Goal: Feedback & Contribution: Submit feedback/report problem

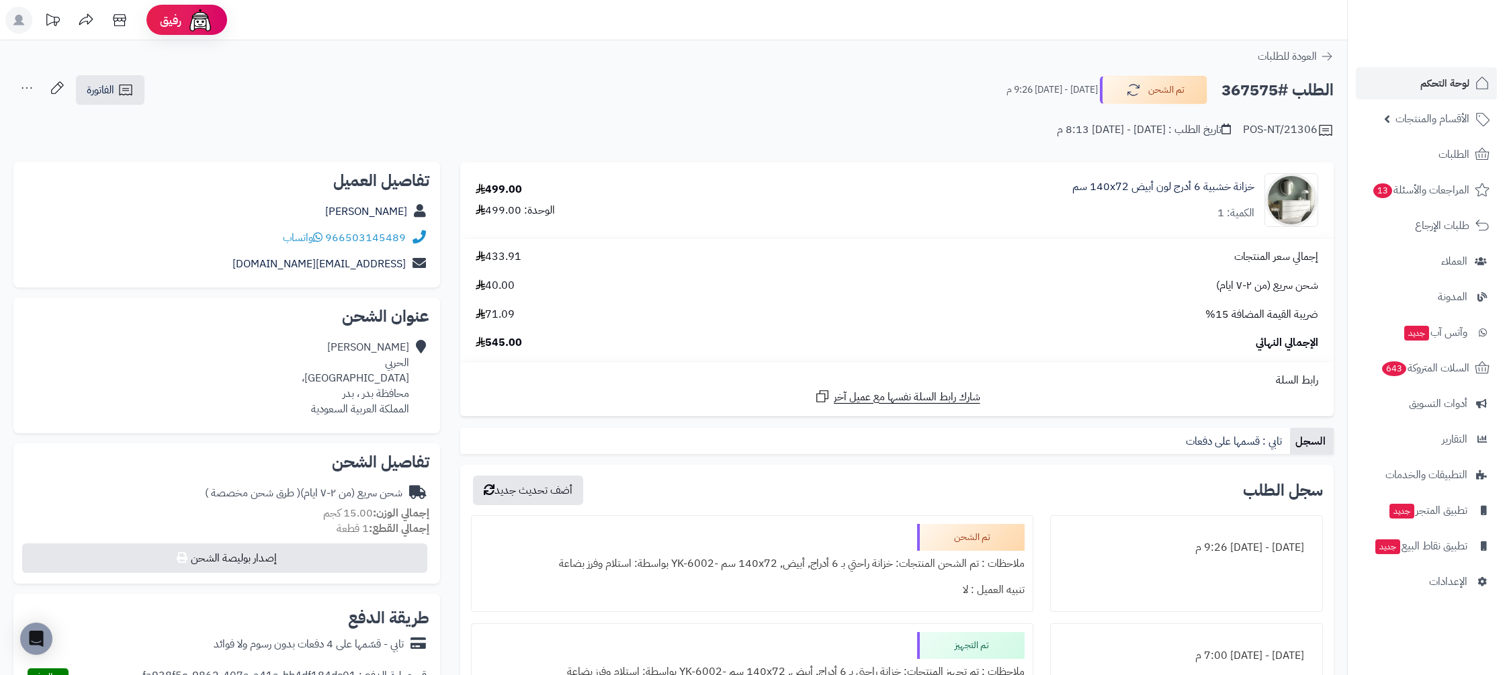
drag, startPoint x: 1296, startPoint y: 89, endPoint x: 889, endPoint y: 87, distance: 407.0
click at [889, 87] on div "الطلب #367575 تم الشحن الأربعاء - ٦ أغسطس ٢٠٢٥ - 9:26 م الفاتورة طباعة الفاتورة…" at bounding box center [673, 107] width 1347 height 64
click at [1042, 91] on small "الأربعاء - ٦ أغسطس ٢٠٢٥ - 9:26 م" at bounding box center [1051, 89] width 91 height 13
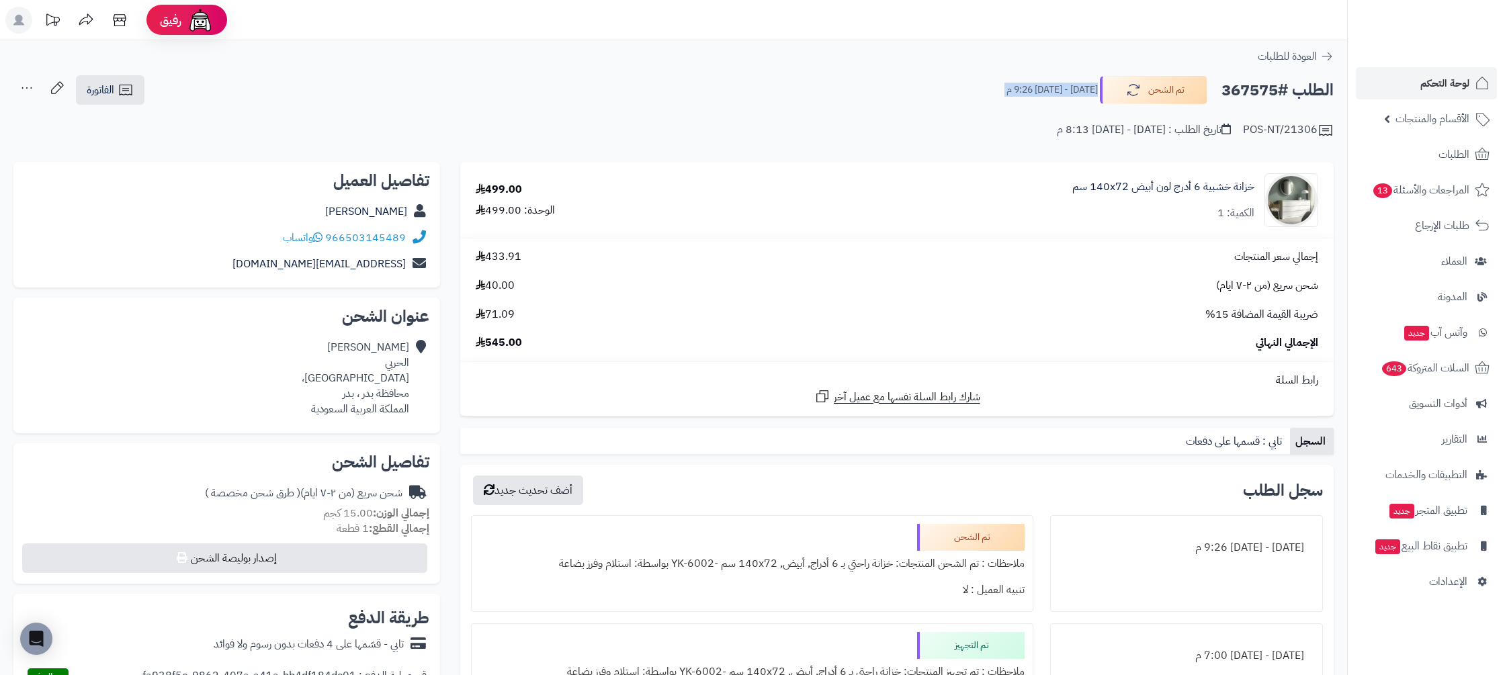
click at [1042, 91] on small "الأربعاء - ٦ أغسطس ٢٠٢٥ - 9:26 م" at bounding box center [1051, 89] width 91 height 13
click at [1006, 86] on small "الأربعاء - ٦ أغسطس ٢٠٢٥ - 9:26 م" at bounding box center [1051, 89] width 91 height 13
click at [1006, 85] on small "الأربعاء - ٦ أغسطس ٢٠٢٥ - 9:26 م" at bounding box center [1051, 89] width 91 height 13
click at [1472, 159] on link "الطلبات" at bounding box center [1425, 154] width 141 height 32
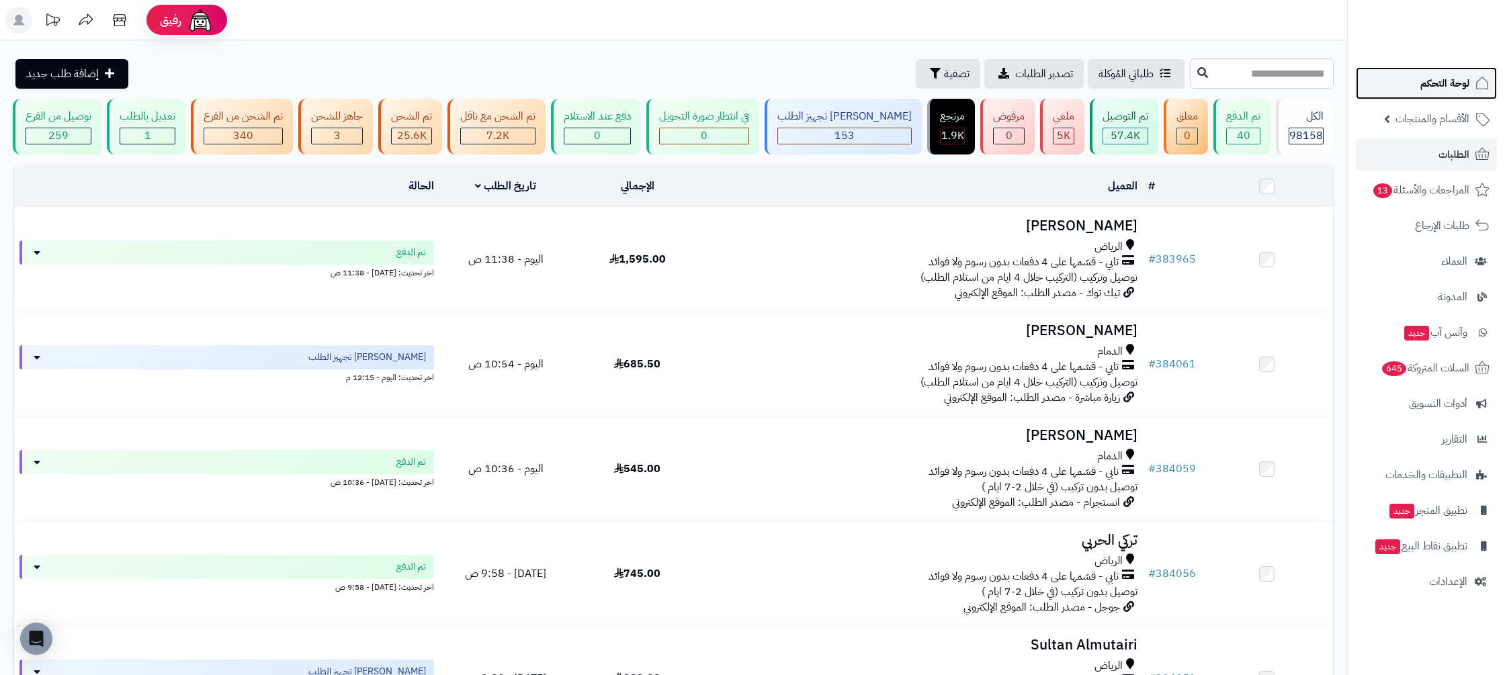
click at [1423, 84] on span "لوحة التحكم" at bounding box center [1444, 83] width 49 height 19
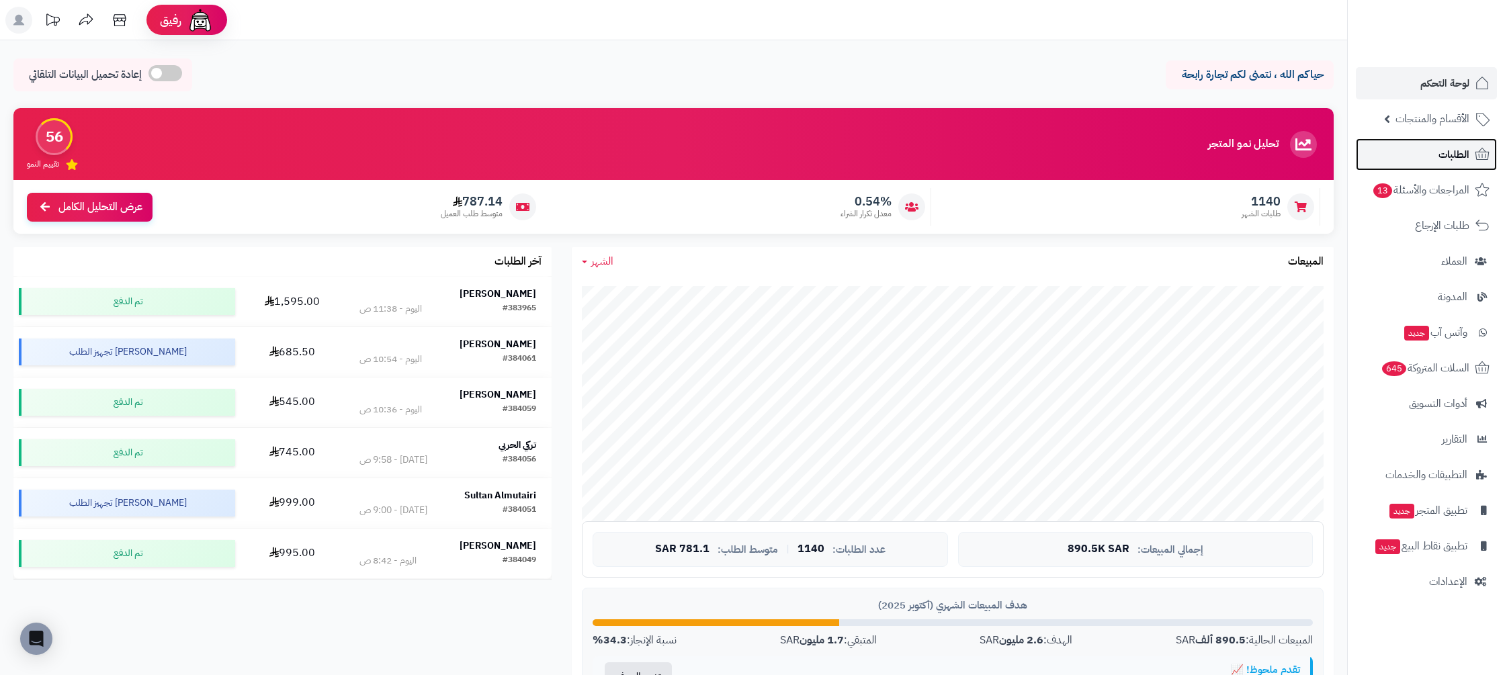
click at [1457, 160] on span "الطلبات" at bounding box center [1453, 154] width 31 height 19
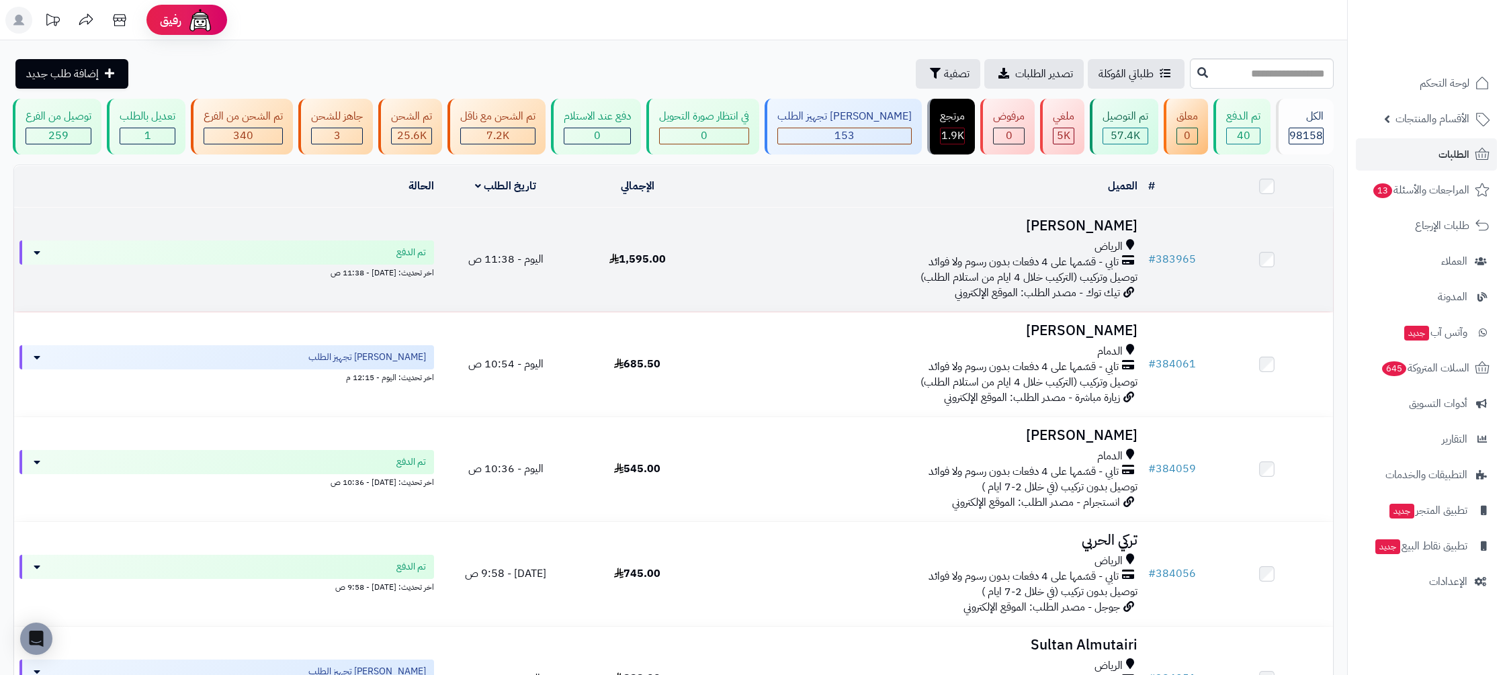
click at [1232, 264] on td at bounding box center [1267, 260] width 132 height 104
click at [1184, 264] on link "# 383965" at bounding box center [1172, 259] width 48 height 16
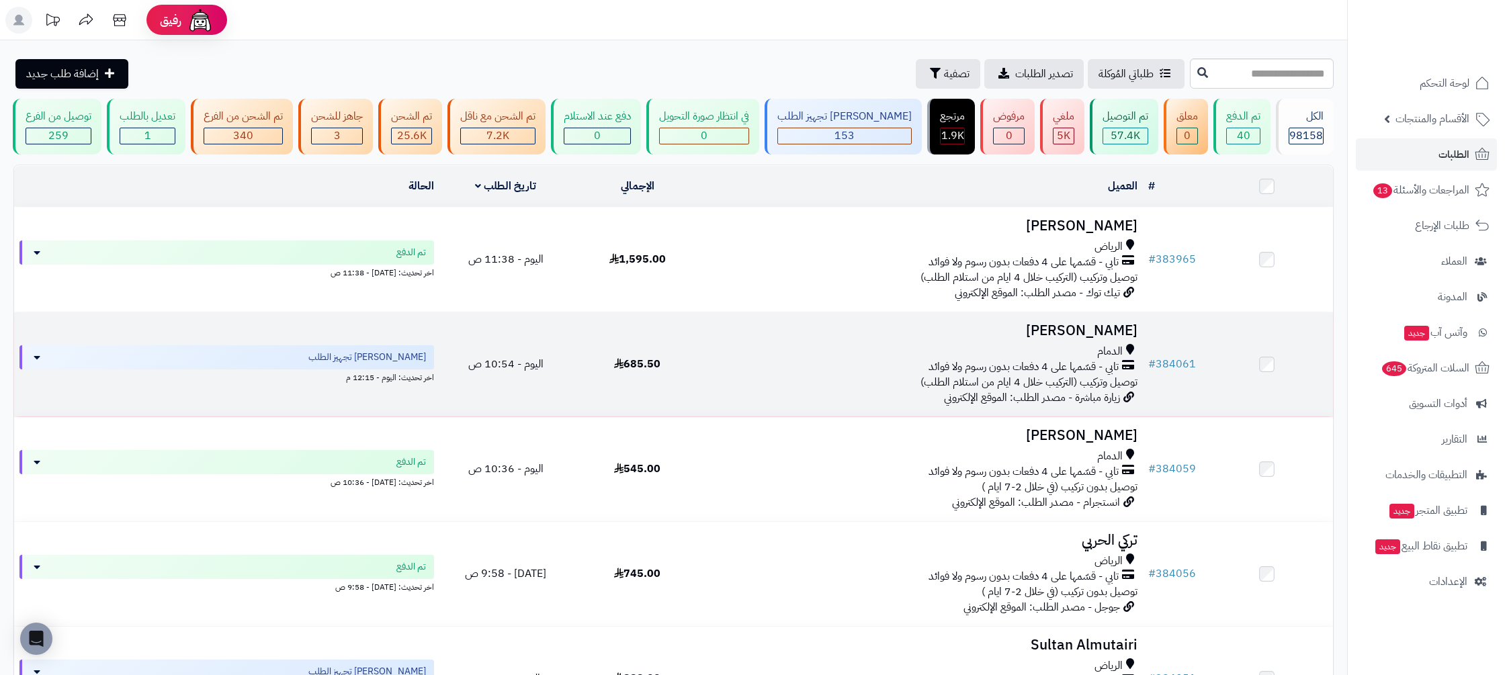
click at [1171, 379] on td "# 384061" at bounding box center [1172, 364] width 58 height 104
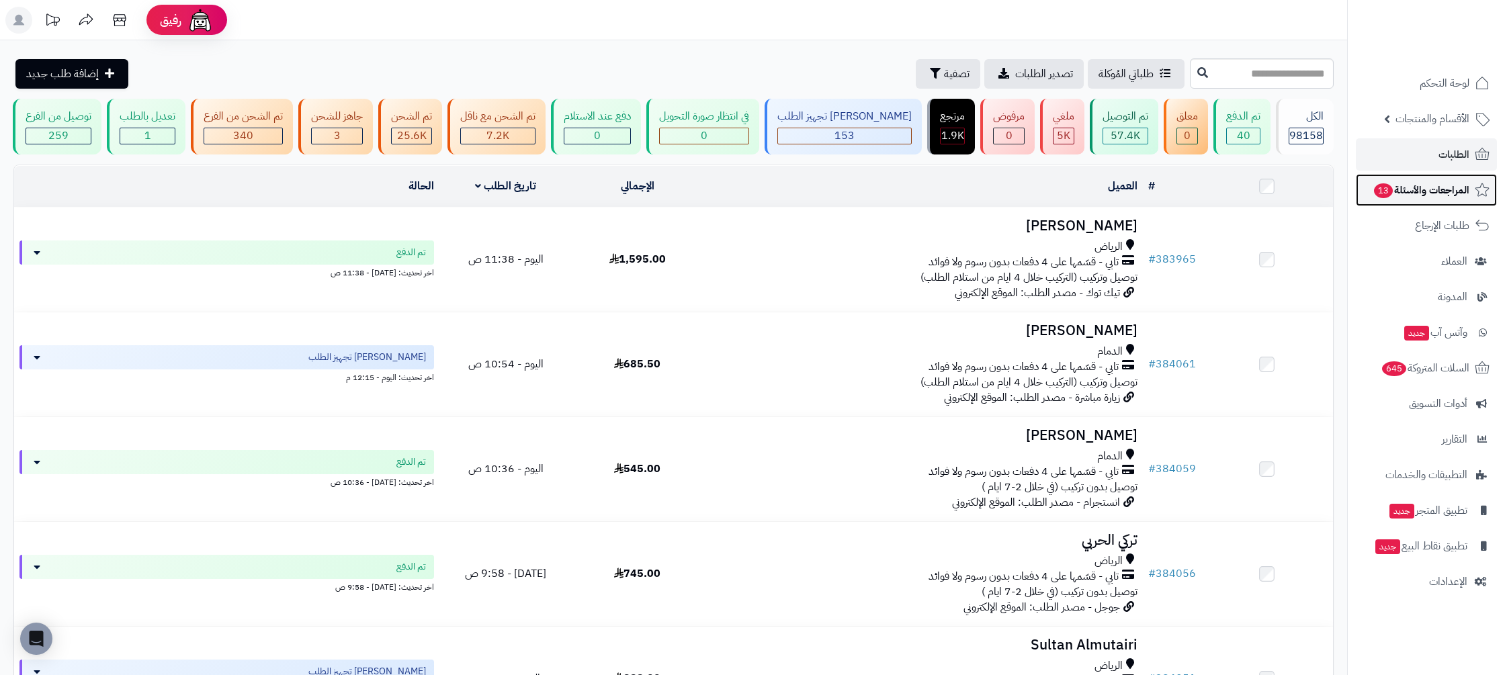
click at [1435, 206] on link "المراجعات والأسئلة 13" at bounding box center [1425, 190] width 141 height 32
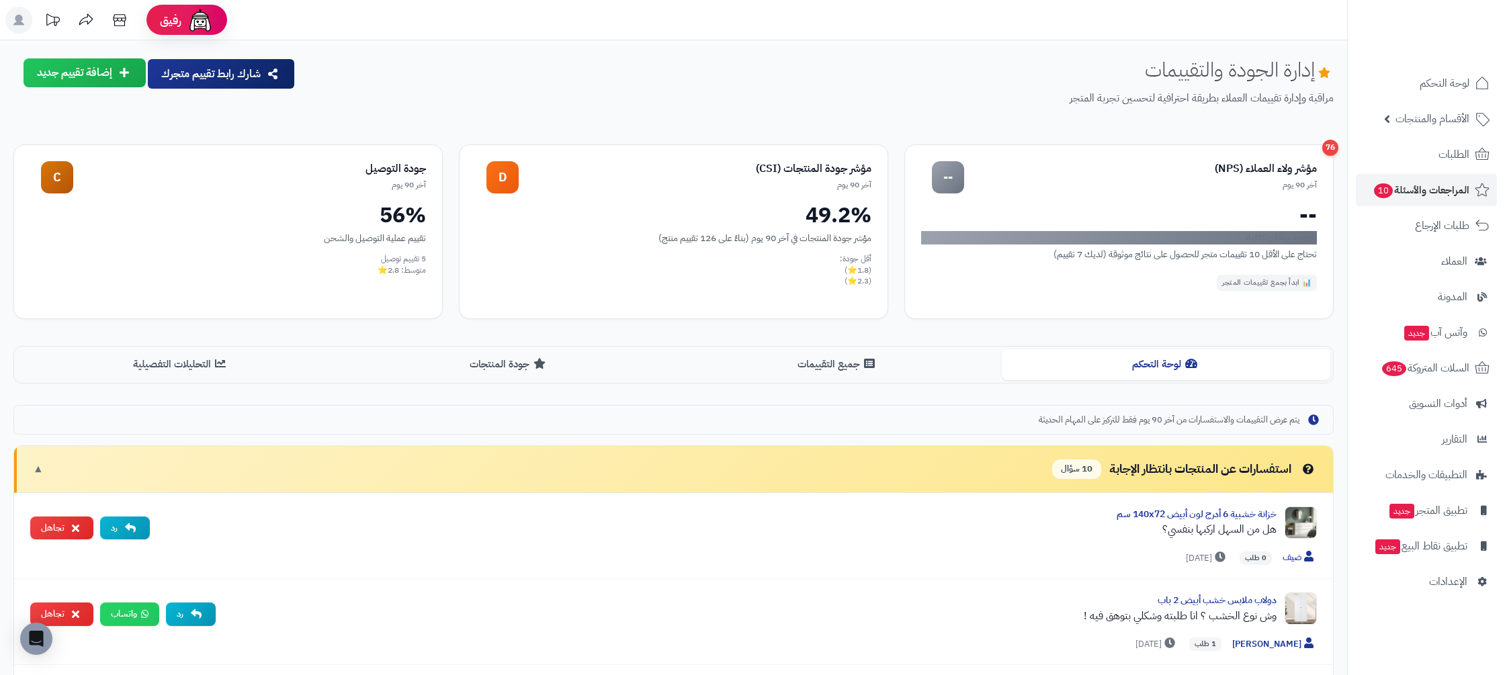
click at [1198, 69] on h1 "إدارة الجودة والتقييمات" at bounding box center [1239, 69] width 189 height 22
click at [1175, 69] on h1 "إدارة الجودة والتقييمات" at bounding box center [1239, 69] width 189 height 22
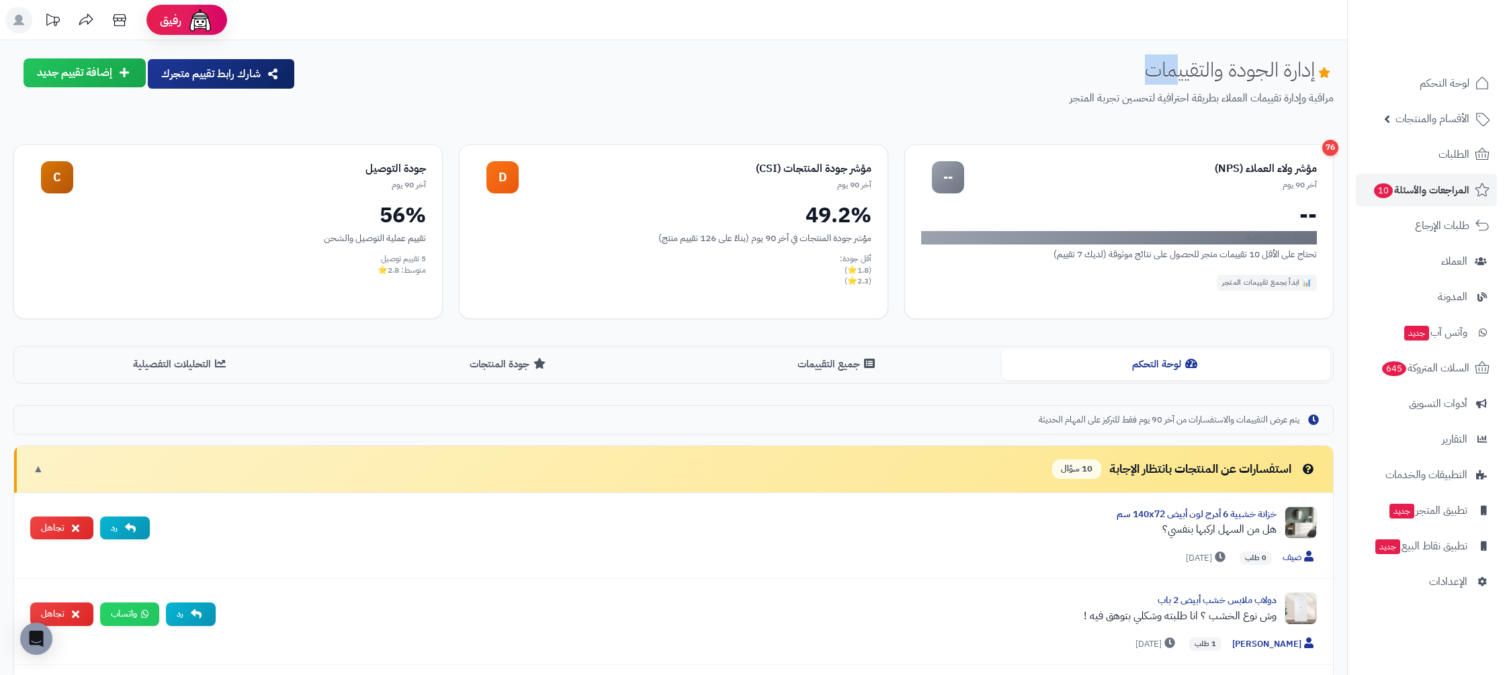
click at [1125, 72] on div "إدارة الجودة والتقييمات مراقبة وإدارة تقييمات العملاء بطريقة احترافية لتحسين تج…" at bounding box center [819, 92] width 1027 height 69
drag, startPoint x: 1155, startPoint y: 64, endPoint x: 1302, endPoint y: 69, distance: 146.5
click at [1302, 69] on div "إدارة الجودة والتقييمات مراقبة وإدارة تقييمات العملاء بطريقة احترافية لتحسين تج…" at bounding box center [819, 92] width 1027 height 69
click at [1192, 71] on h1 "إدارة الجودة والتقييمات" at bounding box center [1239, 69] width 189 height 22
click at [1189, 72] on h1 "إدارة الجودة والتقييمات" at bounding box center [1239, 69] width 189 height 22
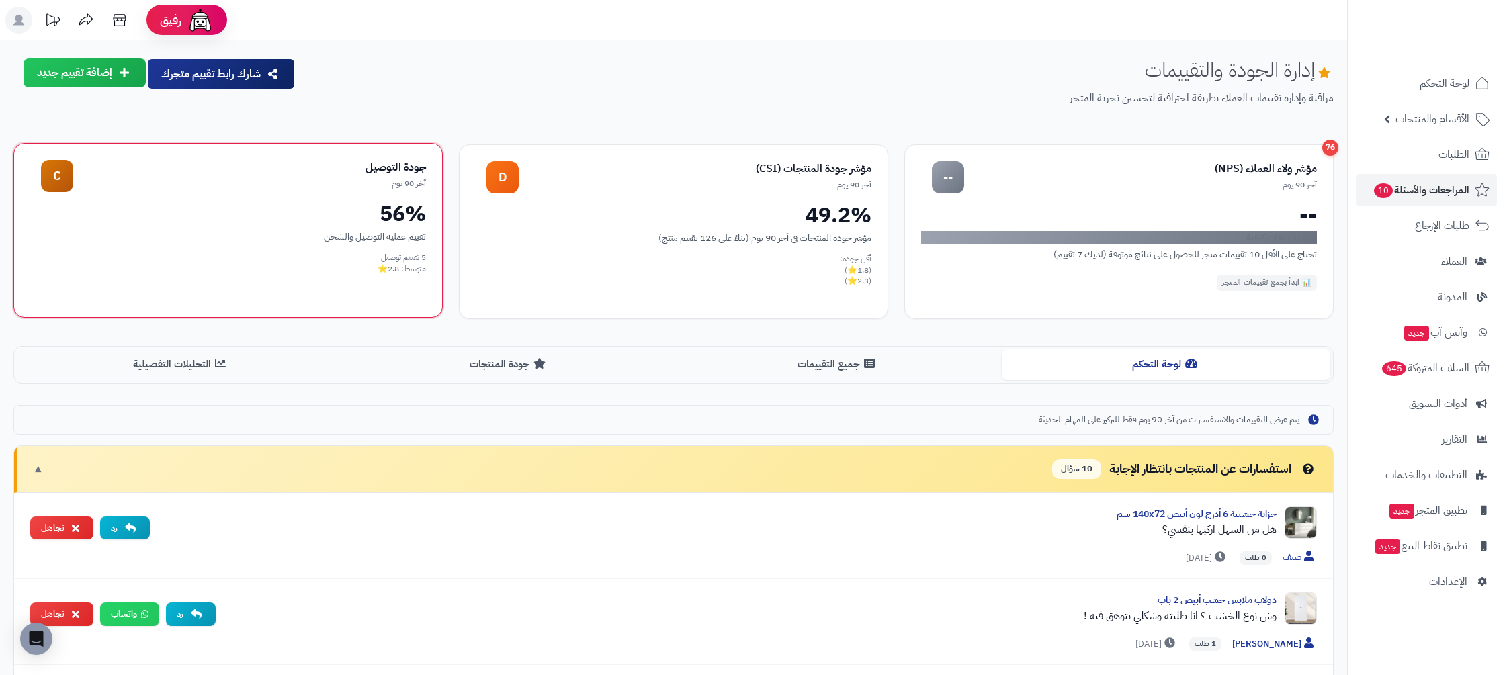
click at [350, 193] on div "جودة التوصيل آخر 90 يوم C 56% تقييم عملية التوصيل والشحن 5 تقييم توصيل متوسط: 2…" at bounding box center [227, 230] width 429 height 175
click at [598, 180] on div "آخر 90 يوم" at bounding box center [695, 183] width 353 height 11
click at [1091, 173] on div "مؤشر ولاء العملاء (NPS)" at bounding box center [1140, 167] width 353 height 15
click at [685, 187] on div "آخر 90 يوم" at bounding box center [695, 183] width 353 height 11
click at [372, 230] on div "تقييم عملية التوصيل والشحن" at bounding box center [228, 237] width 396 height 14
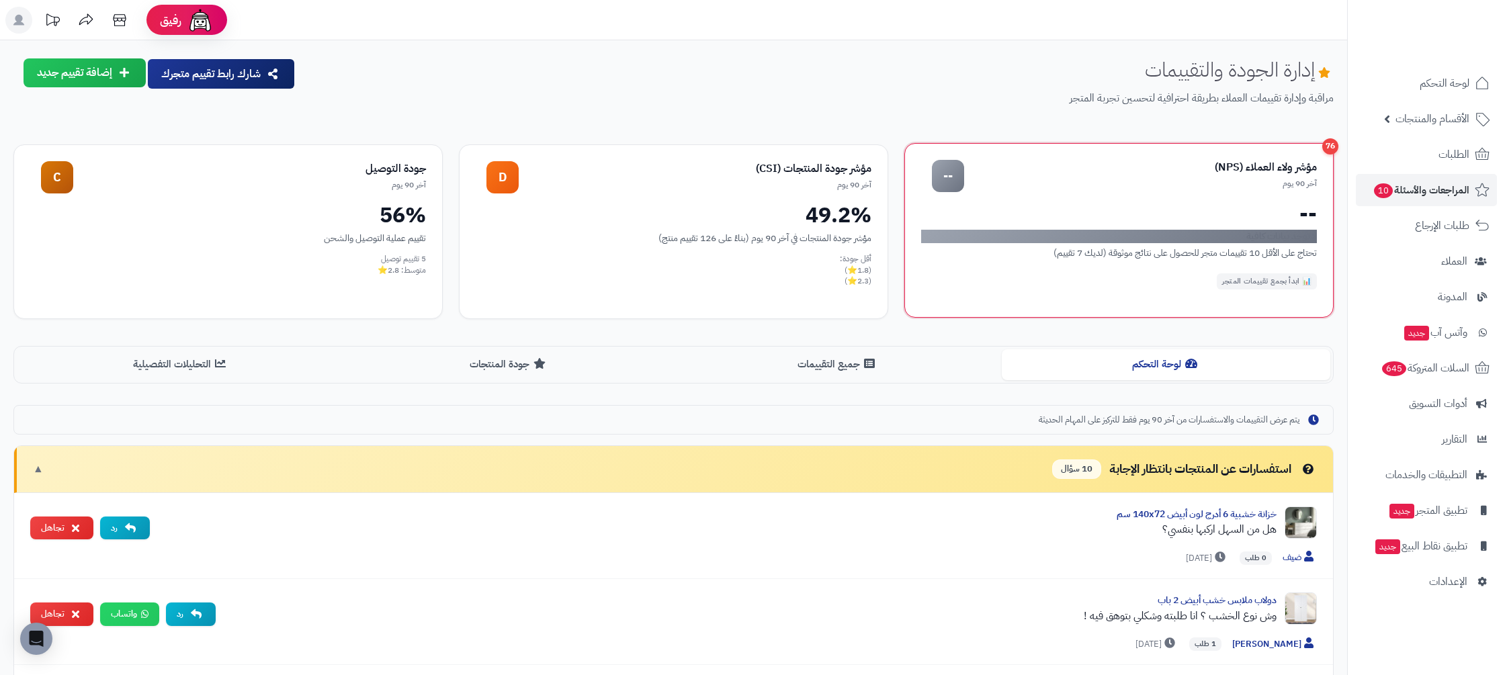
drag, startPoint x: 857, startPoint y: 261, endPoint x: 1312, endPoint y: 161, distance: 465.5
drag, startPoint x: 297, startPoint y: 281, endPoint x: 339, endPoint y: 277, distance: 41.8
click at [307, 279] on div "جودة التوصيل آخر 90 يوم C 56% تقييم عملية التوصيل والشحن 5 تقييم توصيل متوسط: 2…" at bounding box center [227, 230] width 429 height 175
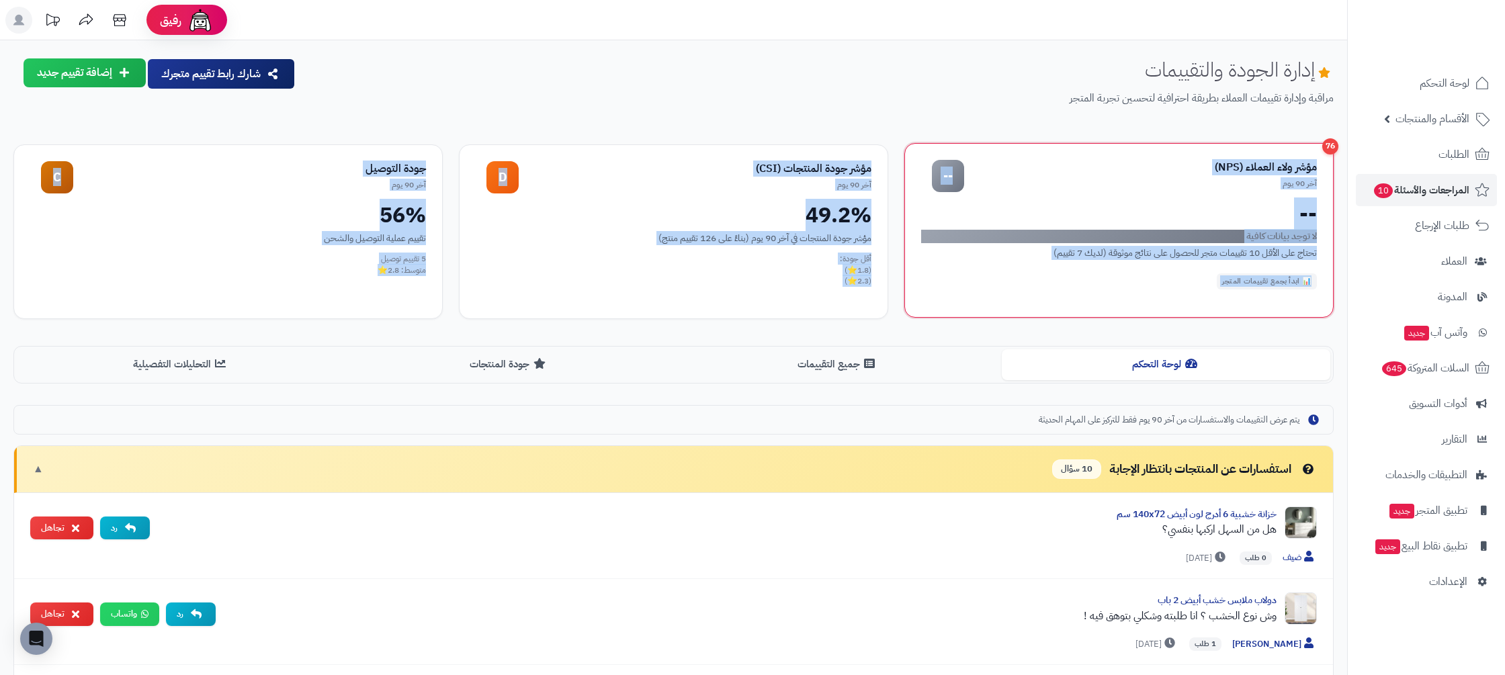
drag, startPoint x: 355, startPoint y: 275, endPoint x: 1297, endPoint y: 169, distance: 948.3
click at [1324, 157] on div "76 مؤشر ولاء العملاء (NPS) آخر 90 يوم -- -- لا توجد بيانات كافية تحتاج على الأق…" at bounding box center [673, 231] width 1320 height 175
drag, startPoint x: 300, startPoint y: 281, endPoint x: 317, endPoint y: 281, distance: 16.8
click at [300, 281] on div "جودة التوصيل آخر 90 يوم C 56% تقييم عملية التوصيل والشحن 5 تقييم توصيل متوسط: 2…" at bounding box center [227, 230] width 429 height 175
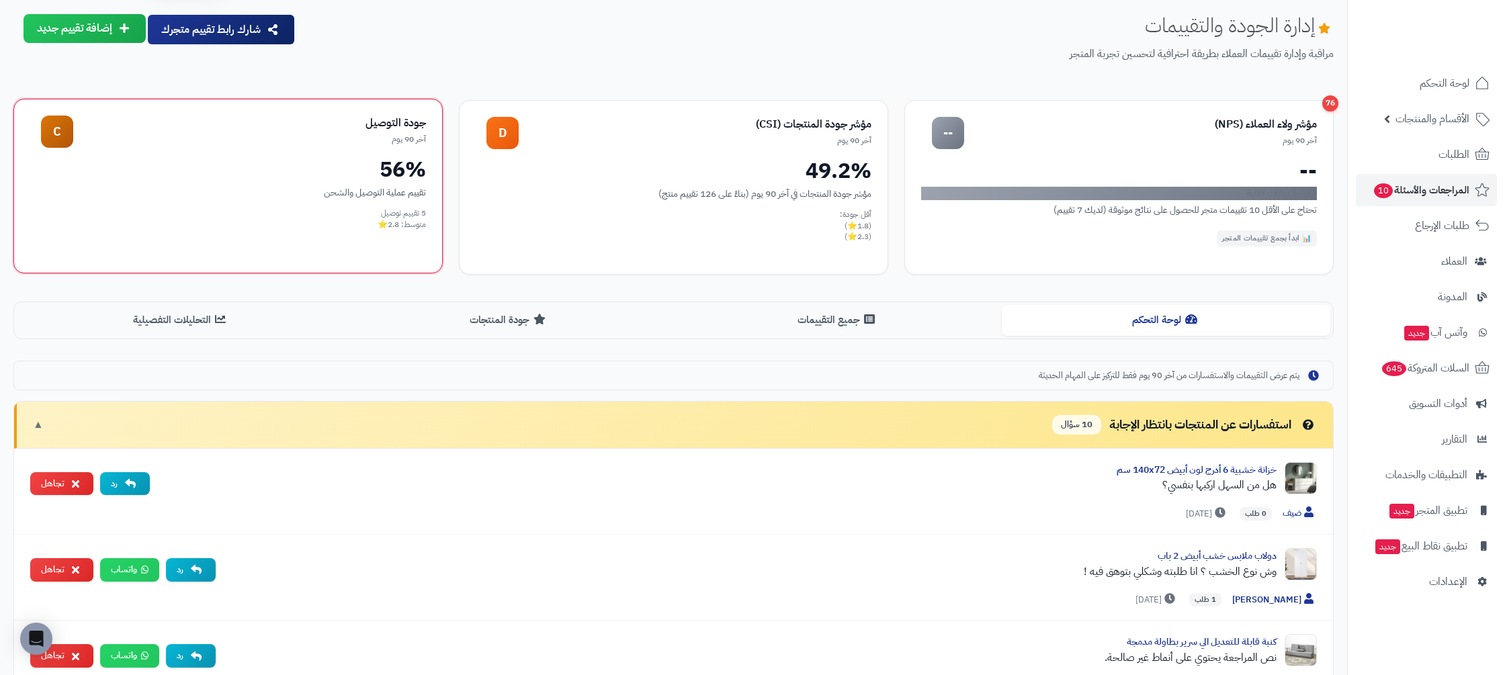
scroll to position [52, 0]
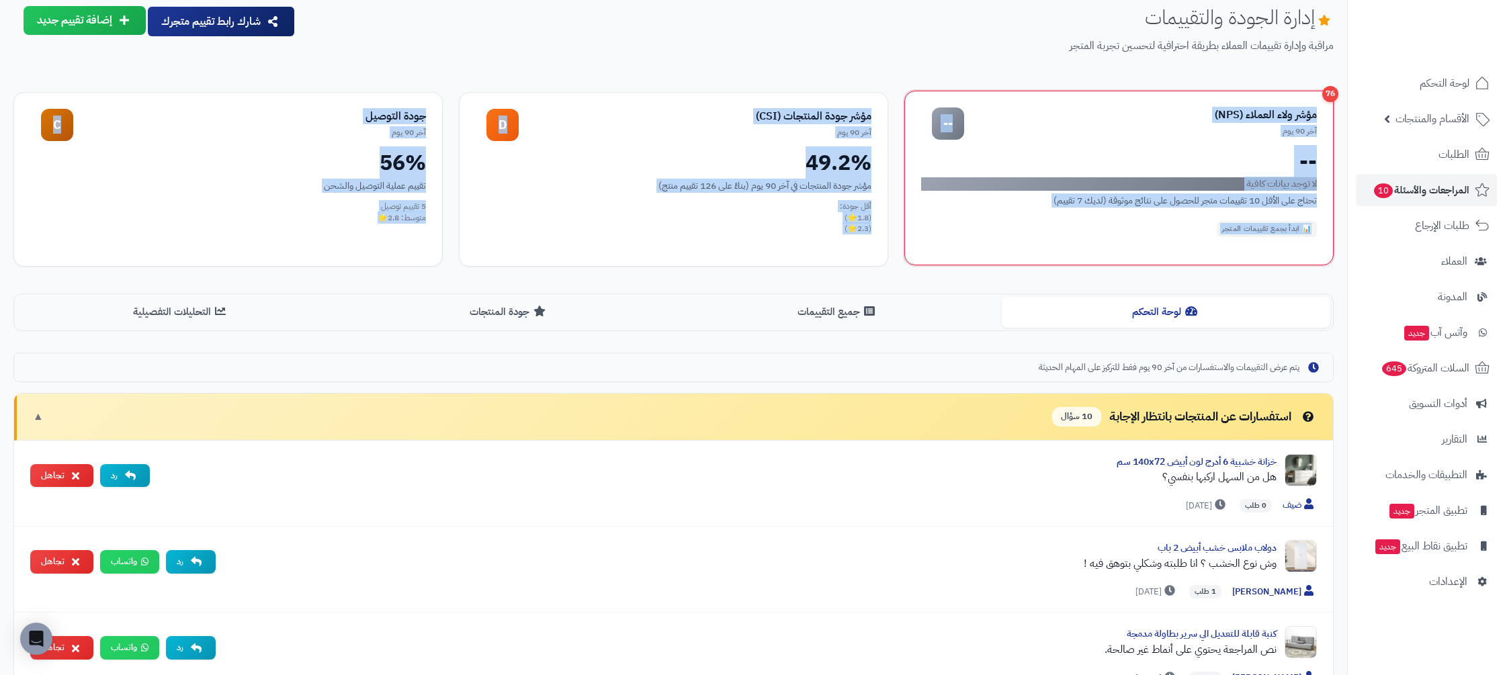
drag, startPoint x: 365, startPoint y: 230, endPoint x: 1323, endPoint y: 111, distance: 965.2
click at [1329, 107] on div "76 مؤشر ولاء العملاء (NPS) آخر 90 يوم -- -- لا توجد بيانات كافية تحتاج على الأق…" at bounding box center [673, 179] width 1320 height 175
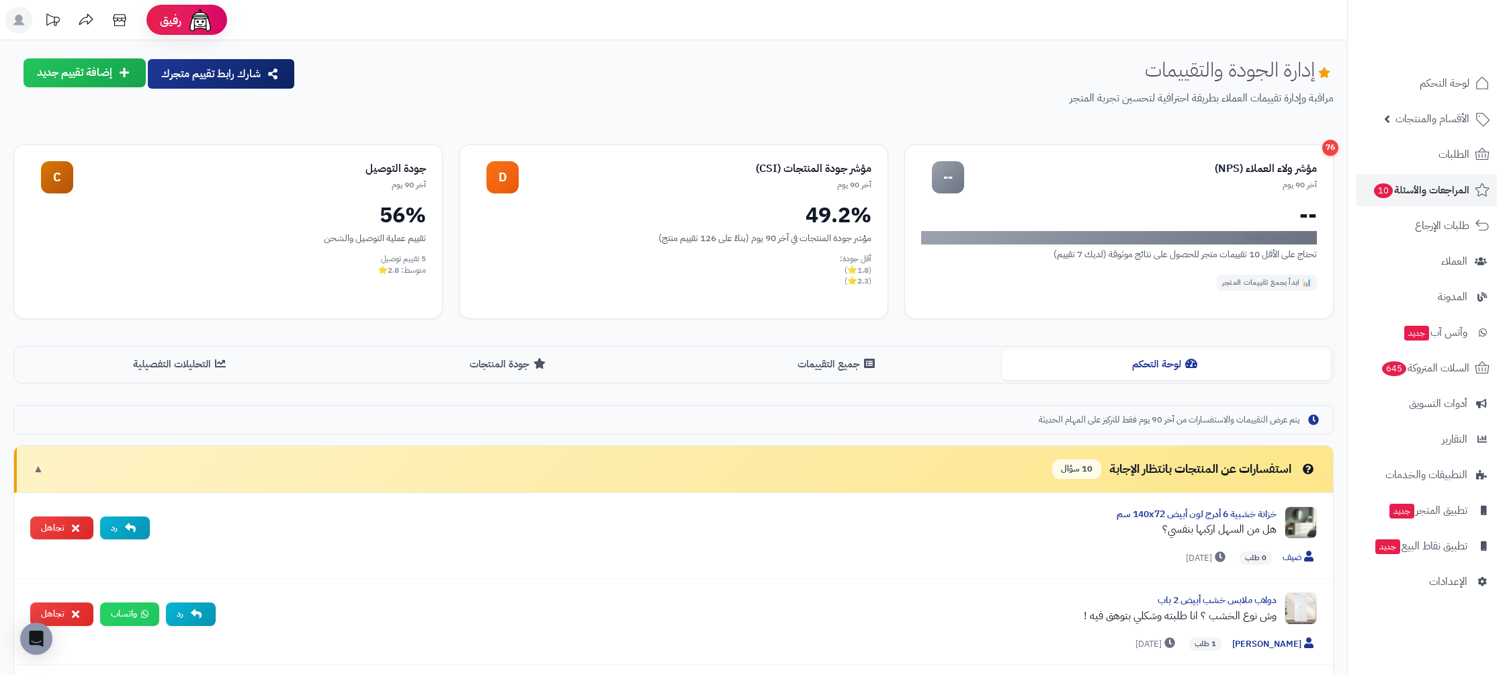
click at [1305, 65] on h1 "إدارة الجودة والتقييمات" at bounding box center [1239, 69] width 189 height 22
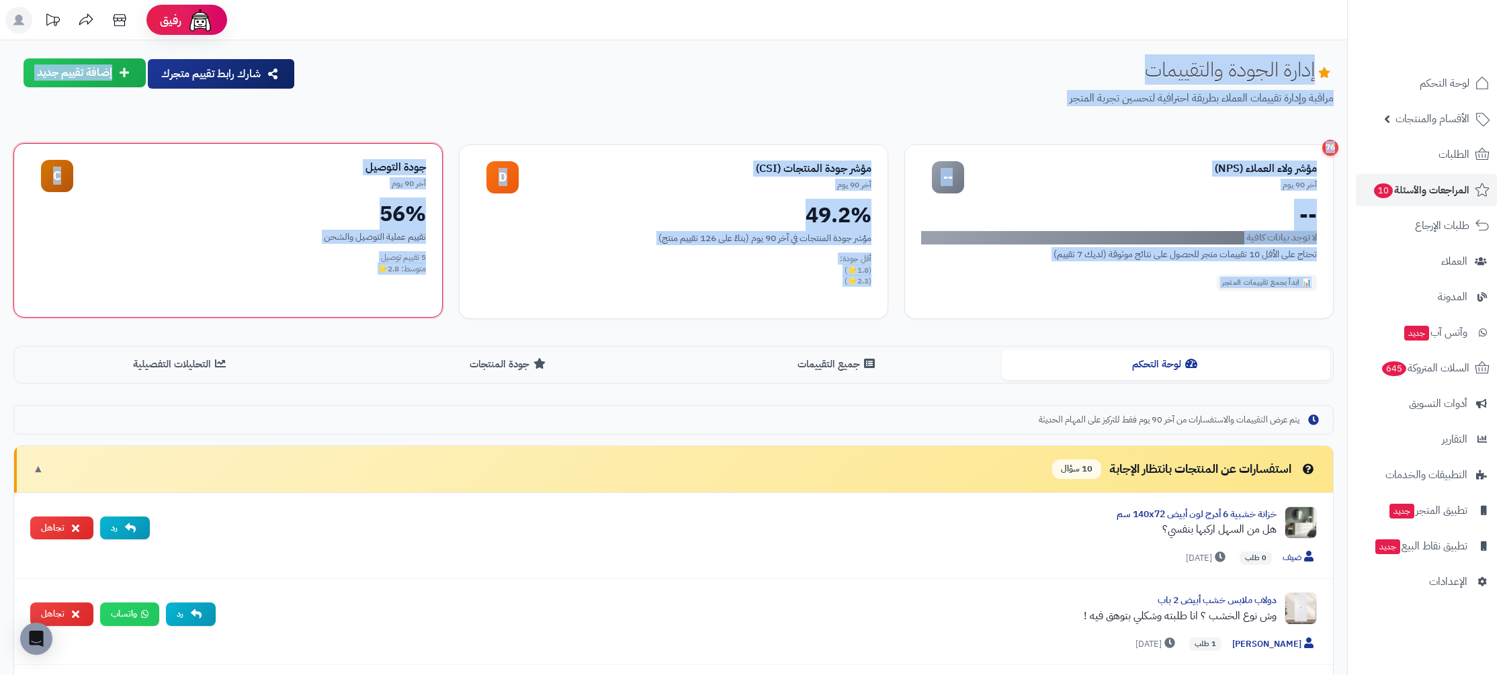
drag, startPoint x: 1313, startPoint y: 61, endPoint x: 229, endPoint y: 286, distance: 1107.2
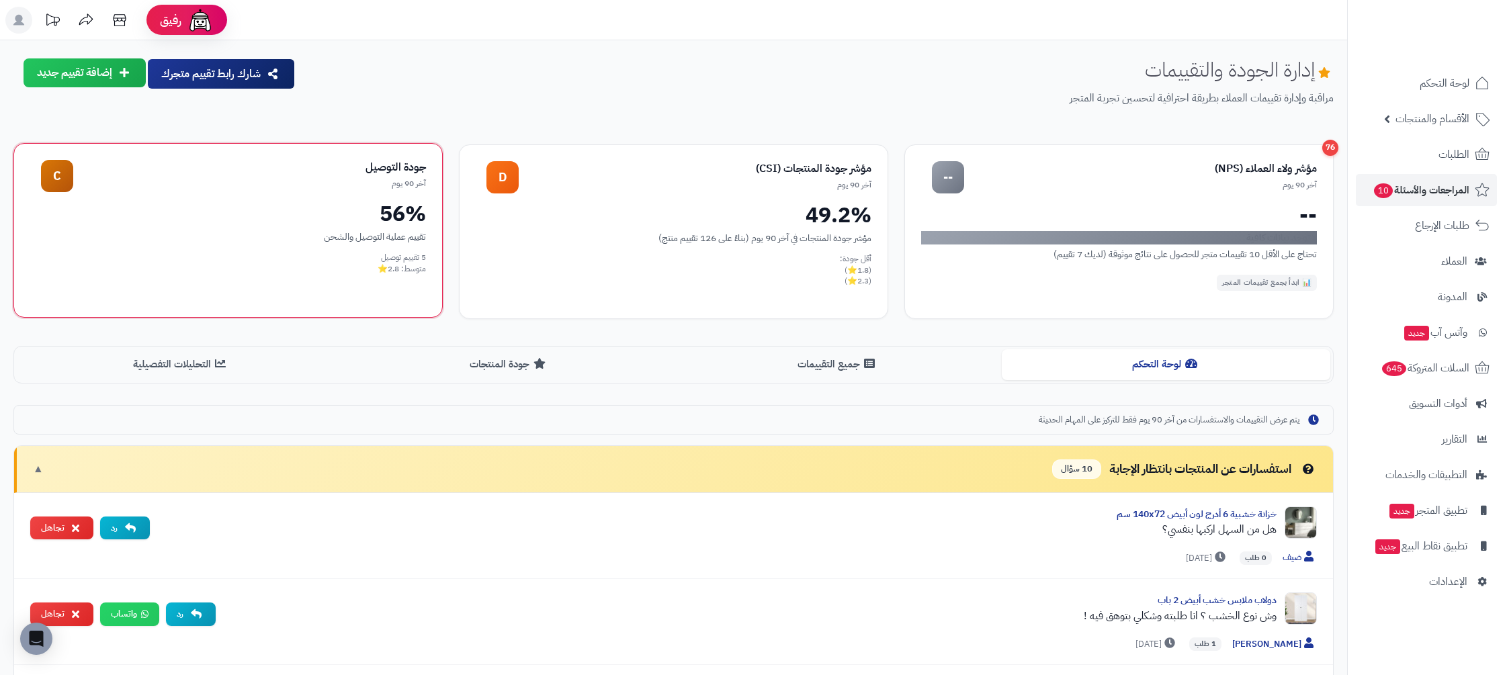
drag, startPoint x: 315, startPoint y: 277, endPoint x: 360, endPoint y: 273, distance: 45.2
click at [315, 277] on div "جودة التوصيل آخر 90 يوم C 56% تقييم عملية التوصيل والشحن 5 تقييم توصيل متوسط: 2…" at bounding box center [227, 230] width 429 height 175
drag, startPoint x: 622, startPoint y: 237, endPoint x: 1324, endPoint y: 153, distance: 706.9
click at [1324, 153] on div "76 مؤشر ولاء العملاء (NPS) آخر 90 يوم -- -- لا توجد بيانات كافية تحتاج على الأق…" at bounding box center [673, 231] width 1320 height 175
click at [1240, 63] on h1 "إدارة الجودة والتقييمات" at bounding box center [1239, 69] width 189 height 22
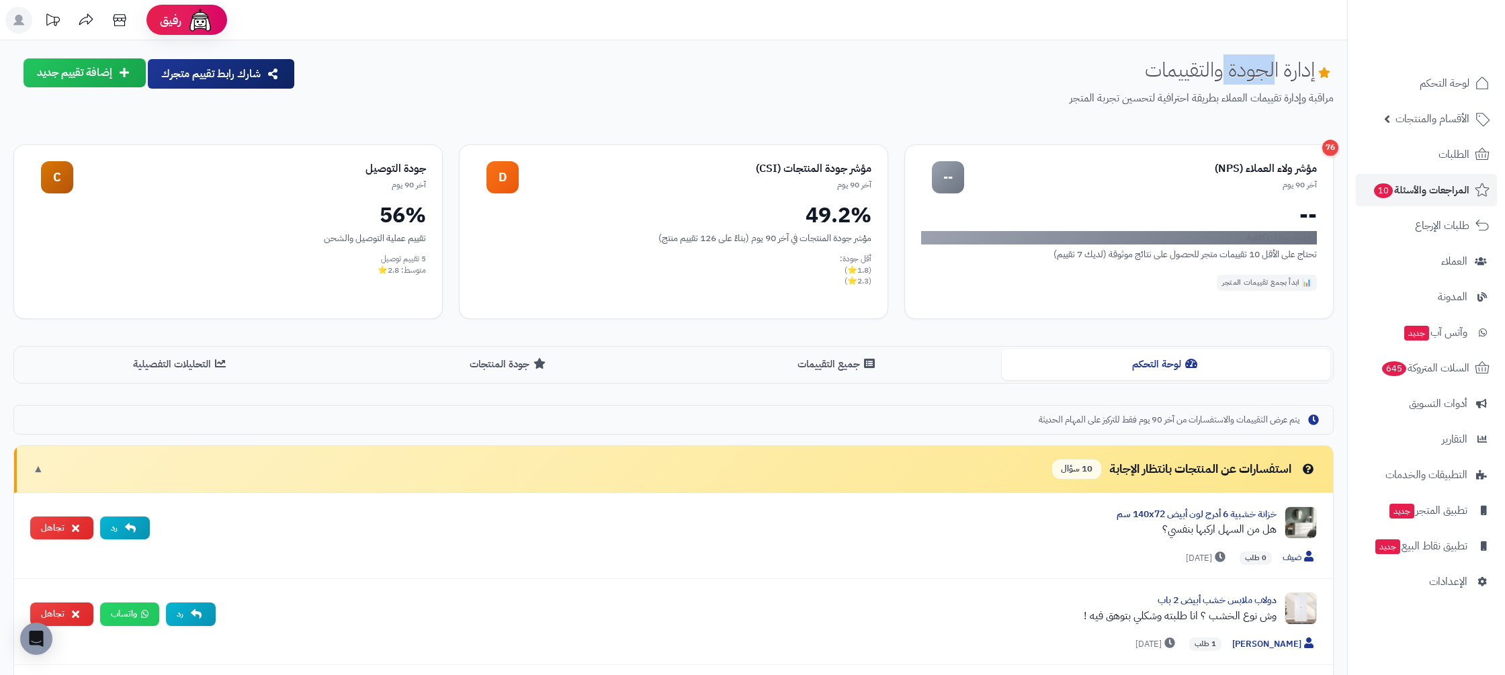
click at [1240, 63] on h1 "إدارة الجودة والتقييمات" at bounding box center [1239, 69] width 189 height 22
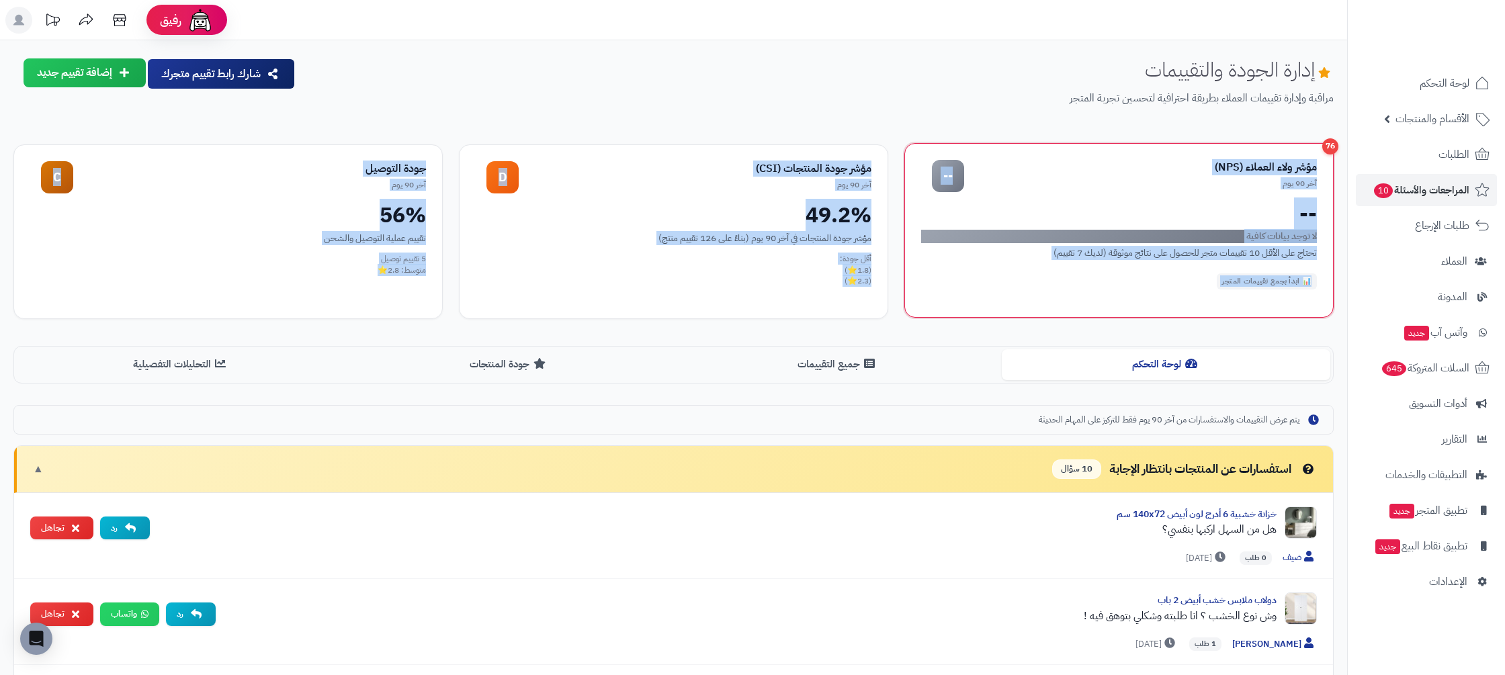
drag, startPoint x: 368, startPoint y: 267, endPoint x: 1329, endPoint y: 155, distance: 967.6
click at [1329, 155] on div "76 مؤشر ولاء العملاء (NPS) آخر 90 يوم -- -- لا توجد بيانات كافية تحتاج على الأق…" at bounding box center [673, 231] width 1320 height 175
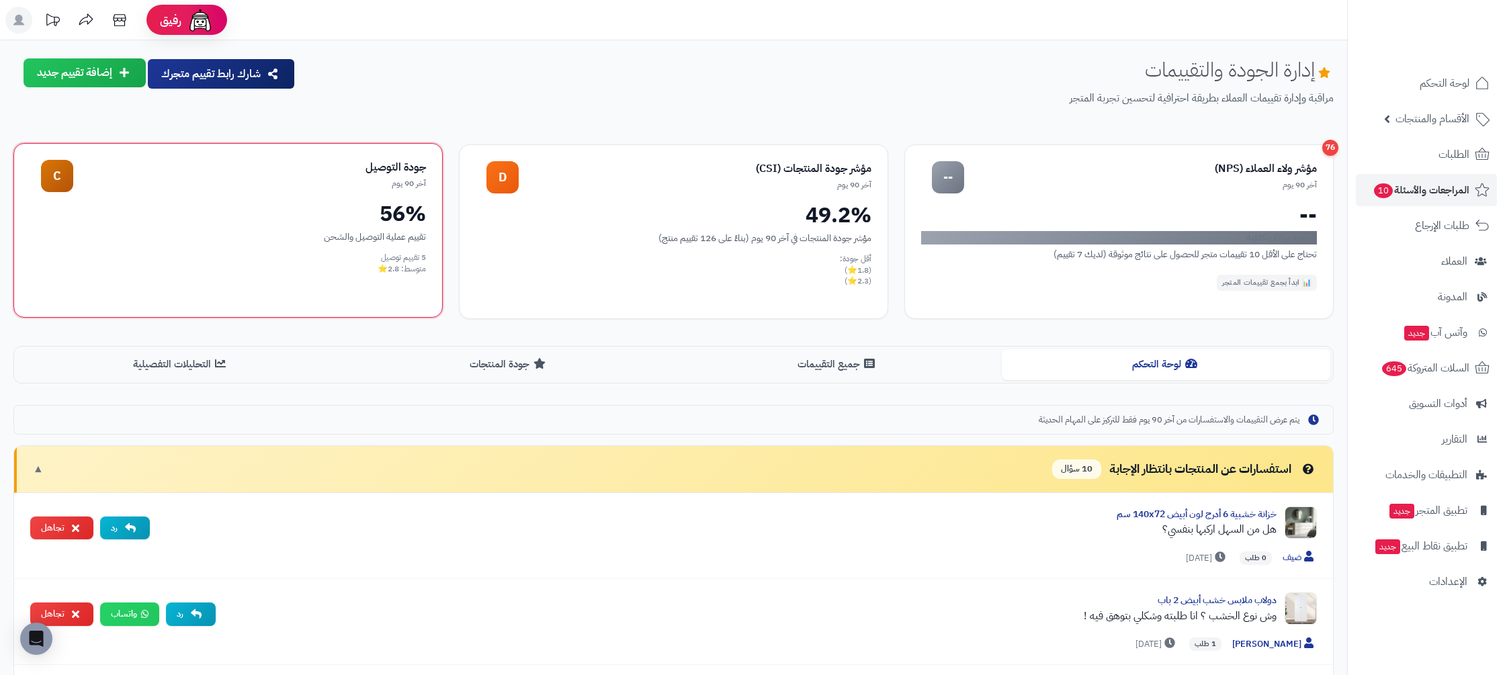
click at [369, 303] on div "جودة التوصيل آخر 90 يوم C 56% تقييم عملية التوصيل والشحن 5 تقييم توصيل متوسط: 2…" at bounding box center [227, 230] width 429 height 175
drag, startPoint x: 814, startPoint y: 229, endPoint x: 1286, endPoint y: 138, distance: 480.3
click at [1011, 126] on div "إدارة الجودة والتقييمات مراقبة وإدارة تقييمات العملاء بطريقة احترافية لتحسين تج…" at bounding box center [819, 92] width 1027 height 69
click at [961, 97] on p "مراقبة وإدارة تقييمات العملاء بطريقة احترافية لتحسين تجربة المتجر" at bounding box center [819, 98] width 1027 height 15
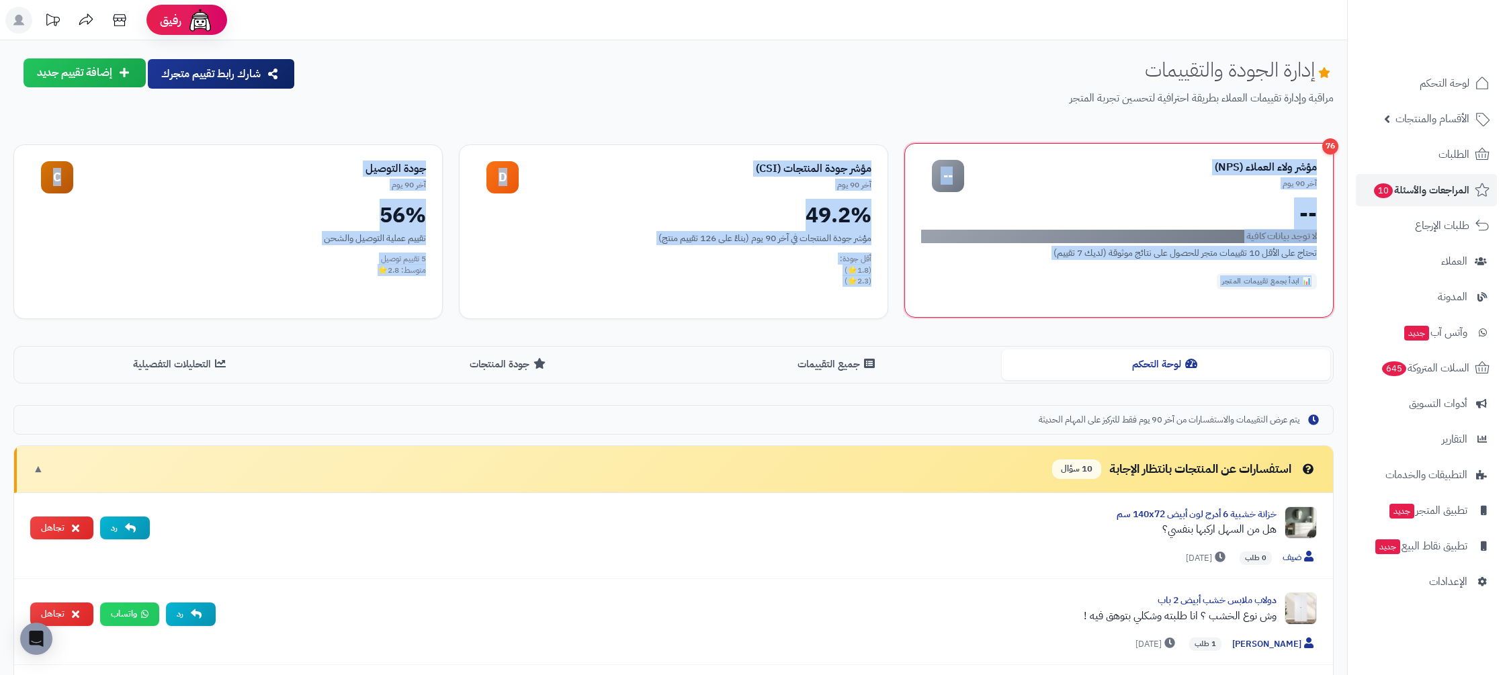
drag, startPoint x: 343, startPoint y: 282, endPoint x: 1273, endPoint y: 152, distance: 939.3
click at [1274, 153] on div "76 مؤشر ولاء العملاء (NPS) آخر 90 يوم -- -- لا توجد بيانات كافية تحتاج على الأق…" at bounding box center [673, 231] width 1320 height 175
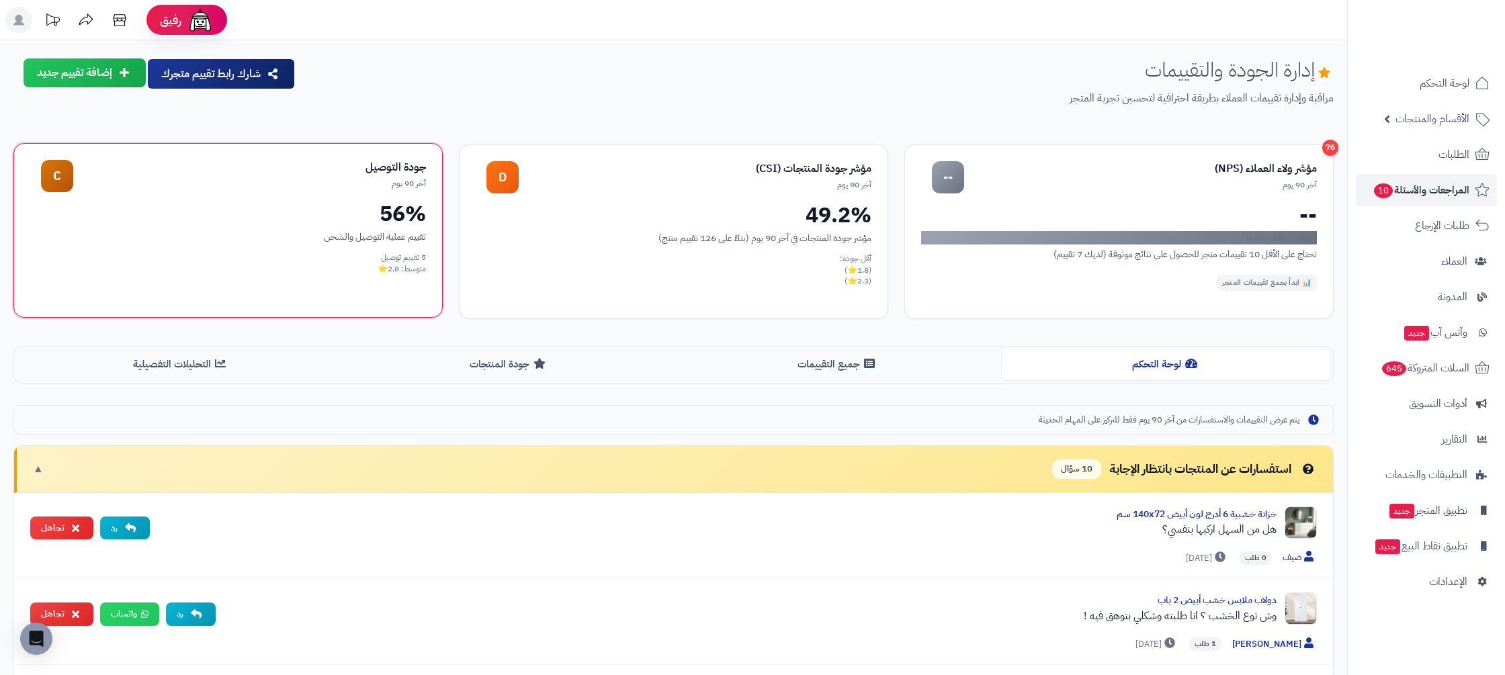
click at [435, 284] on div "جودة التوصيل آخر 90 يوم C 56% تقييم عملية التوصيل والشحن 5 تقييم توصيل متوسط: 2…" at bounding box center [227, 230] width 429 height 175
drag, startPoint x: 475, startPoint y: 275, endPoint x: 782, endPoint y: 271, distance: 307.0
click at [782, 271] on div "76 مؤشر ولاء العملاء (NPS) آخر 90 يوم -- -- لا توجد بيانات كافية تحتاج على الأق…" at bounding box center [673, 231] width 1320 height 175
click at [944, 281] on div "76 مؤشر ولاء العملاء (NPS) آخر 90 يوم -- -- لا توجد بيانات كافية تحتاج على الأق…" at bounding box center [1118, 230] width 429 height 175
drag, startPoint x: 344, startPoint y: 251, endPoint x: 860, endPoint y: 148, distance: 526.7
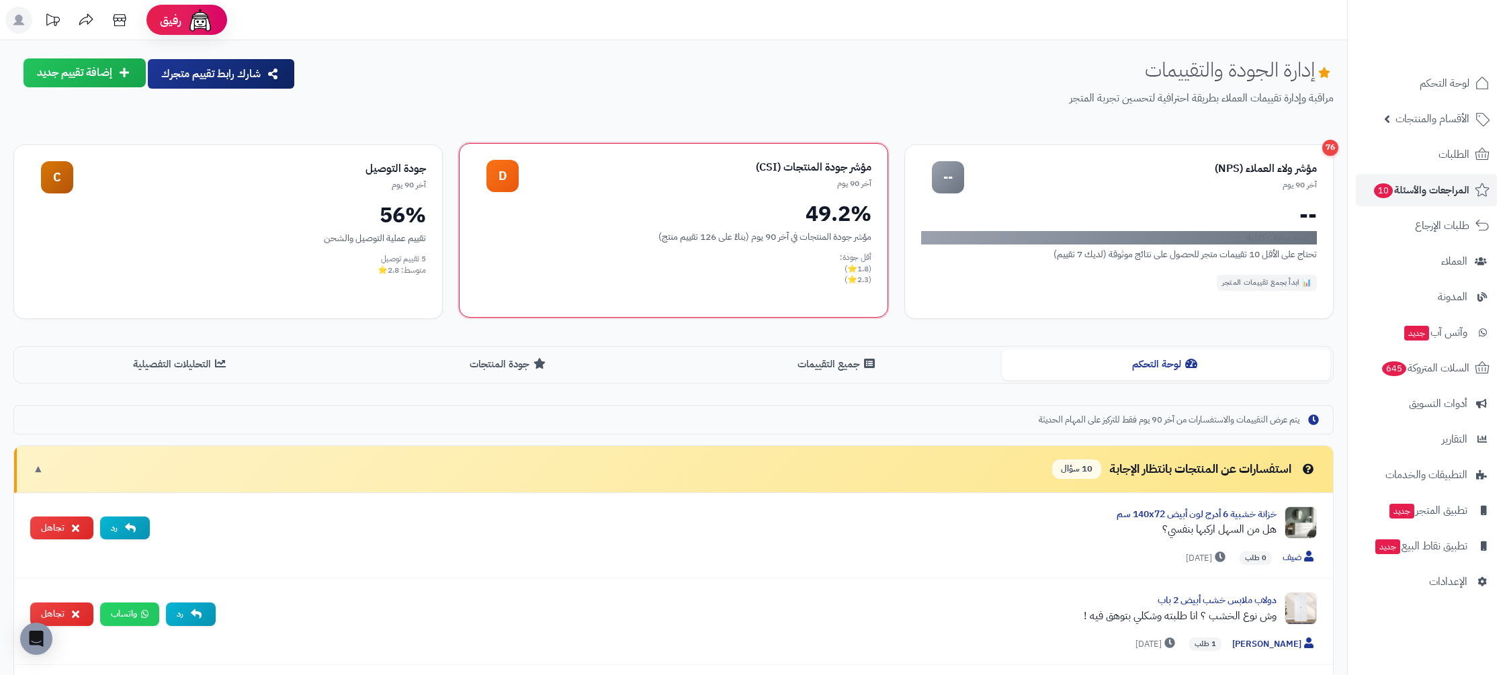
click at [860, 148] on div "76 مؤشر ولاء العملاء (NPS) آخر 90 يوم -- -- لا توجد بيانات كافية تحتاج على الأق…" at bounding box center [673, 231] width 1320 height 175
click at [1215, 163] on div "مؤشر ولاء العملاء (NPS)" at bounding box center [1140, 167] width 353 height 15
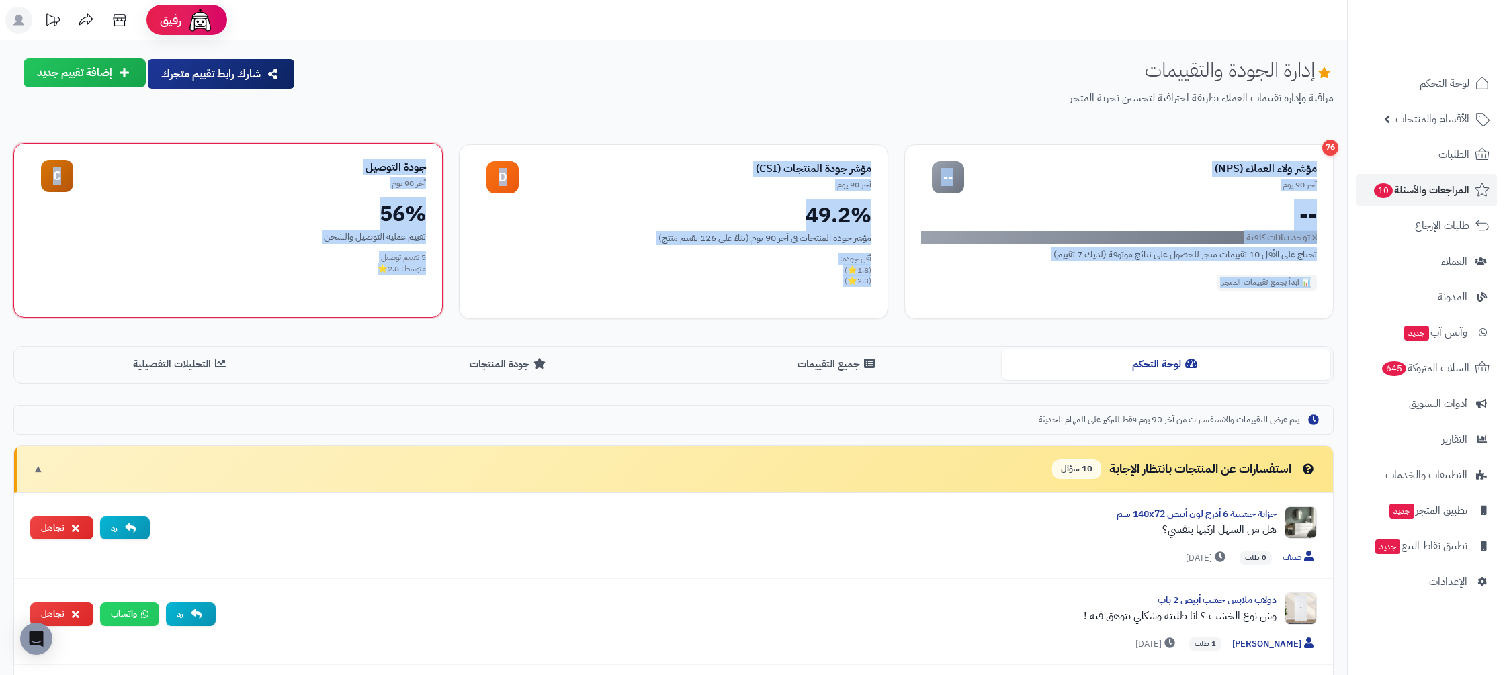
drag, startPoint x: 1315, startPoint y: 167, endPoint x: 226, endPoint y: 312, distance: 1098.4
click at [223, 316] on div "76 مؤشر ولاء العملاء (NPS) آخر 90 يوم -- -- لا توجد بيانات كافية تحتاج على الأق…" at bounding box center [673, 231] width 1320 height 175
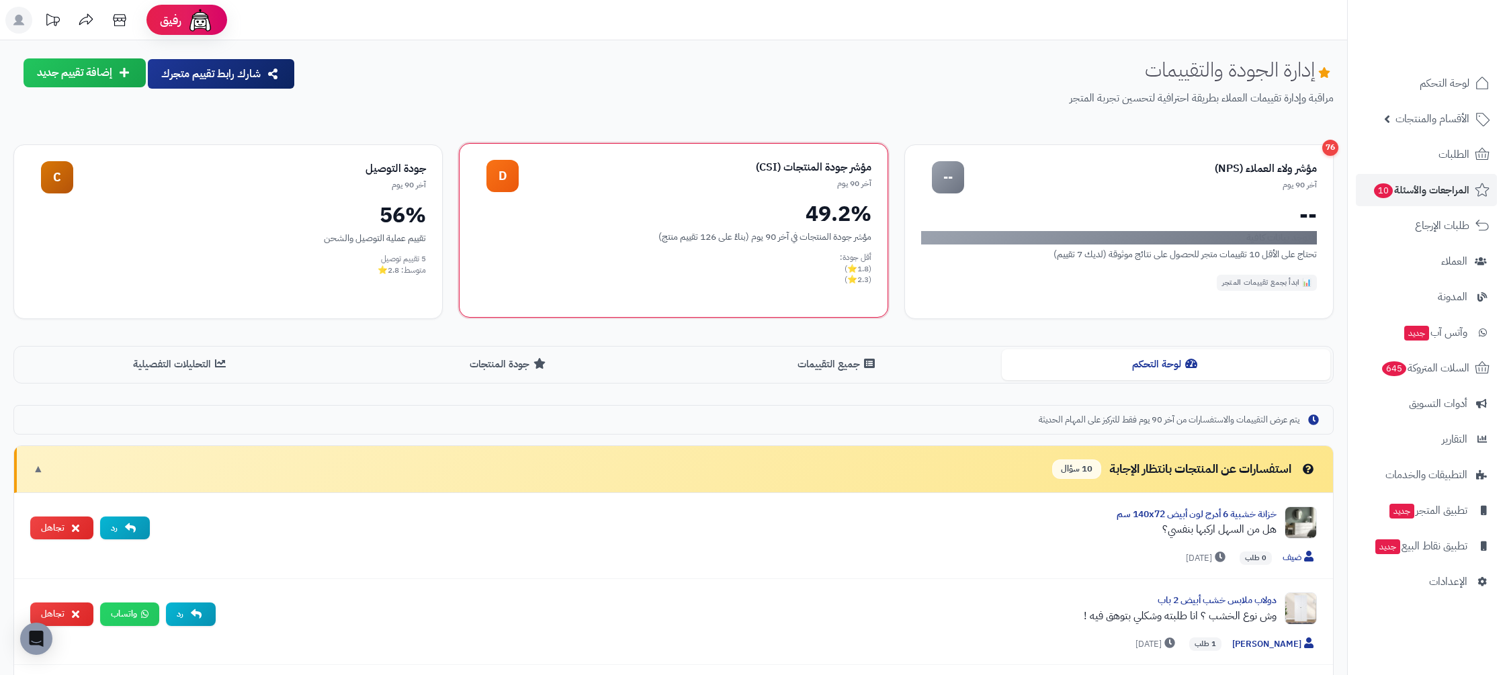
click at [713, 293] on div "مؤشر جودة المنتجات (CSI) آخر 90 يوم D 49.2% مؤشر جودة المنتجات في آخر 90 يوم (ب…" at bounding box center [673, 230] width 429 height 175
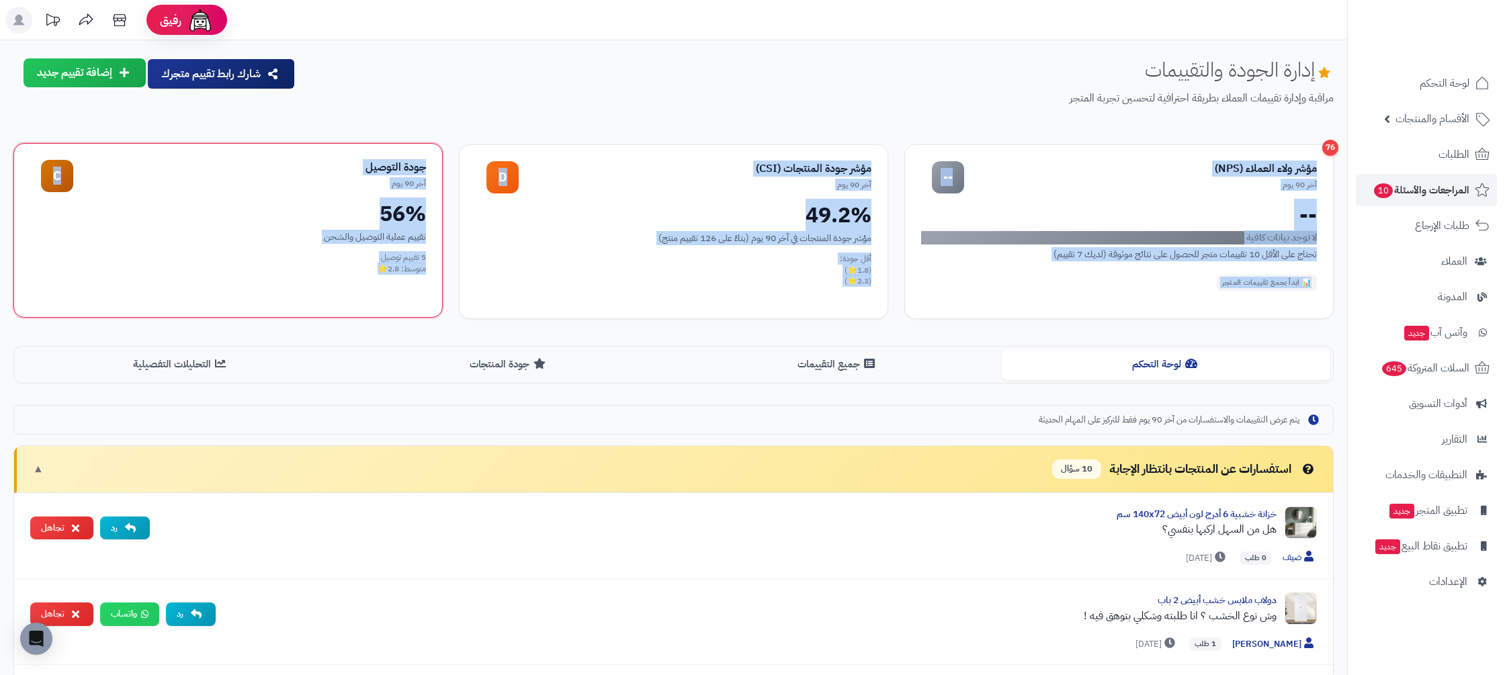
drag, startPoint x: 1312, startPoint y: 166, endPoint x: 335, endPoint y: 305, distance: 987.8
click at [335, 305] on div "76 مؤشر ولاء العملاء (NPS) آخر 90 يوم -- -- لا توجد بيانات كافية تحتاج على الأق…" at bounding box center [673, 231] width 1320 height 175
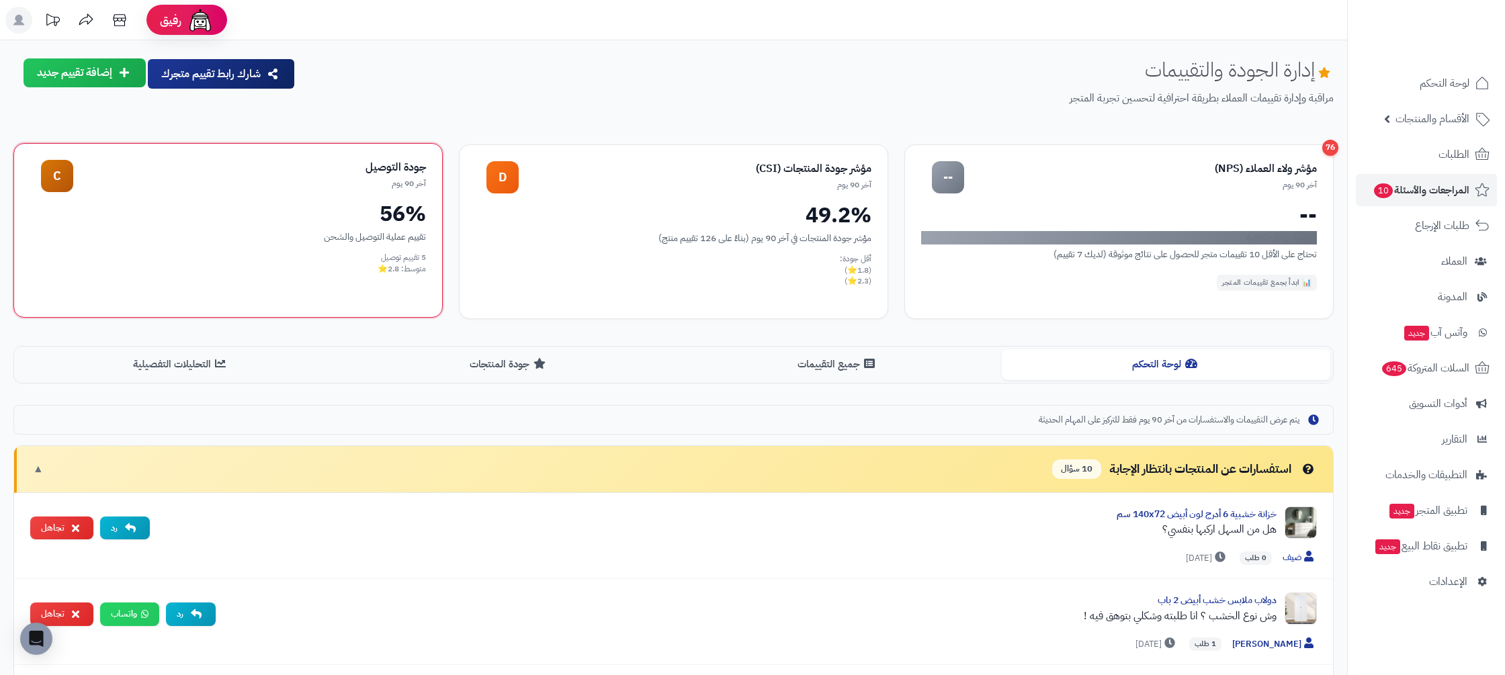
drag, startPoint x: 358, startPoint y: 291, endPoint x: 373, endPoint y: 281, distance: 17.5
click at [358, 291] on div "جودة التوصيل آخر 90 يوم C 56% تقييم عملية التوصيل والشحن 5 تقييم توصيل متوسط: 2…" at bounding box center [227, 230] width 429 height 175
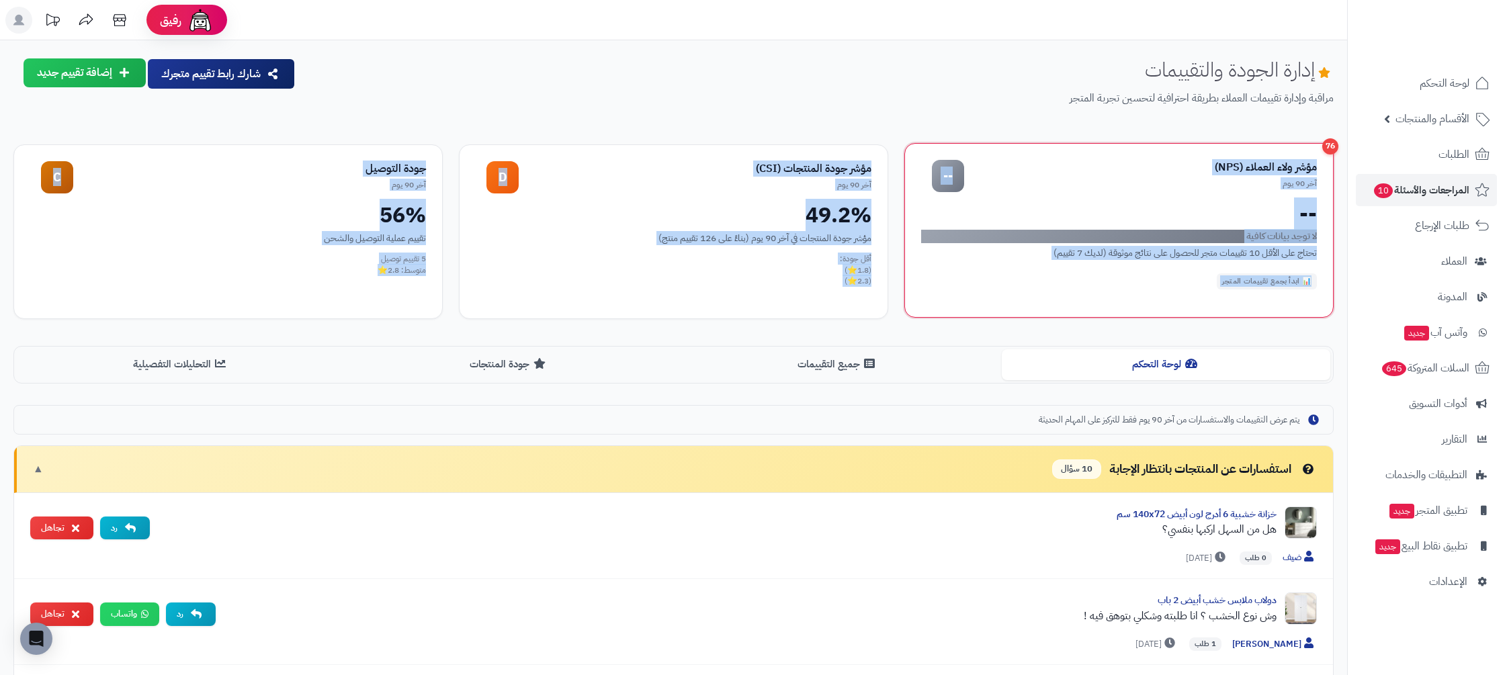
drag, startPoint x: 489, startPoint y: 269, endPoint x: 1301, endPoint y: 159, distance: 819.6
click at [1298, 154] on div "76 مؤشر ولاء العملاء (NPS) آخر 90 يوم -- -- لا توجد بيانات كافية تحتاج على الأق…" at bounding box center [673, 231] width 1320 height 175
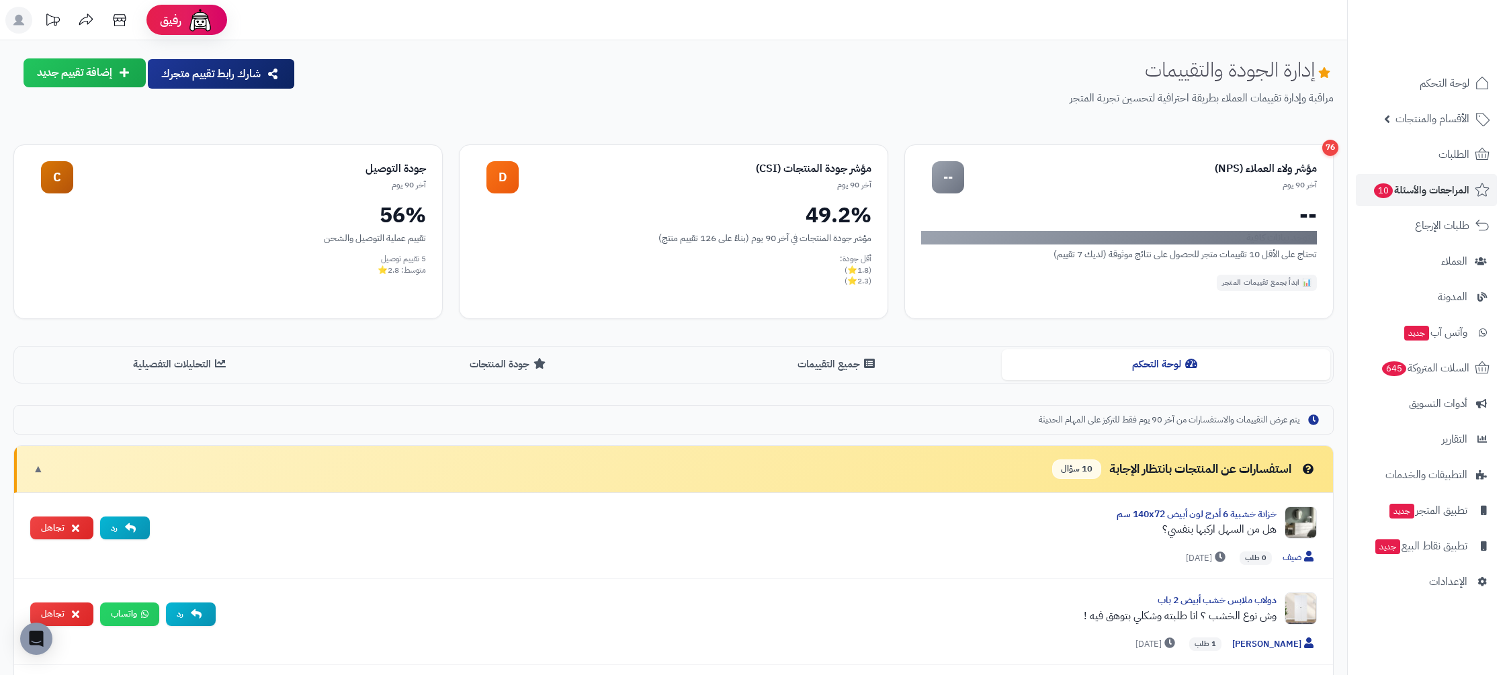
click at [1302, 121] on div "إدارة الجودة والتقييمات مراقبة وإدارة تقييمات العملاء بطريقة احترافية لتحسين تج…" at bounding box center [819, 92] width 1027 height 69
click at [1208, 103] on p "مراقبة وإدارة تقييمات العملاء بطريقة احترافية لتحسين تجربة المتجر" at bounding box center [819, 98] width 1027 height 15
click at [1180, 101] on p "مراقبة وإدارة تقييمات العملاء بطريقة احترافية لتحسين تجربة المتجر" at bounding box center [819, 98] width 1027 height 15
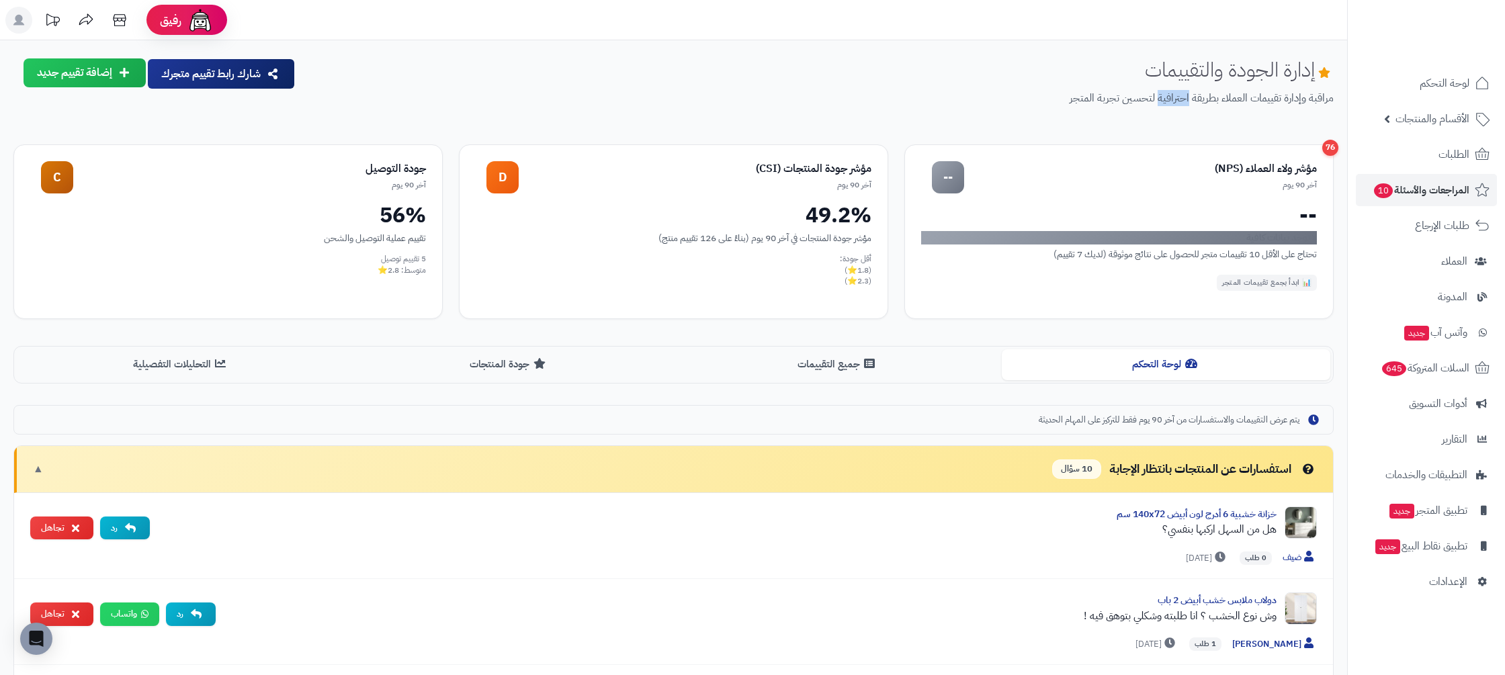
click at [1180, 101] on p "مراقبة وإدارة تقييمات العملاء بطريقة احترافية لتحسين تجربة المتجر" at bounding box center [819, 98] width 1027 height 15
click at [1161, 111] on div "إدارة الجودة والتقييمات مراقبة وإدارة تقييمات العملاء بطريقة احترافية لتحسين تج…" at bounding box center [819, 92] width 1027 height 69
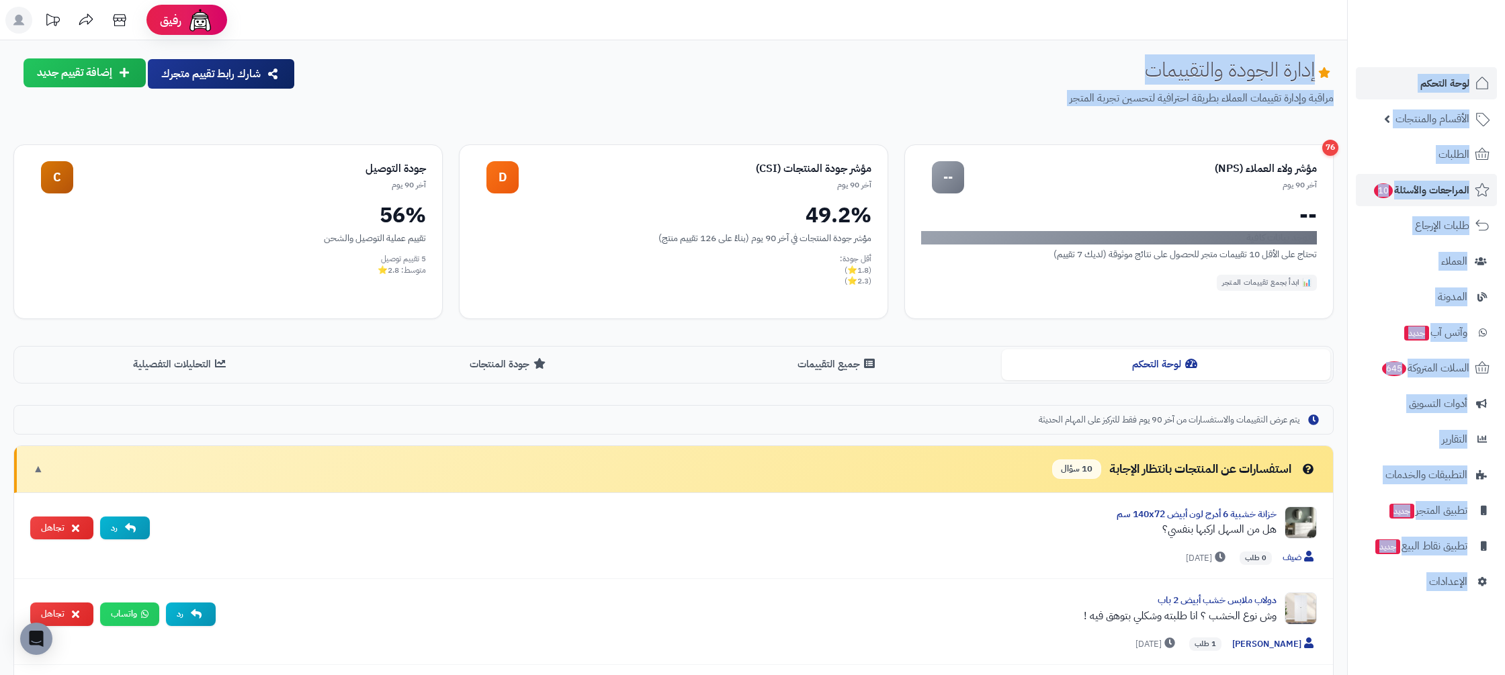
drag, startPoint x: 1036, startPoint y: 105, endPoint x: 1347, endPoint y: 75, distance: 313.1
click at [1290, 109] on div "إدارة الجودة والتقييمات مراقبة وإدارة تقييمات العملاء بطريقة احترافية لتحسين تج…" at bounding box center [819, 92] width 1027 height 69
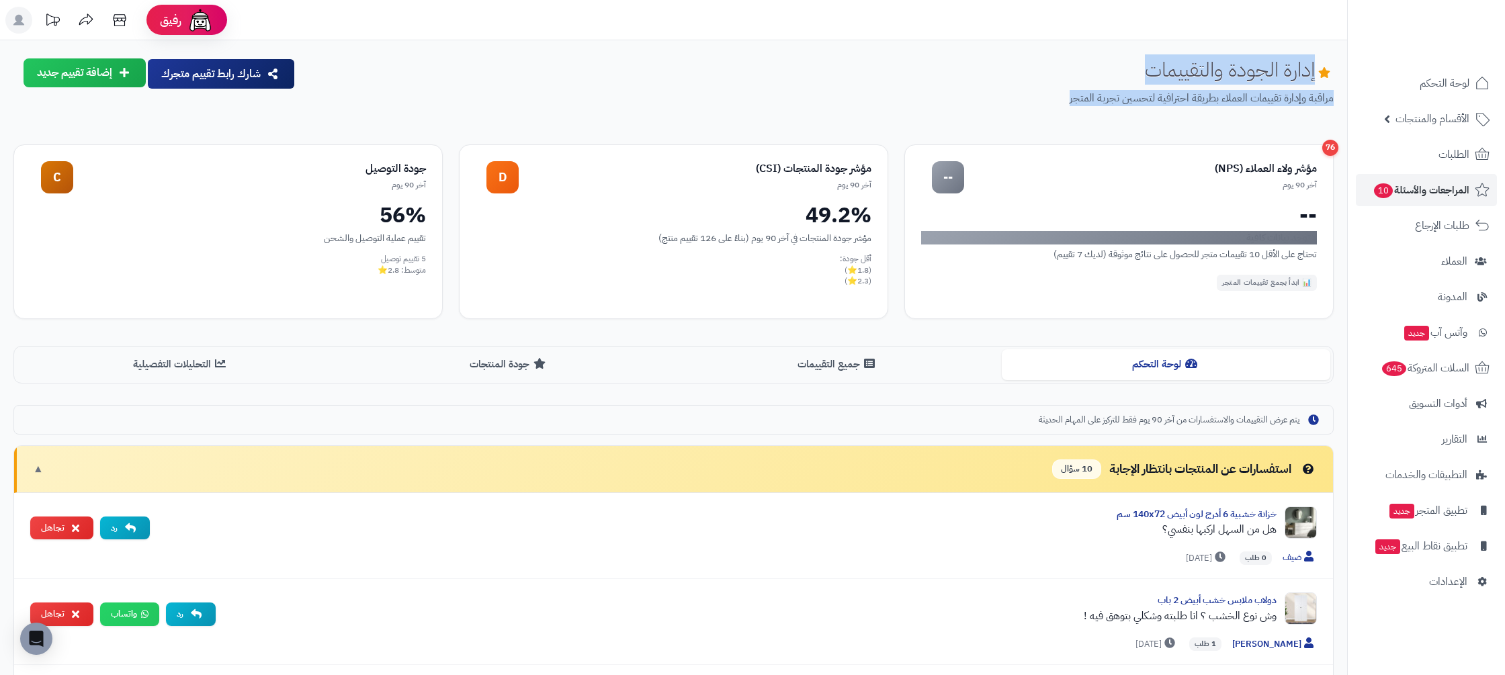
drag, startPoint x: 1053, startPoint y: 103, endPoint x: 1326, endPoint y: 64, distance: 275.5
click at [1326, 64] on div "إدارة الجودة والتقييمات مراقبة وإدارة تقييمات العملاء بطريقة احترافية لتحسين تج…" at bounding box center [819, 92] width 1027 height 69
drag, startPoint x: 358, startPoint y: 269, endPoint x: 1364, endPoint y: 155, distance: 1012.6
drag, startPoint x: 1139, startPoint y: 109, endPoint x: 1140, endPoint y: 99, distance: 10.8
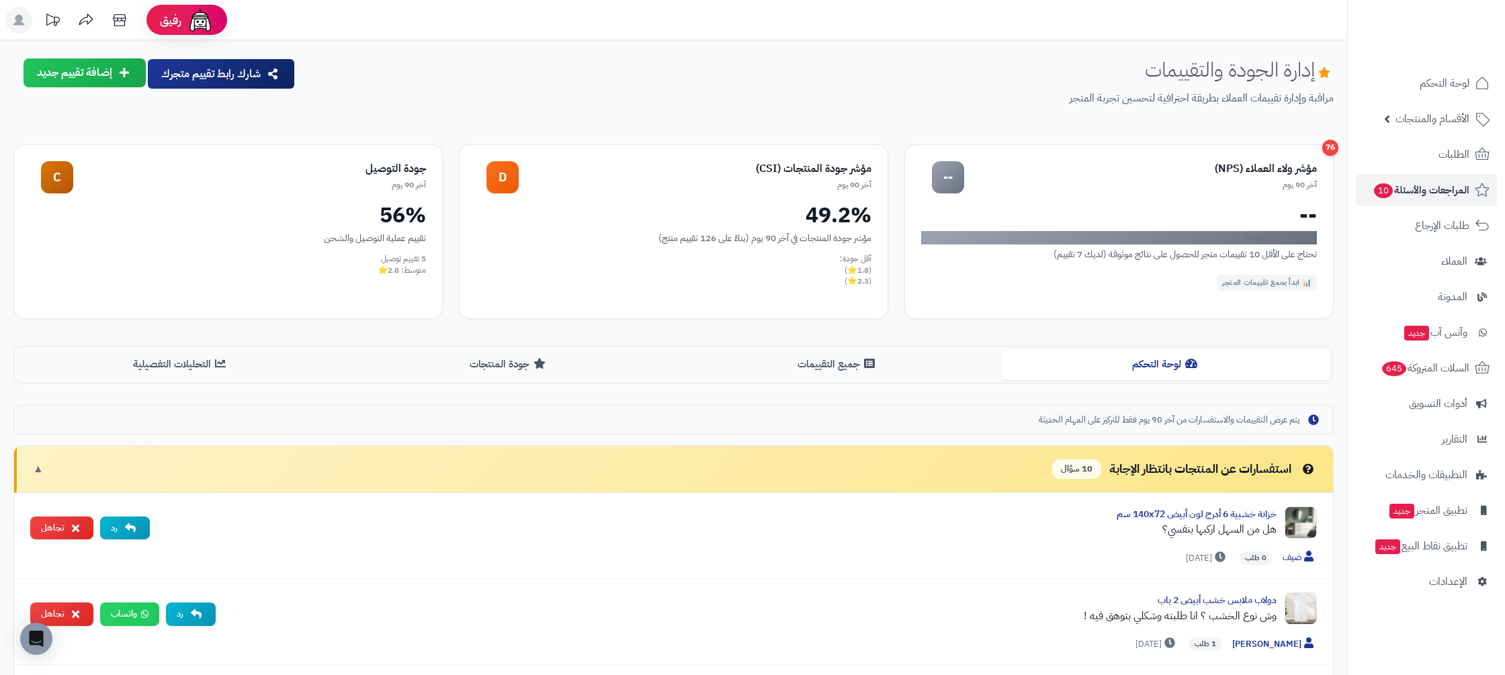
click at [1139, 109] on div "إدارة الجودة والتقييمات مراقبة وإدارة تقييمات العملاء بطريقة احترافية لتحسين تج…" at bounding box center [819, 92] width 1027 height 69
click at [1094, 91] on p "مراقبة وإدارة تقييمات العملاء بطريقة احترافية لتحسين تجربة المتجر" at bounding box center [819, 98] width 1027 height 15
click at [1104, 99] on p "مراقبة وإدارة تقييمات العملاء بطريقة احترافية لتحسين تجربة المتجر" at bounding box center [819, 98] width 1027 height 15
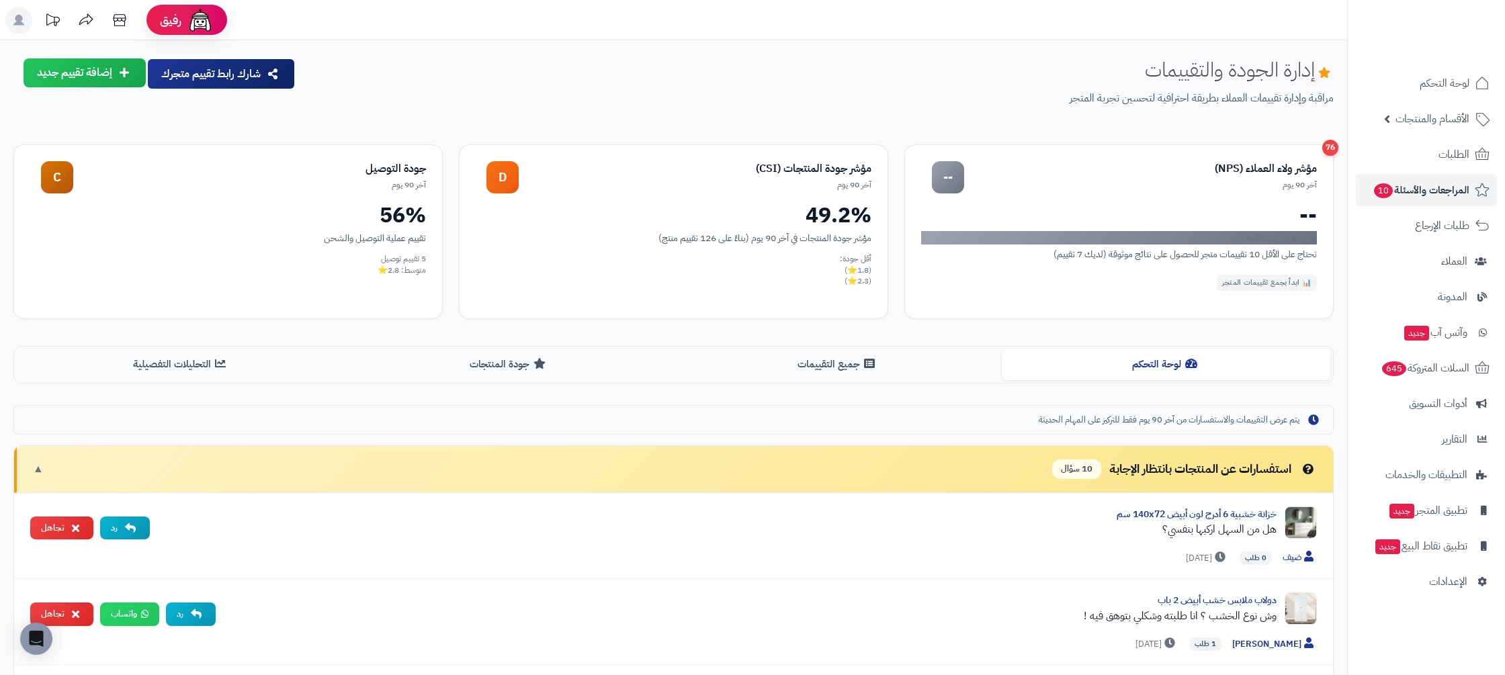
click at [1332, 146] on div "76" at bounding box center [1330, 146] width 16 height 16
click at [1161, 111] on div "إدارة الجودة والتقييمات مراقبة وإدارة تقييمات العملاء بطريقة احترافية لتحسين تج…" at bounding box center [819, 92] width 1027 height 69
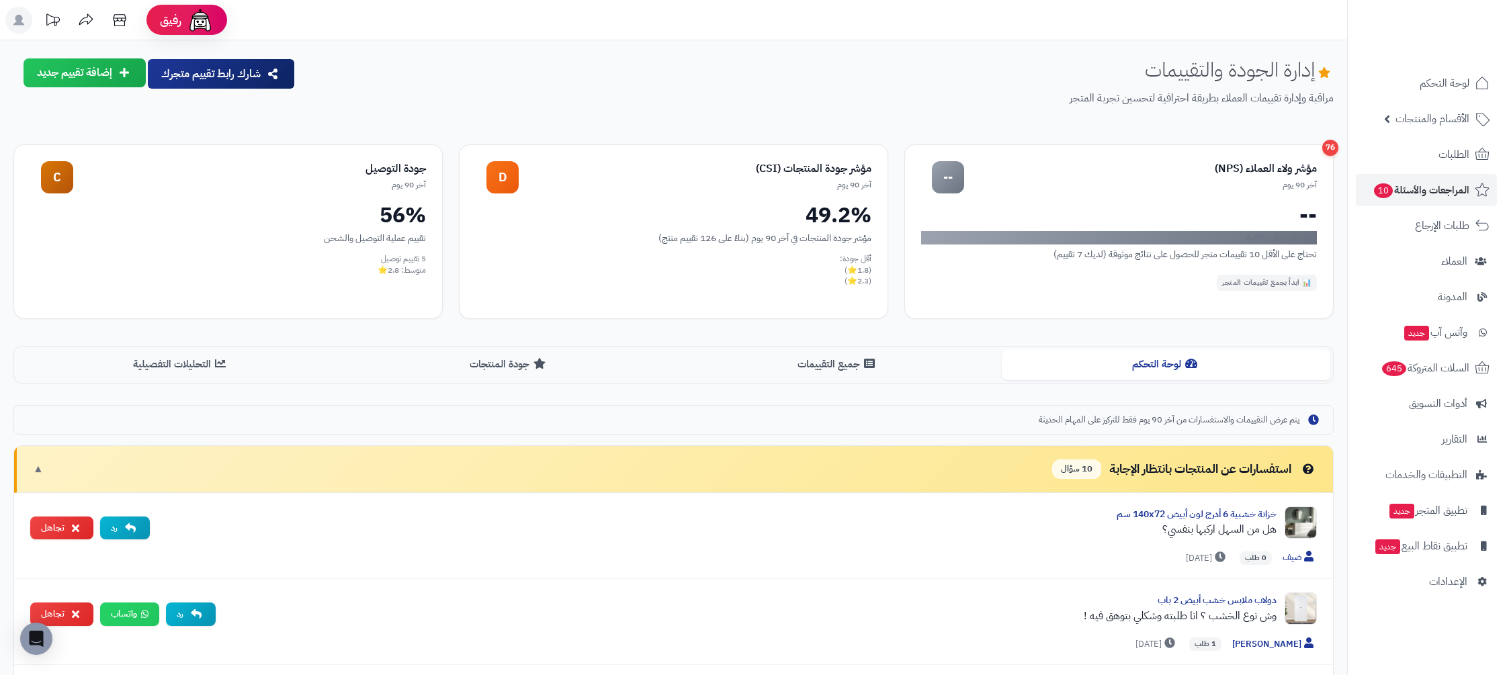
click at [1161, 111] on div "إدارة الجودة والتقييمات مراقبة وإدارة تقييمات العملاء بطريقة احترافية لتحسين تج…" at bounding box center [819, 92] width 1027 height 69
click at [1161, 112] on div "إدارة الجودة والتقييمات مراقبة وإدارة تقييمات العملاء بطريقة احترافية لتحسين تج…" at bounding box center [819, 92] width 1027 height 69
click at [1150, 92] on p "مراقبة وإدارة تقييمات العملاء بطريقة احترافية لتحسين تجربة المتجر" at bounding box center [819, 98] width 1027 height 15
click at [1036, 97] on p "مراقبة وإدارة تقييمات العملاء بطريقة احترافية لتحسين تجربة المتجر" at bounding box center [819, 98] width 1027 height 15
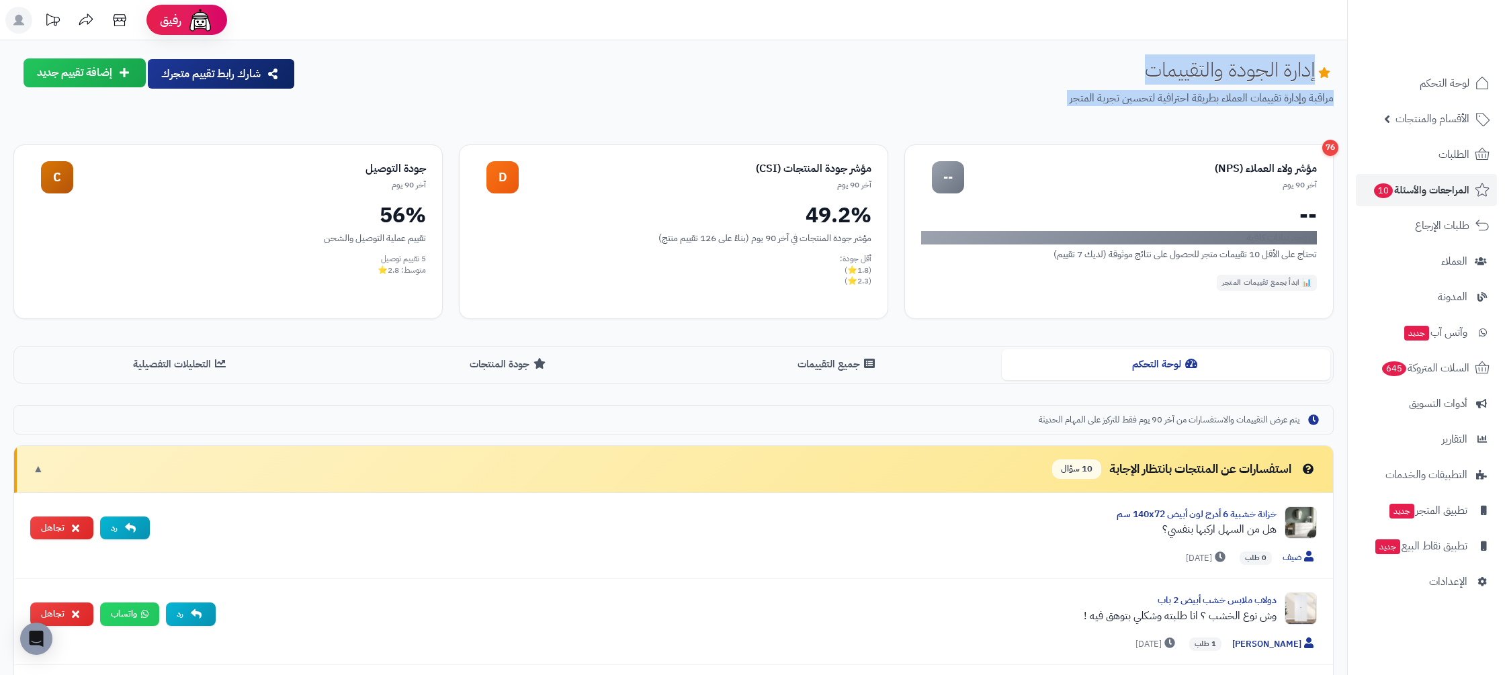
drag, startPoint x: 1055, startPoint y: 103, endPoint x: 1325, endPoint y: 68, distance: 273.0
click at [1325, 68] on div "إدارة الجودة والتقييمات مراقبة وإدارة تقييمات العملاء بطريقة احترافية لتحسين تج…" at bounding box center [819, 92] width 1027 height 69
click at [1042, 97] on p "مراقبة وإدارة تقييمات العملاء بطريقة احترافية لتحسين تجربة المتجر" at bounding box center [819, 98] width 1027 height 15
drag, startPoint x: 1064, startPoint y: 101, endPoint x: 1316, endPoint y: 46, distance: 257.7
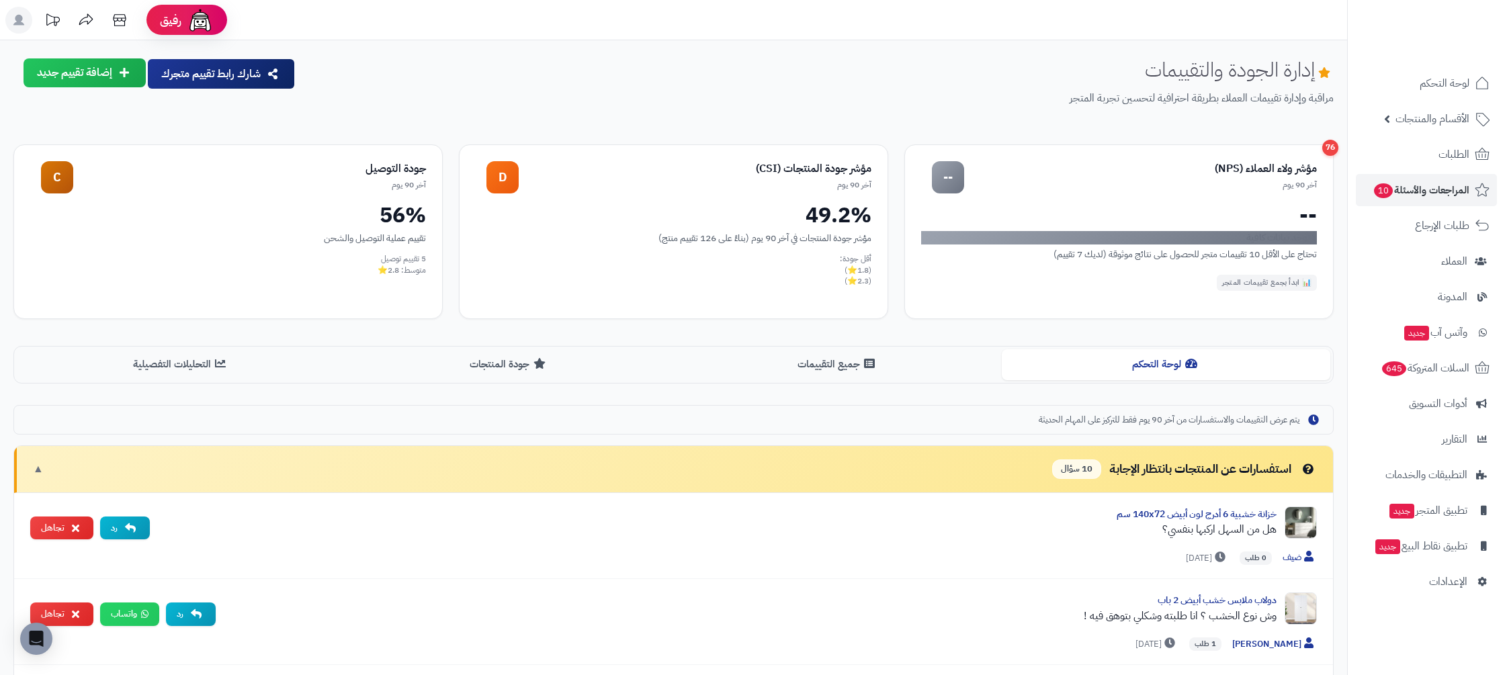
drag, startPoint x: 966, startPoint y: 128, endPoint x: 989, endPoint y: 126, distance: 23.6
drag, startPoint x: 1055, startPoint y: 110, endPoint x: 1335, endPoint y: 63, distance: 284.0
drag, startPoint x: 1284, startPoint y: 77, endPoint x: 1216, endPoint y: 90, distance: 69.2
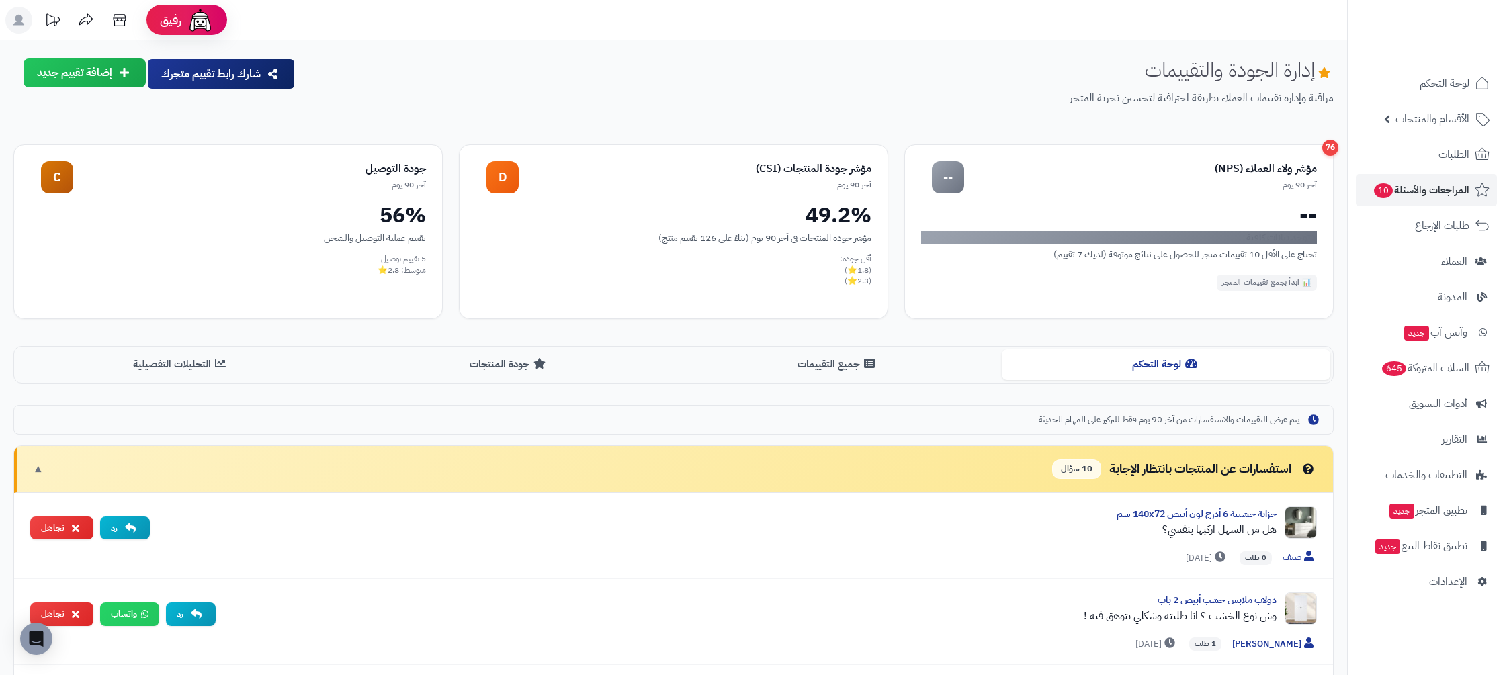
click at [1284, 77] on h1 "إدارة الجودة والتقييمات" at bounding box center [1239, 69] width 189 height 22
drag, startPoint x: 1073, startPoint y: 97, endPoint x: 1311, endPoint y: 68, distance: 240.3
click at [1311, 68] on div "إدارة الجودة والتقييمات مراقبة وإدارة تقييمات العملاء بطريقة احترافية لتحسين تج…" at bounding box center [819, 92] width 1027 height 69
click at [801, 176] on div "مؤشر جودة المنتجات (CSI) آخر 90 يوم" at bounding box center [695, 175] width 353 height 30
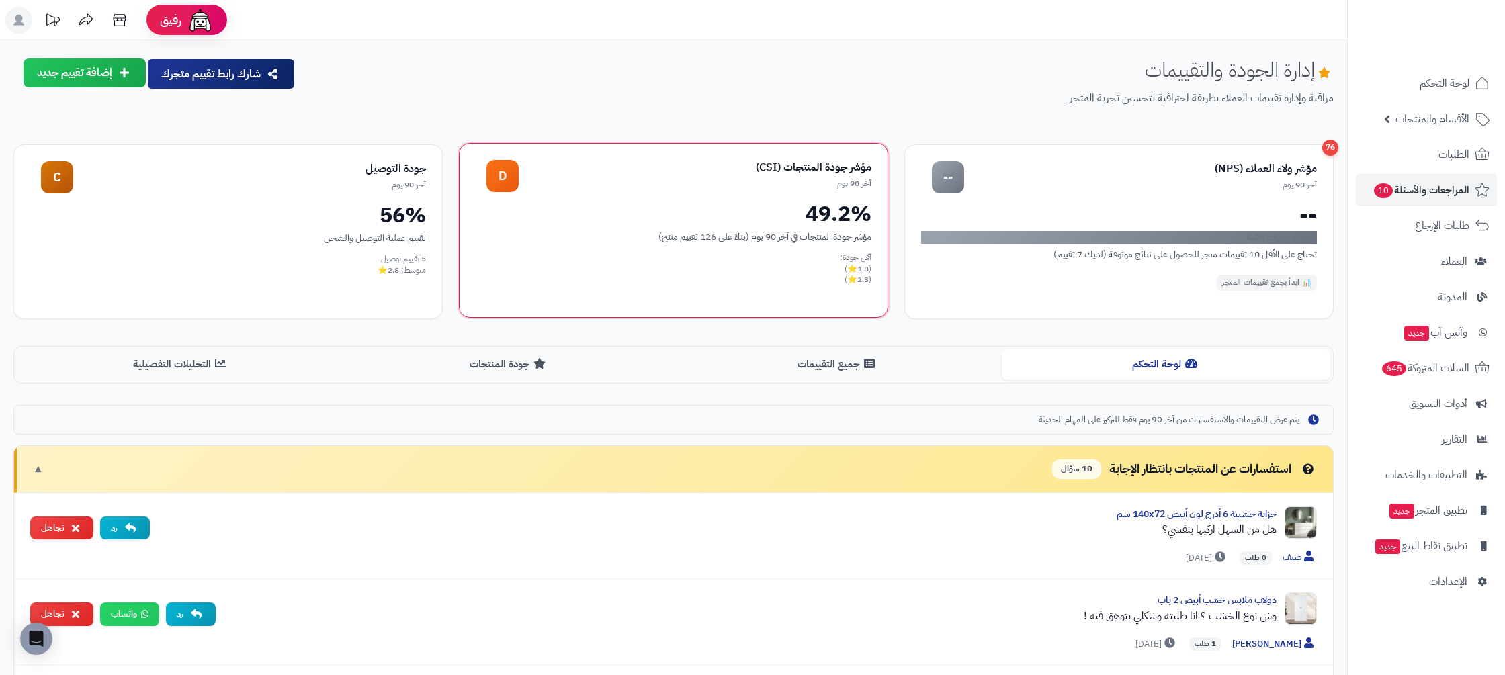
click at [803, 166] on div "مؤشر جودة المنتجات (CSI)" at bounding box center [695, 167] width 353 height 15
click at [369, 165] on div "جودة التوصيل" at bounding box center [249, 167] width 353 height 15
drag, startPoint x: 380, startPoint y: 264, endPoint x: 1306, endPoint y: 154, distance: 932.7
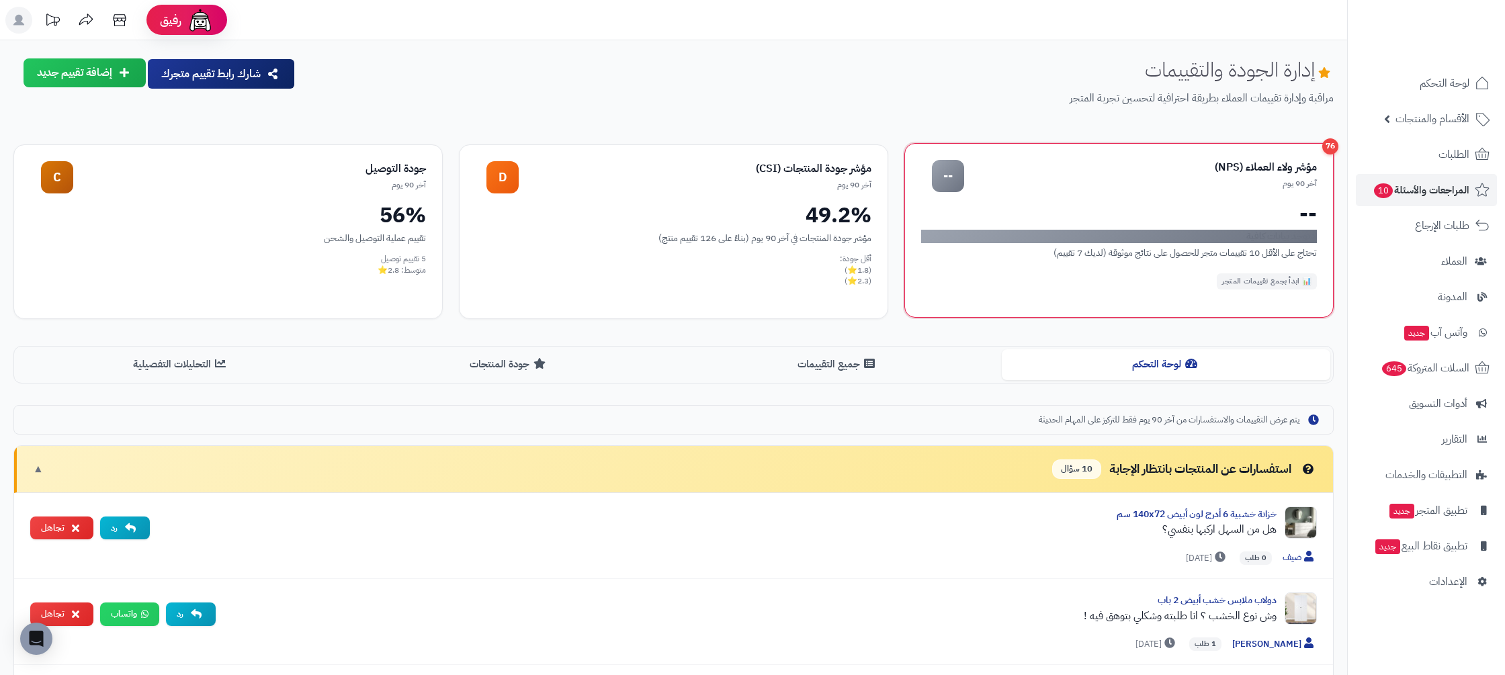
click at [1306, 154] on div "76 مؤشر ولاء العملاء (NPS) آخر 90 يوم -- -- لا توجد بيانات كافية تحتاج على الأق…" at bounding box center [673, 231] width 1320 height 175
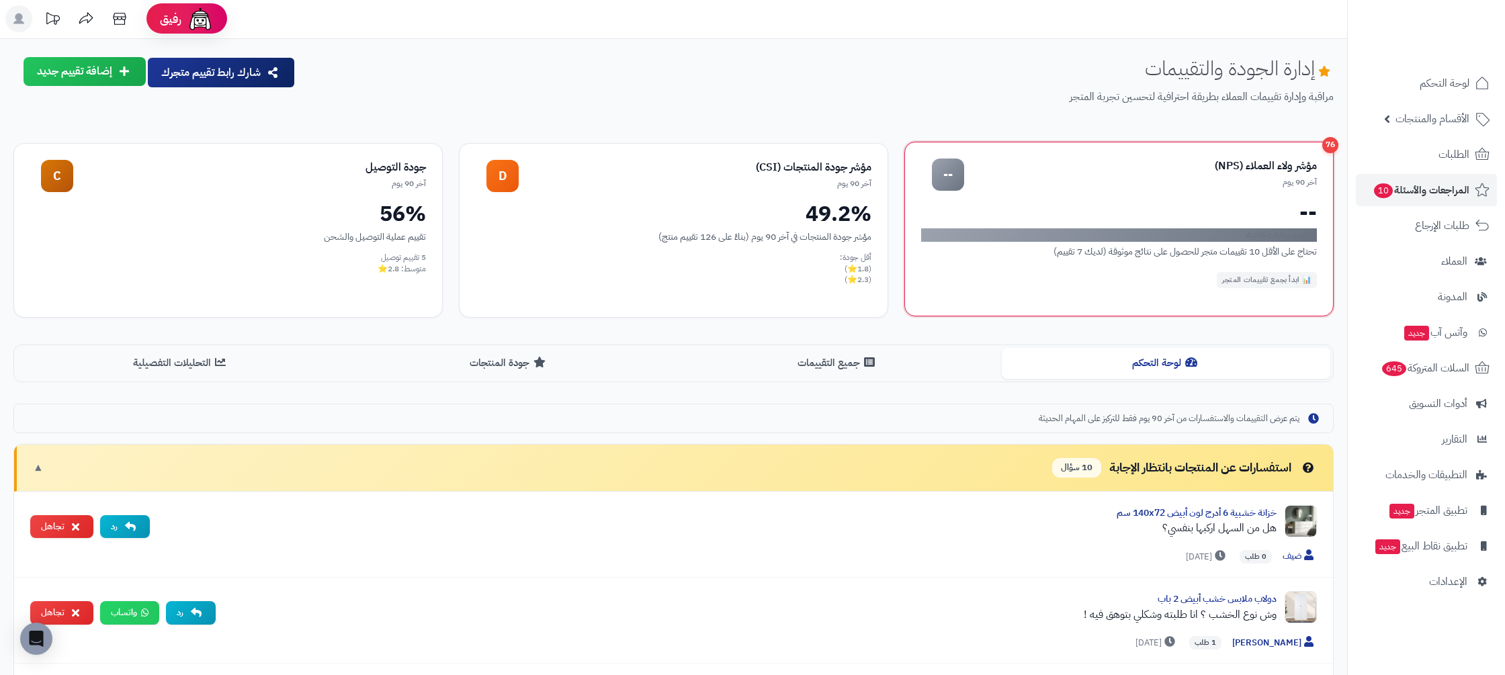
drag, startPoint x: 987, startPoint y: 308, endPoint x: 979, endPoint y: 310, distance: 8.5
click at [987, 308] on div "76 مؤشر ولاء العملاء (NPS) آخر 90 يوم -- -- لا توجد بيانات كافية تحتاج على الأق…" at bounding box center [1118, 229] width 429 height 175
drag, startPoint x: 391, startPoint y: 263, endPoint x: 1327, endPoint y: 146, distance: 943.0
click at [1314, 146] on div "76 مؤشر ولاء العملاء (NPS) آخر 90 يوم -- -- لا توجد بيانات كافية تحتاج على الأق…" at bounding box center [673, 230] width 1320 height 175
click at [1333, 146] on div "76" at bounding box center [1330, 145] width 16 height 16
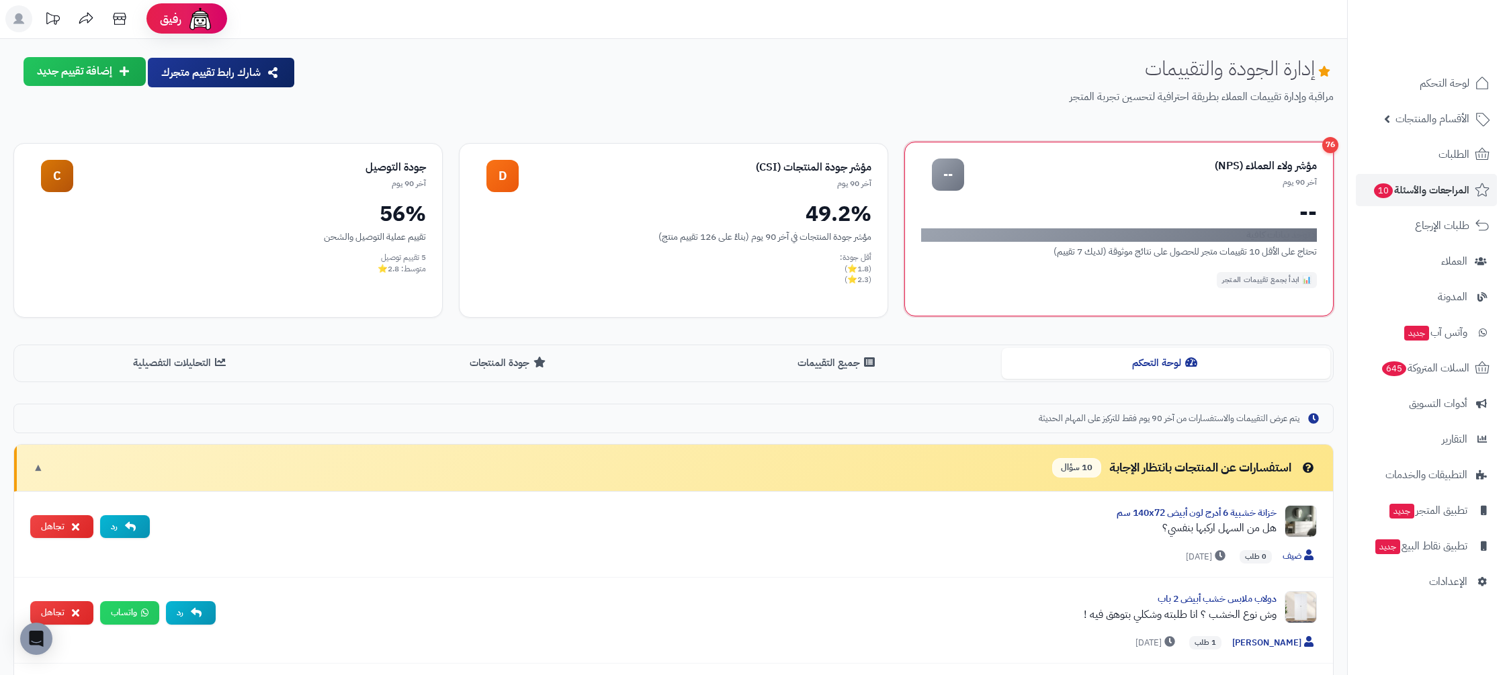
click at [1333, 146] on div "76" at bounding box center [1330, 145] width 16 height 16
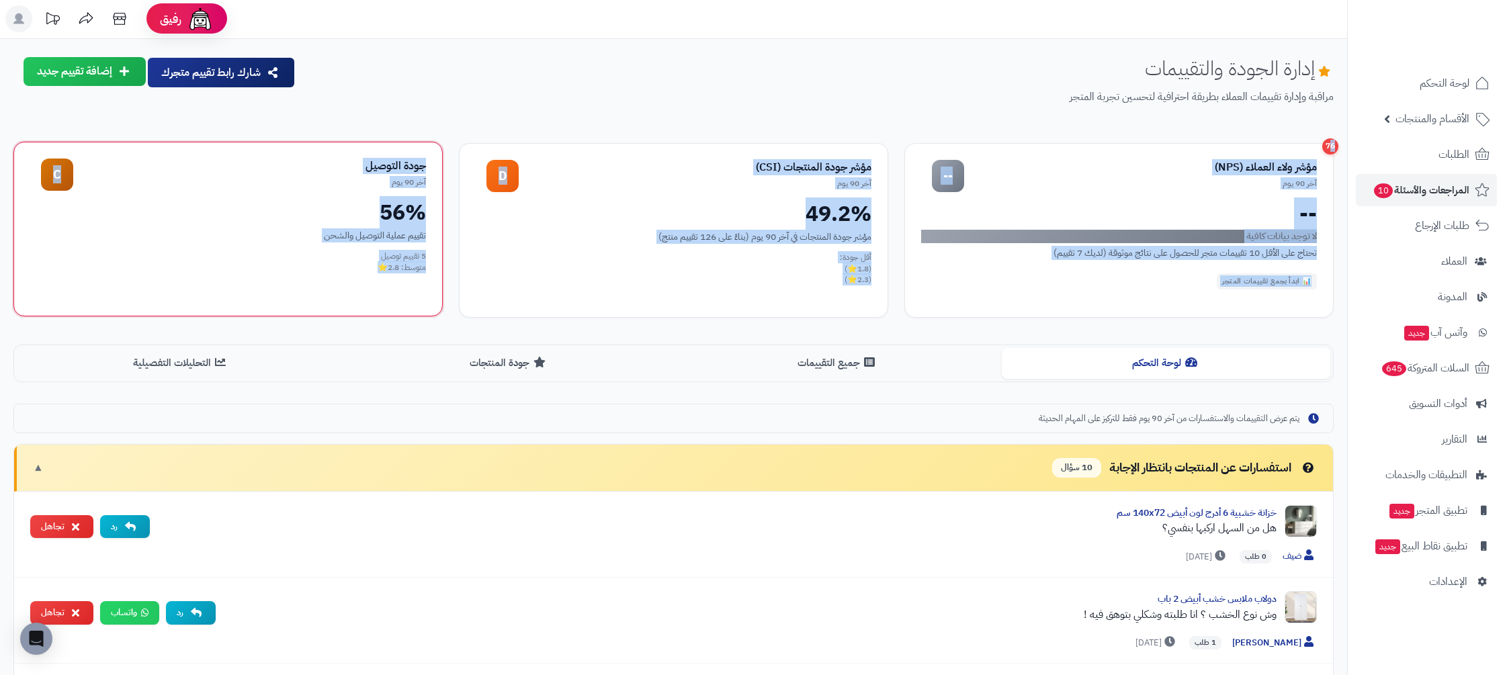
drag, startPoint x: 1333, startPoint y: 142, endPoint x: 222, endPoint y: 306, distance: 1123.0
click at [221, 306] on div "76 مؤشر ولاء العملاء (NPS) آخر 90 يوم -- -- لا توجد بيانات كافية تحتاج على الأق…" at bounding box center [673, 230] width 1320 height 175
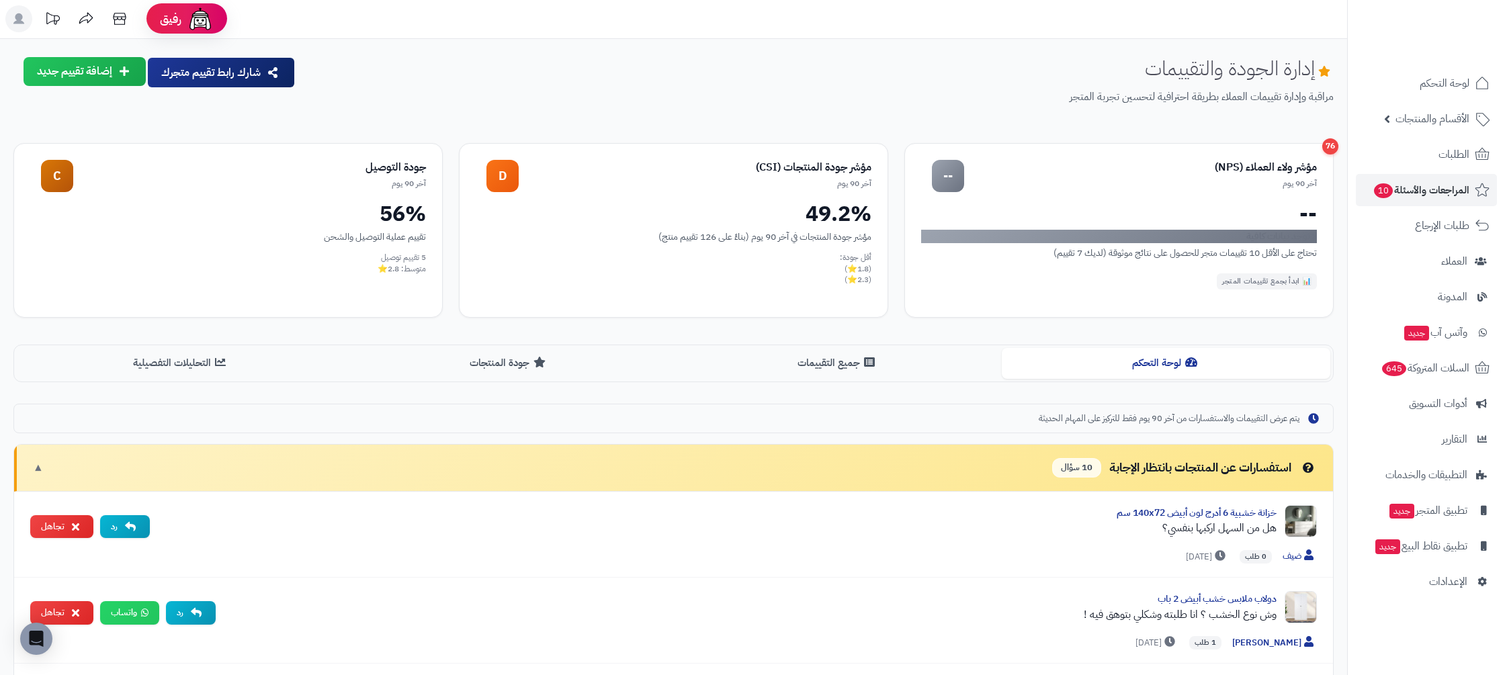
click at [827, 364] on button "جميع التقييمات" at bounding box center [838, 362] width 328 height 30
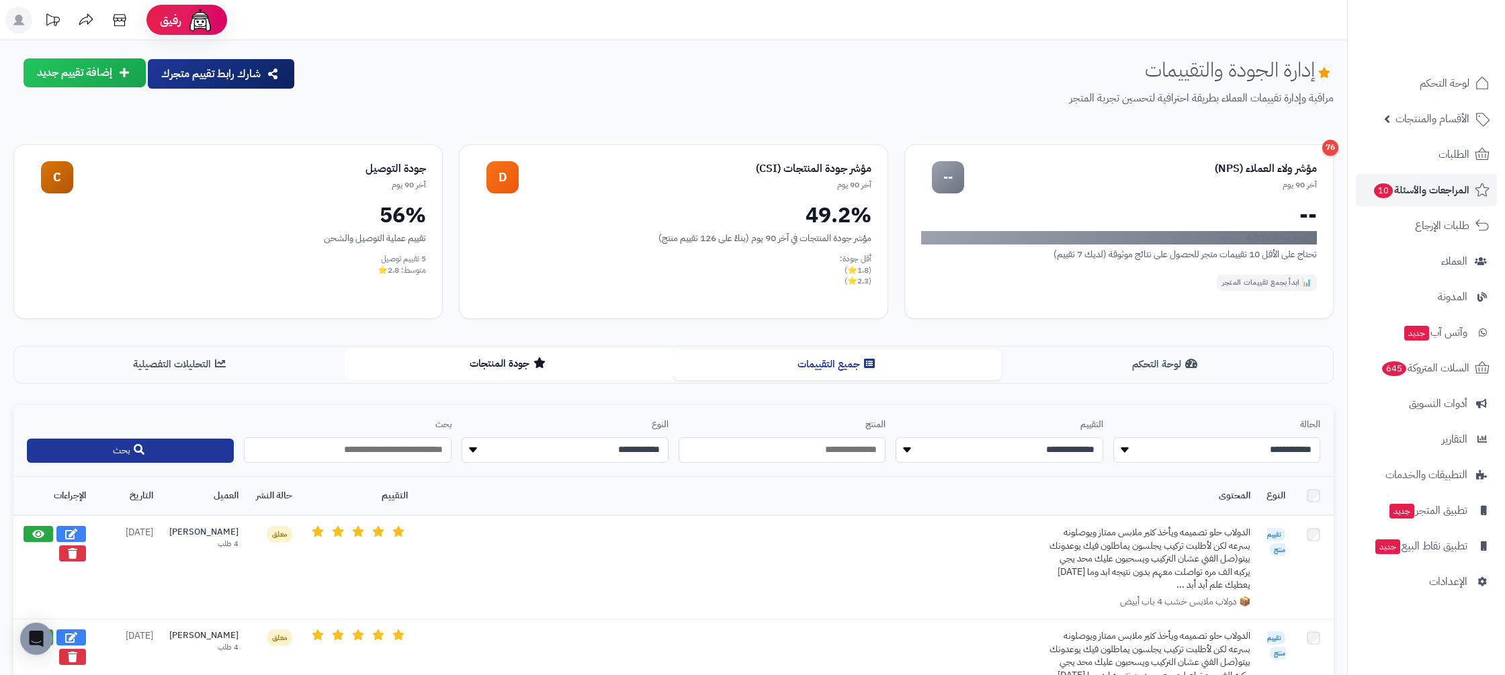
click at [581, 369] on button "جودة المنتجات" at bounding box center [509, 364] width 328 height 30
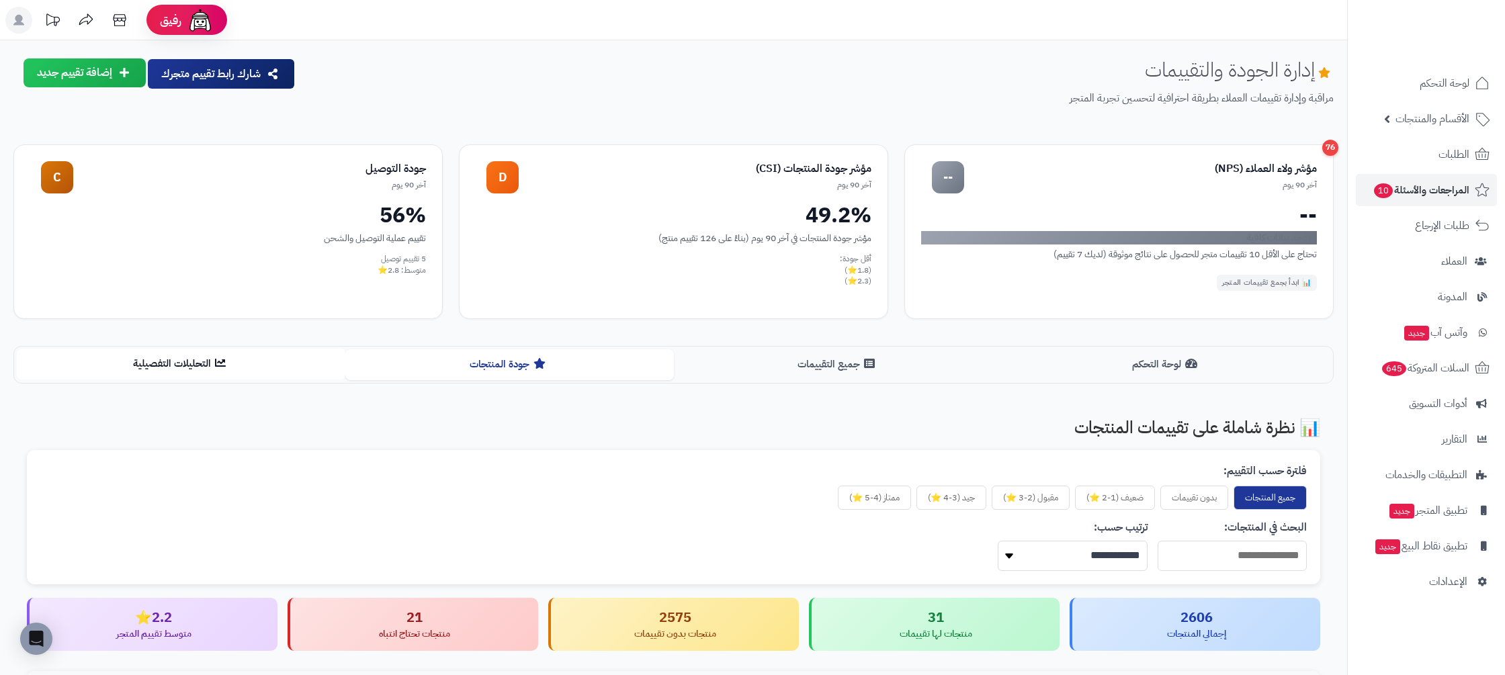
click at [216, 370] on button "التحليلات التفصيلية" at bounding box center [181, 364] width 328 height 30
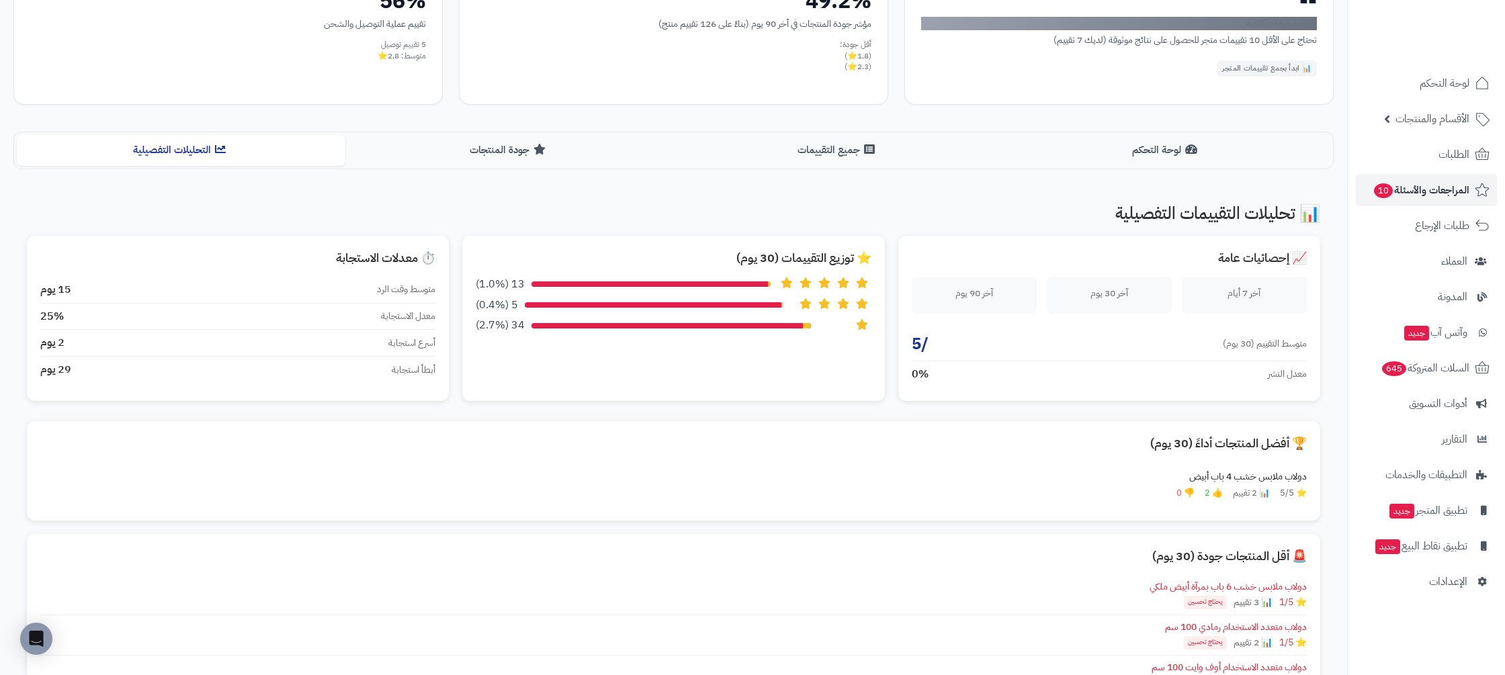
scroll to position [214, 0]
click at [664, 167] on div "لوحة التحكم جميع التقييمات جودة المنتجات التحليلات التفصيلية" at bounding box center [673, 150] width 1320 height 37
drag, startPoint x: 495, startPoint y: 154, endPoint x: 881, endPoint y: 152, distance: 386.2
click at [494, 154] on button "جودة المنتجات" at bounding box center [509, 151] width 328 height 30
click at [838, 150] on button "جميع التقييمات" at bounding box center [838, 151] width 328 height 30
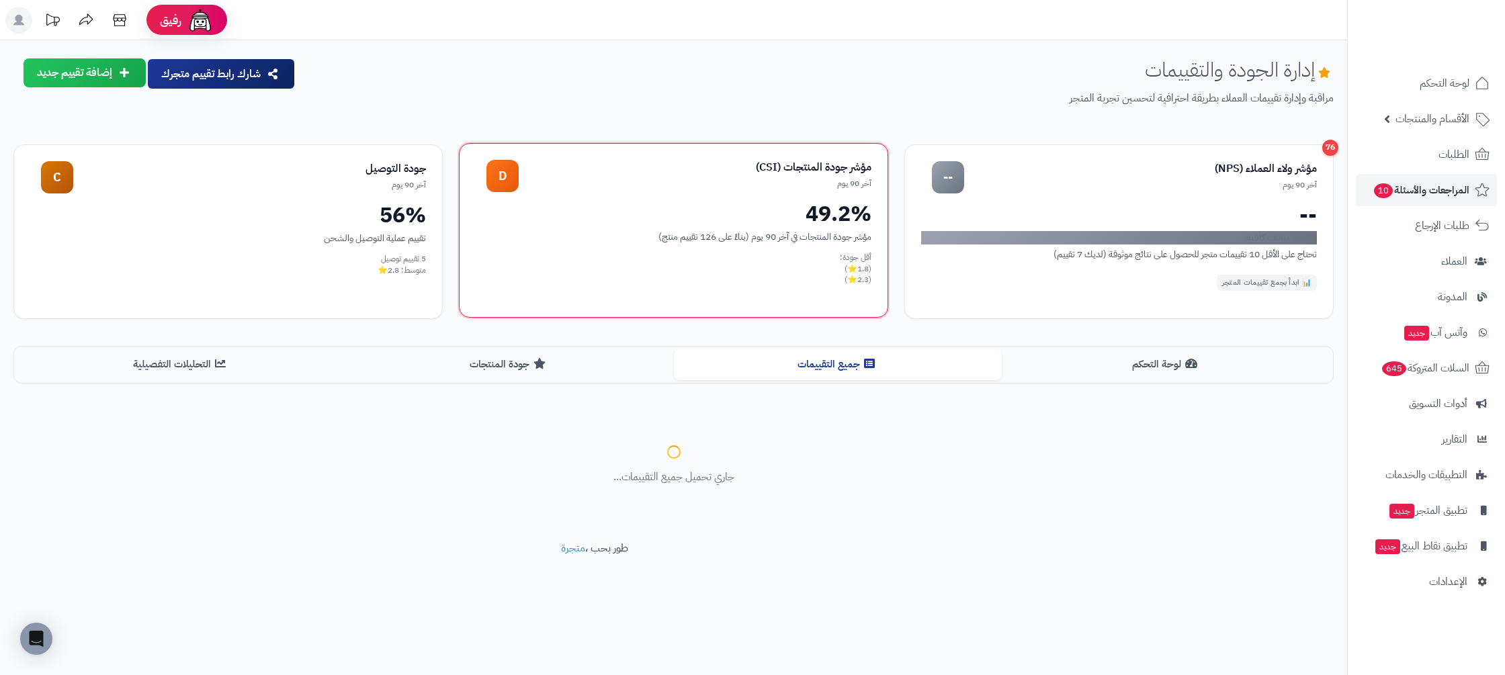
scroll to position [0, 0]
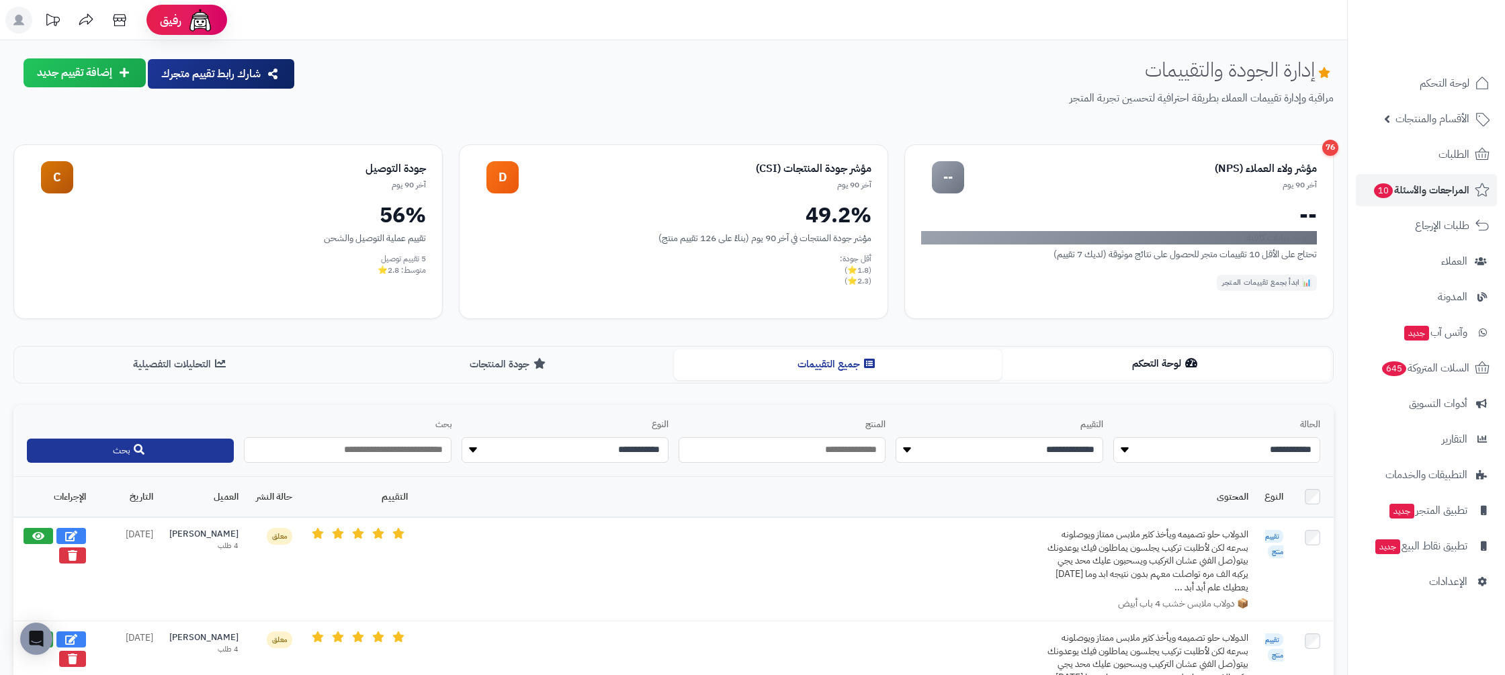
click at [1165, 361] on button "لوحة التحكم" at bounding box center [1165, 364] width 328 height 30
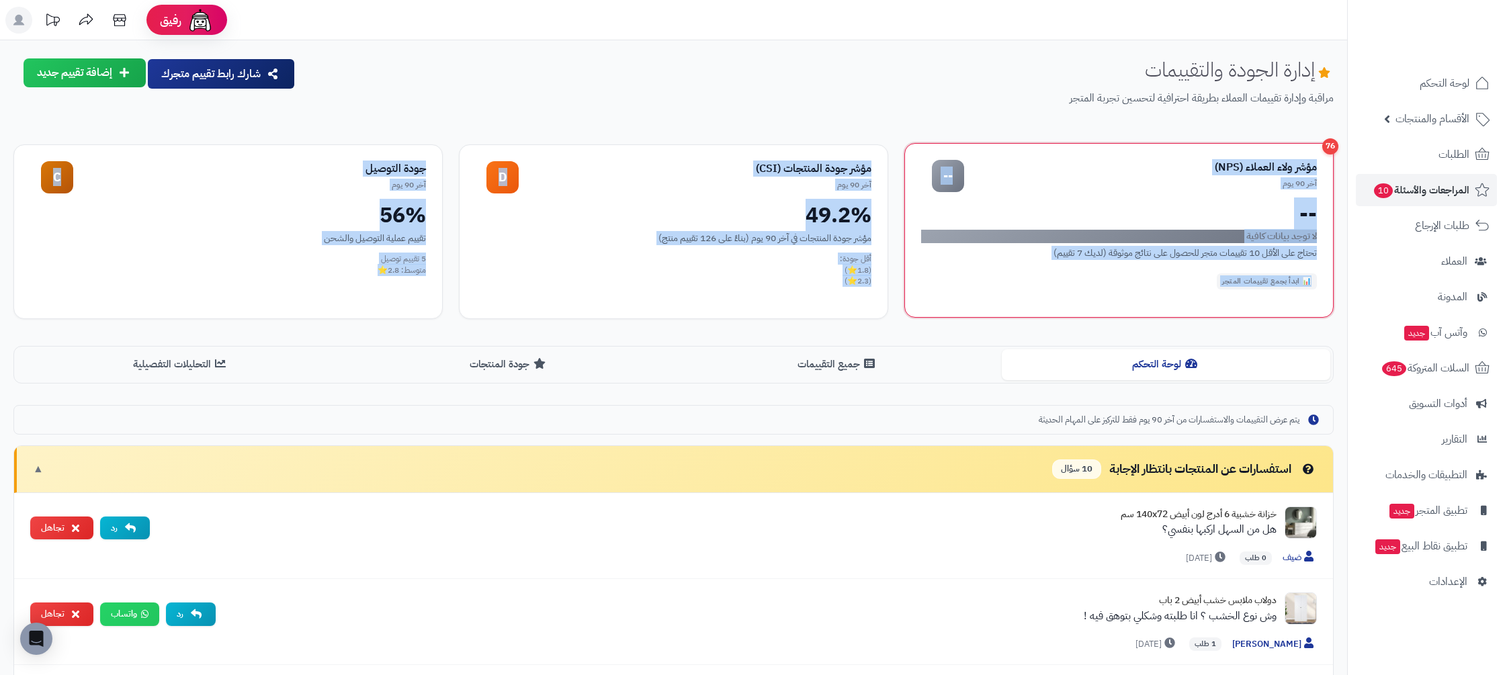
drag, startPoint x: 382, startPoint y: 283, endPoint x: 1317, endPoint y: 157, distance: 944.1
click at [1317, 157] on div "76 مؤشر ولاء العملاء (NPS) آخر 90 يوم -- -- لا توجد بيانات كافية تحتاج على الأق…" at bounding box center [673, 231] width 1320 height 175
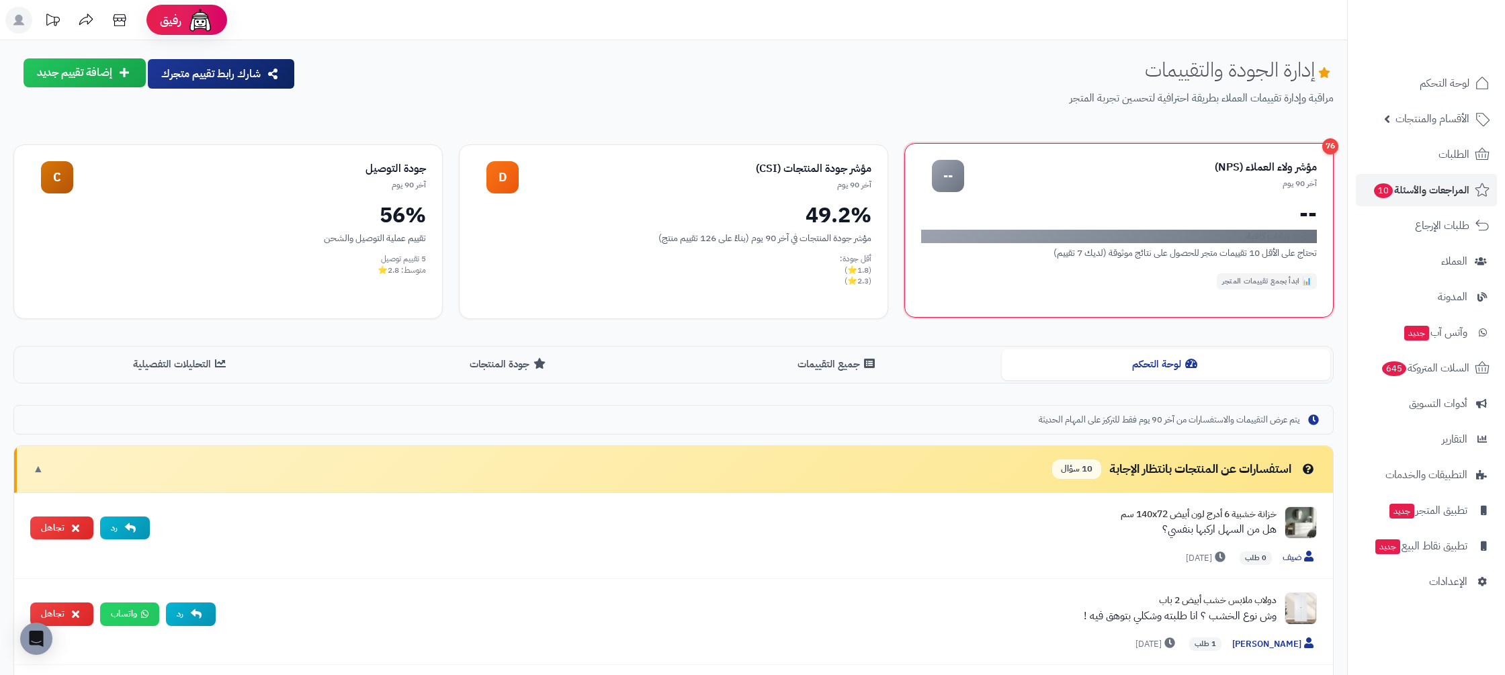
click at [1316, 167] on div "مؤشر ولاء العملاء (NPS)" at bounding box center [1140, 167] width 353 height 15
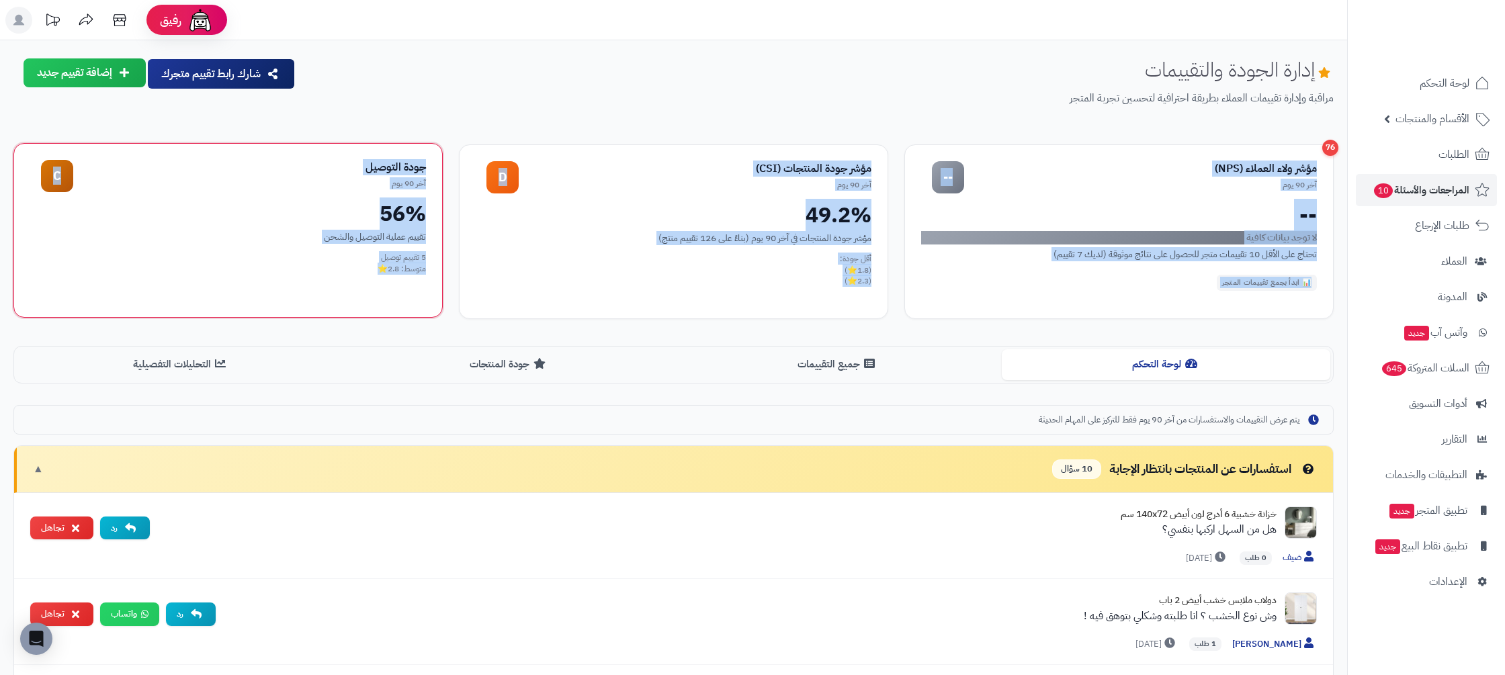
drag, startPoint x: 1323, startPoint y: 165, endPoint x: 317, endPoint y: 290, distance: 1013.3
click at [317, 290] on div "76 مؤشر ولاء العملاء (NPS) آخر 90 يوم -- -- لا توجد بيانات كافية تحتاج على الأق…" at bounding box center [673, 231] width 1320 height 175
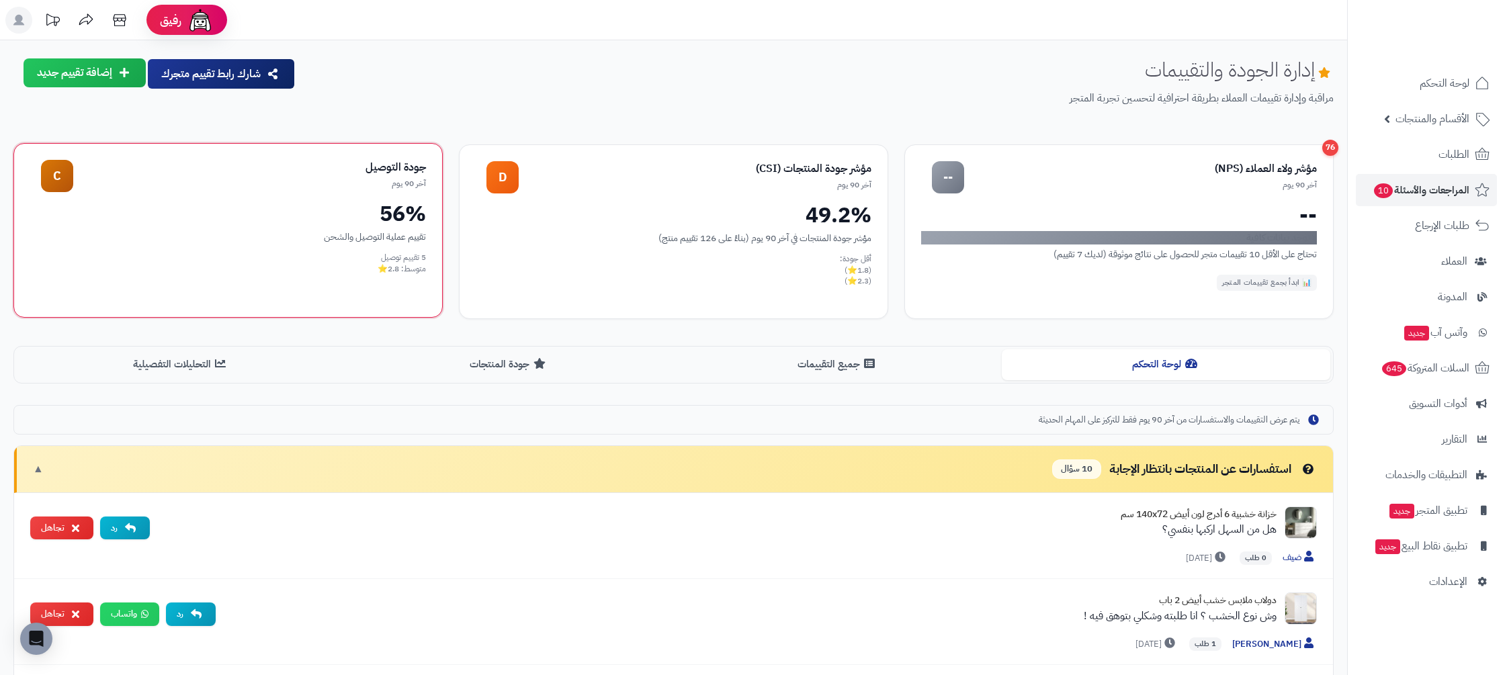
click at [361, 274] on div "جودة التوصيل آخر 90 يوم C 56% تقييم عملية التوصيل والشحن 5 تقييم توصيل متوسط: 2…" at bounding box center [227, 230] width 429 height 175
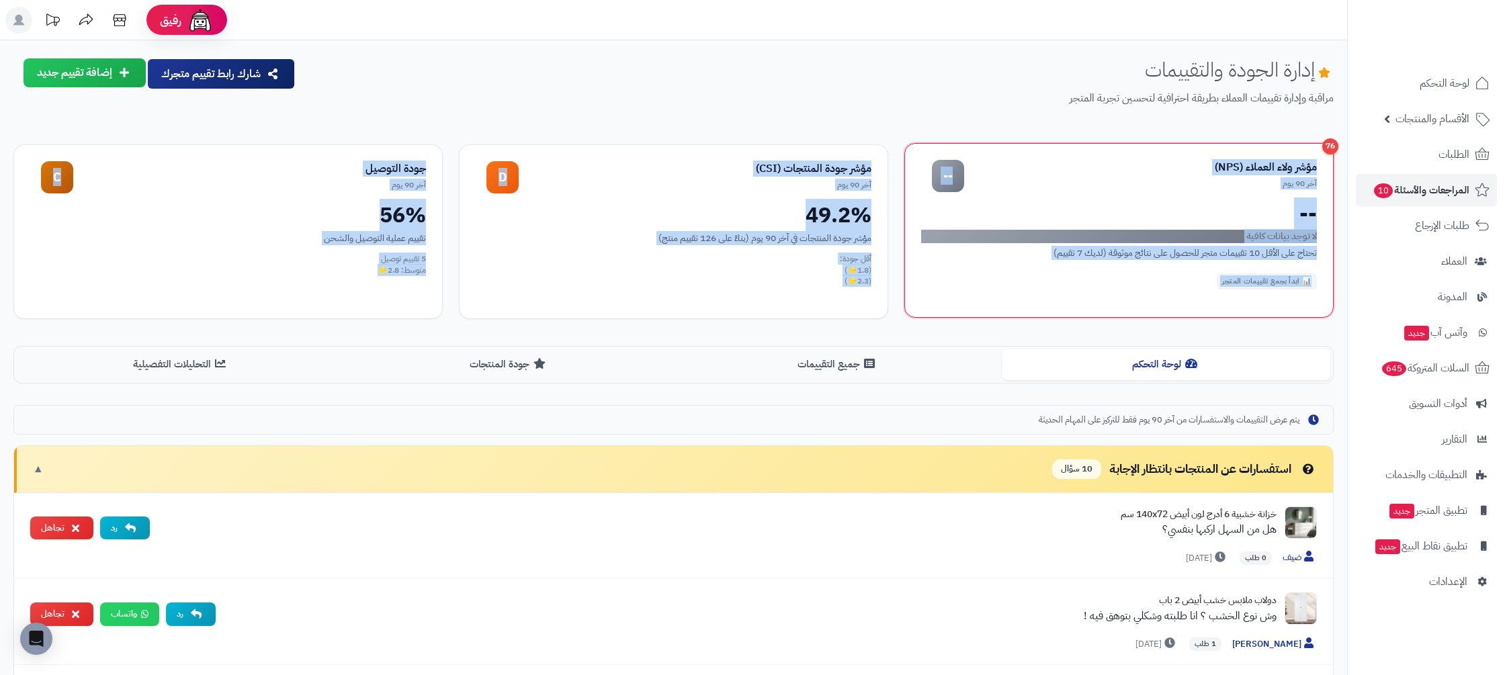
drag, startPoint x: 358, startPoint y: 284, endPoint x: 1319, endPoint y: 153, distance: 969.4
click at [1319, 153] on div "76 مؤشر ولاء العملاء (NPS) آخر 90 يوم -- -- لا توجد بيانات كافية تحتاج على الأق…" at bounding box center [673, 231] width 1320 height 175
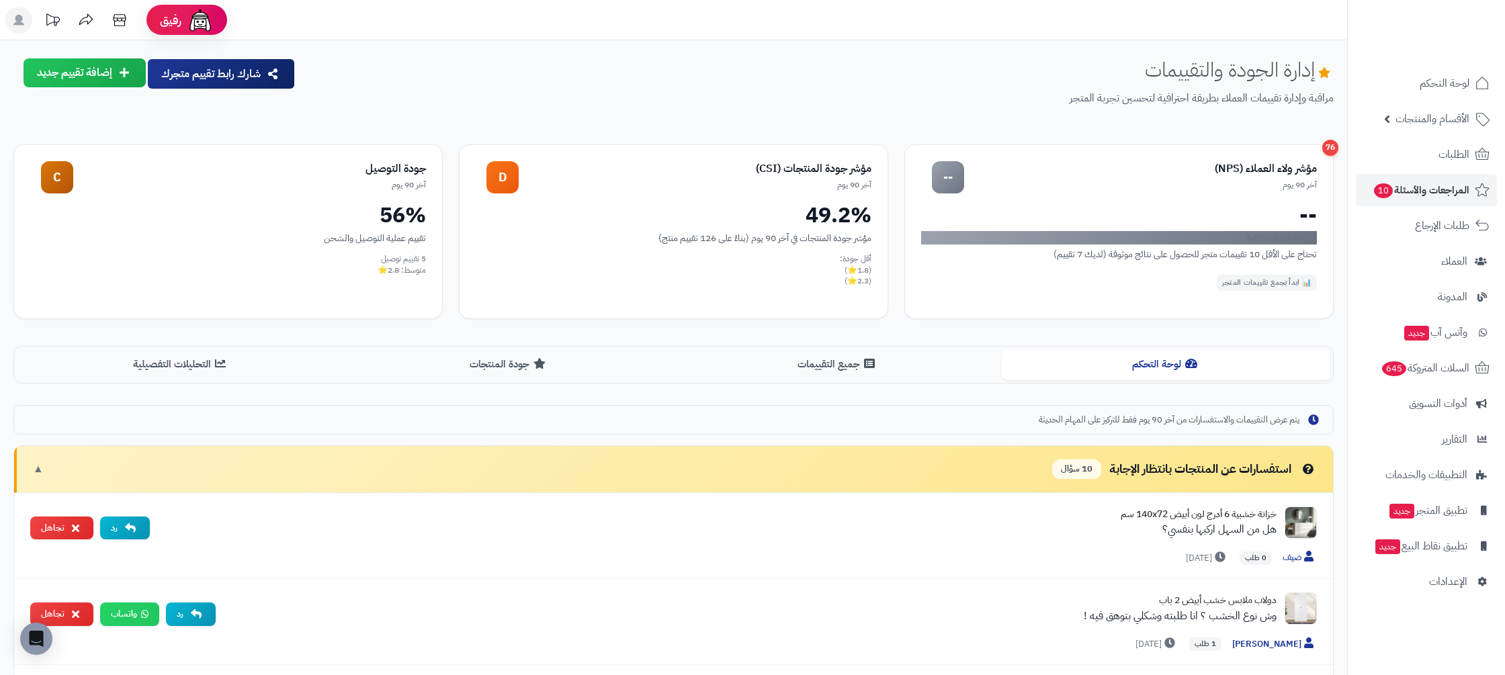
click at [1075, 94] on p "مراقبة وإدارة تقييمات العملاء بطريقة احترافية لتحسين تجربة المتجر" at bounding box center [819, 98] width 1027 height 15
drag, startPoint x: 1020, startPoint y: 103, endPoint x: 1308, endPoint y: 64, distance: 290.7
click at [1308, 64] on div "إدارة الجودة والتقييمات مراقبة وإدارة تقييمات العملاء بطريقة احترافية لتحسين تج…" at bounding box center [819, 92] width 1027 height 69
click at [1099, 97] on p "مراقبة وإدارة تقييمات العملاء بطريقة احترافية لتحسين تجربة المتجر" at bounding box center [819, 98] width 1027 height 15
drag, startPoint x: 1029, startPoint y: 95, endPoint x: 1310, endPoint y: 64, distance: 283.2
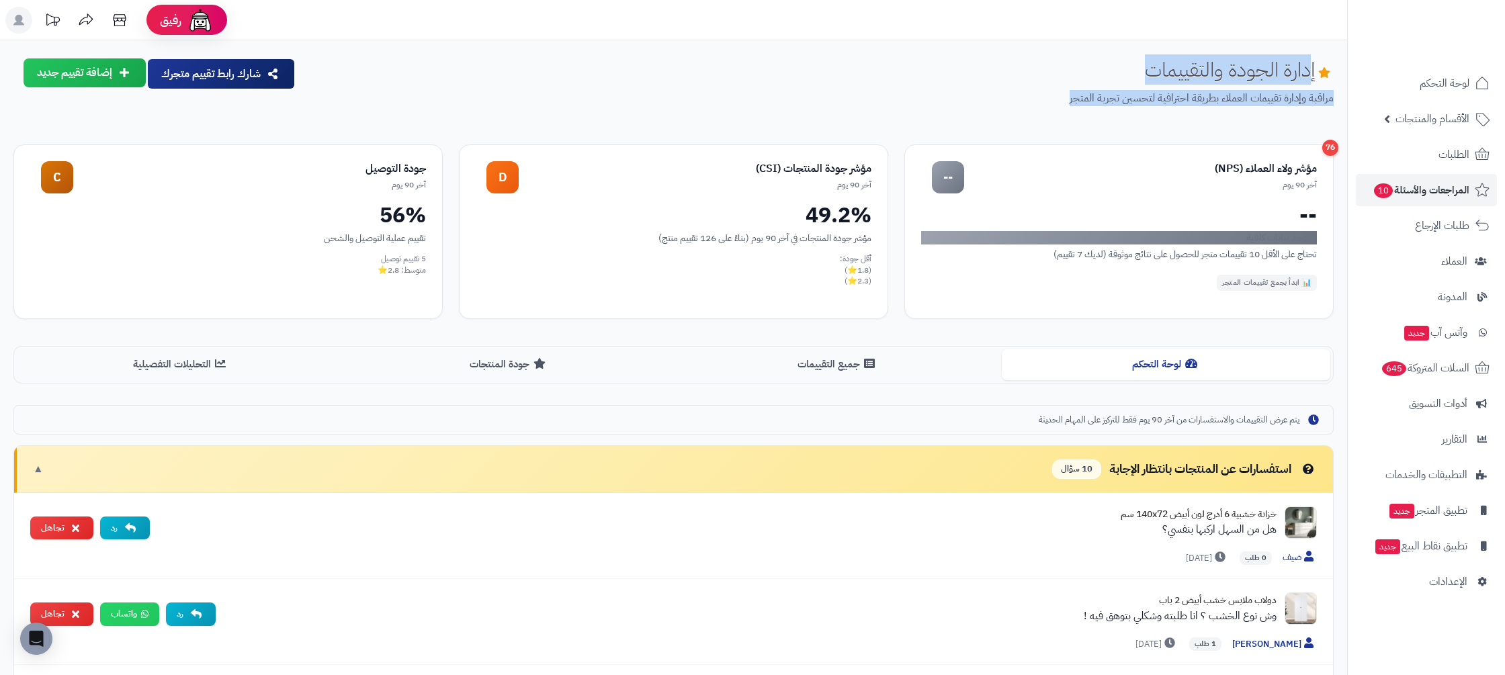
click at [1310, 64] on div "إدارة الجودة والتقييمات مراقبة وإدارة تقييمات العملاء بطريقة احترافية لتحسين تج…" at bounding box center [819, 92] width 1027 height 69
drag, startPoint x: 860, startPoint y: 350, endPoint x: 871, endPoint y: 355, distance: 12.0
click at [862, 352] on button "جميع التقييمات" at bounding box center [838, 364] width 328 height 30
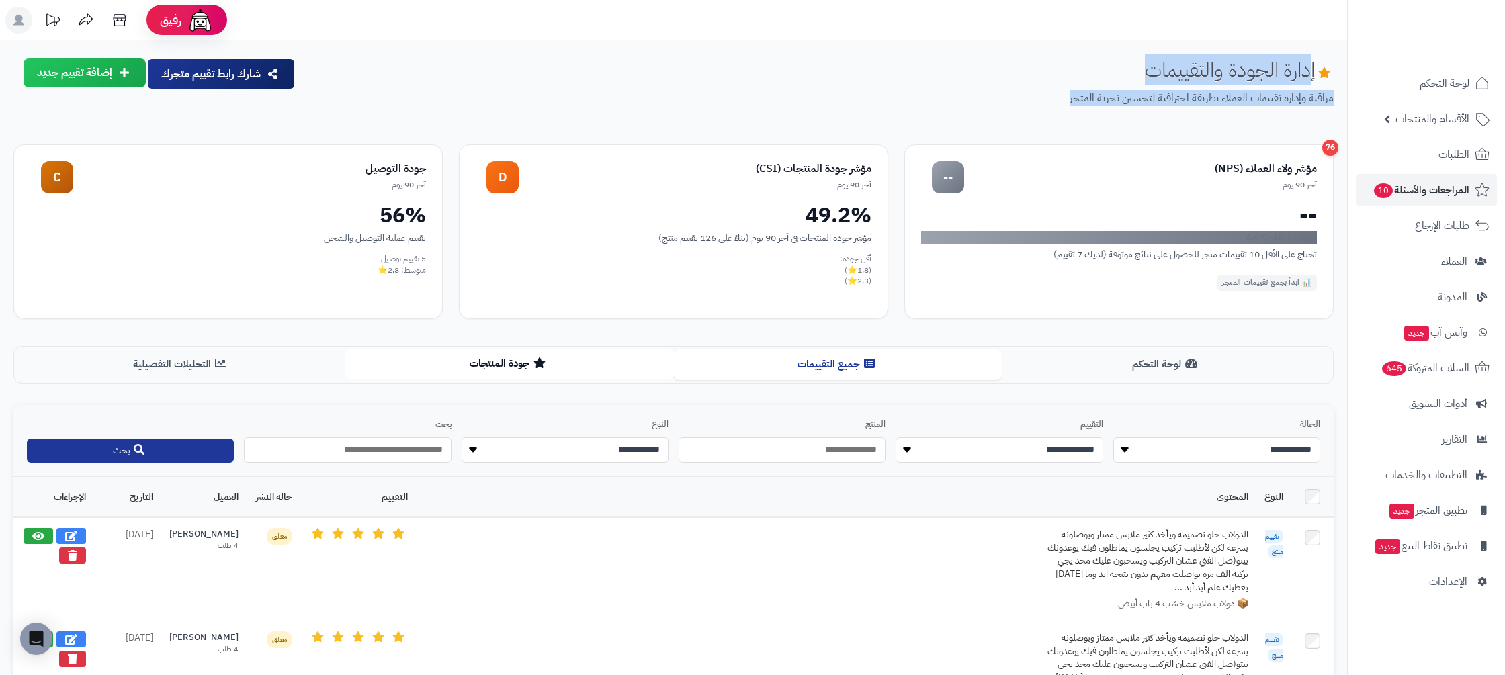
click at [509, 364] on button "جودة المنتجات" at bounding box center [509, 364] width 328 height 30
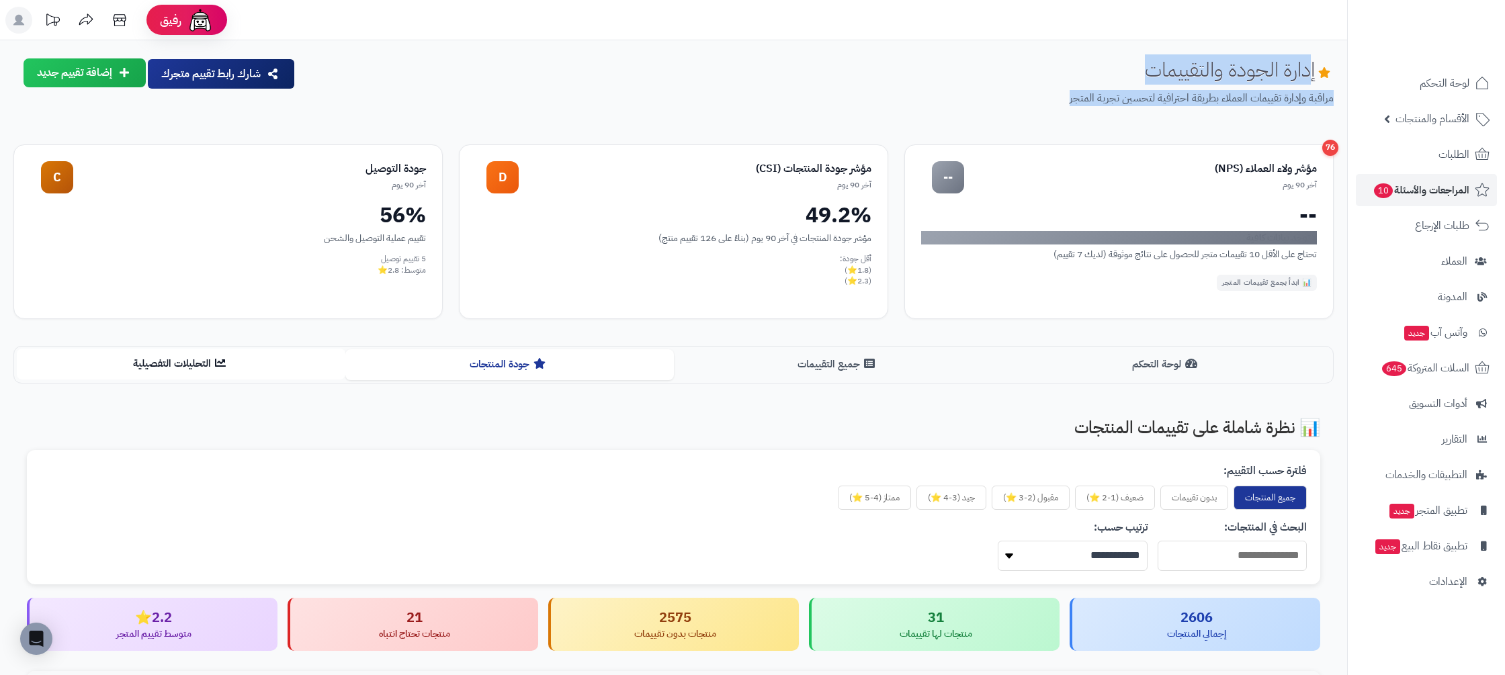
click at [206, 369] on button "التحليلات التفصيلية" at bounding box center [181, 364] width 328 height 30
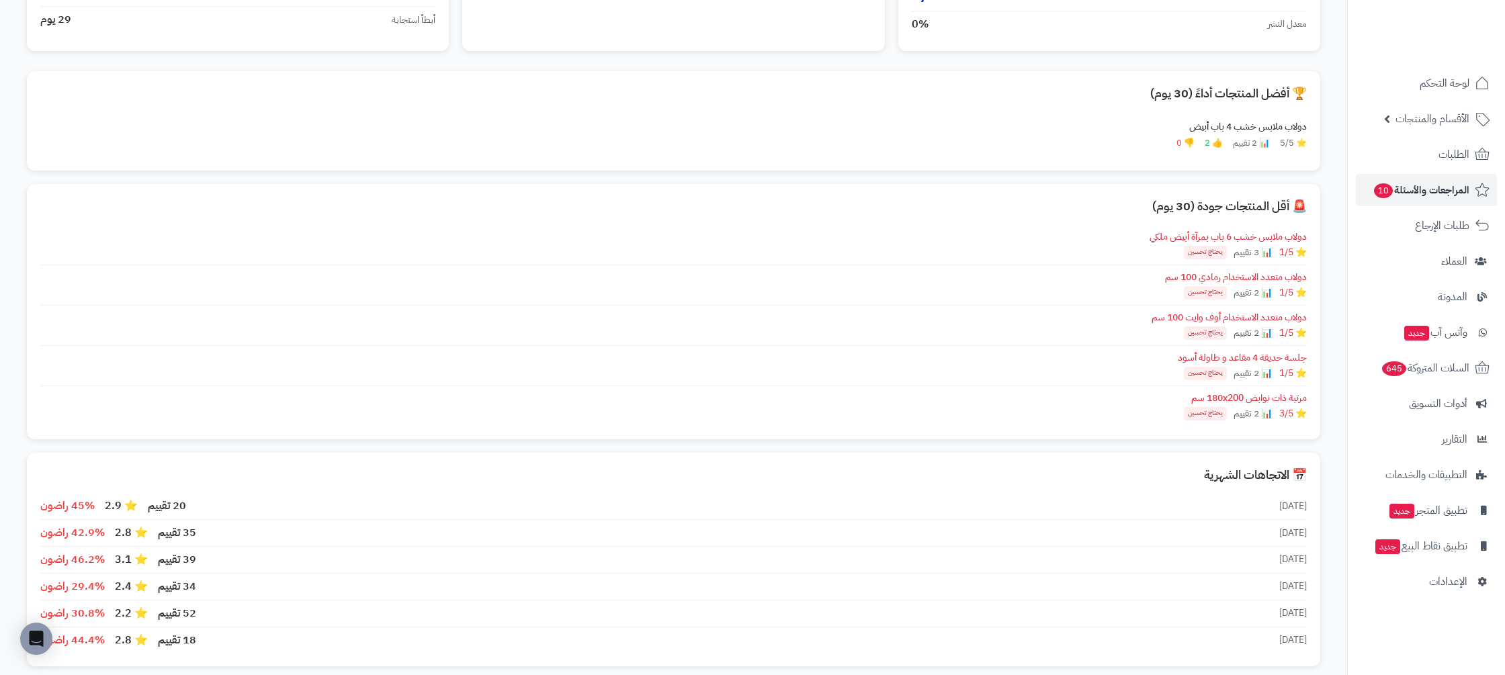
scroll to position [673, 0]
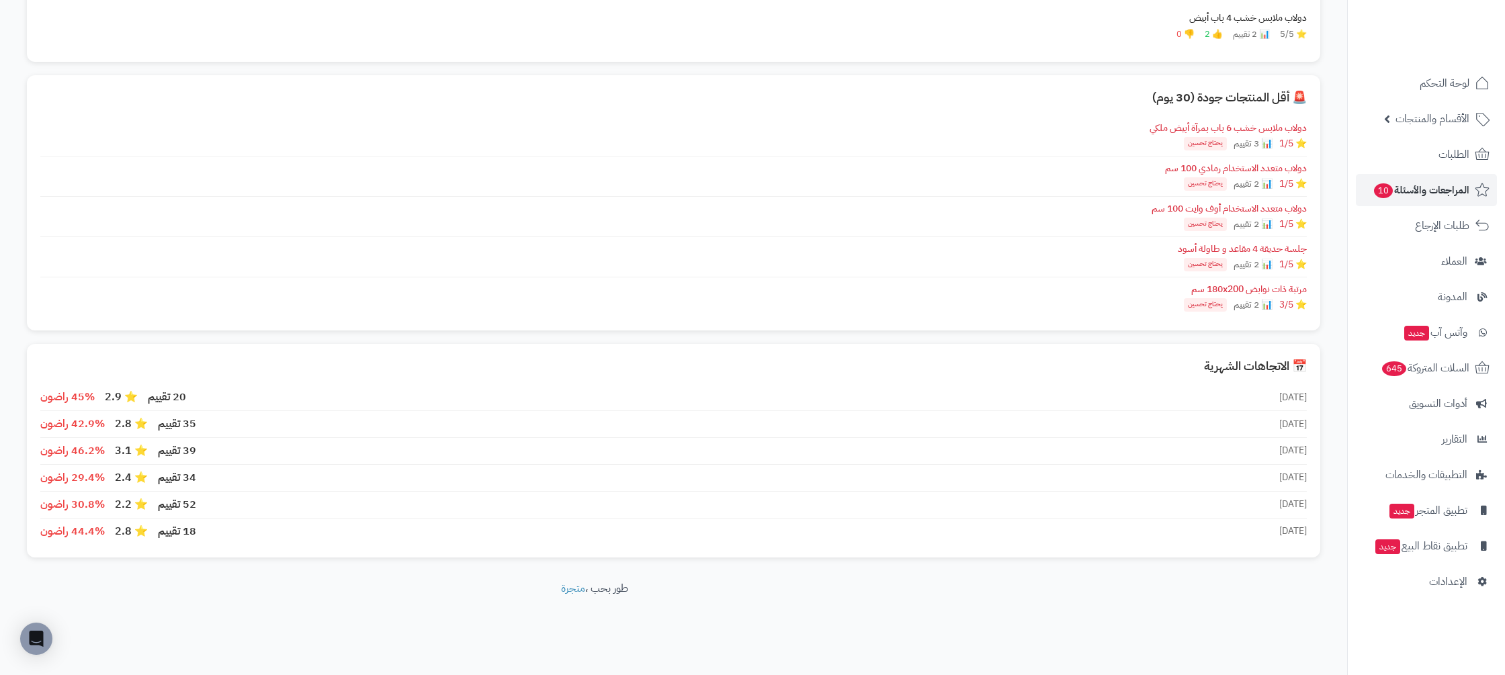
click at [187, 397] on div "[DATE] 20 تقييم ⭐ 2.9 45% راضون" at bounding box center [673, 397] width 1266 height 27
click at [175, 399] on span "20 تقييم" at bounding box center [167, 397] width 38 height 15
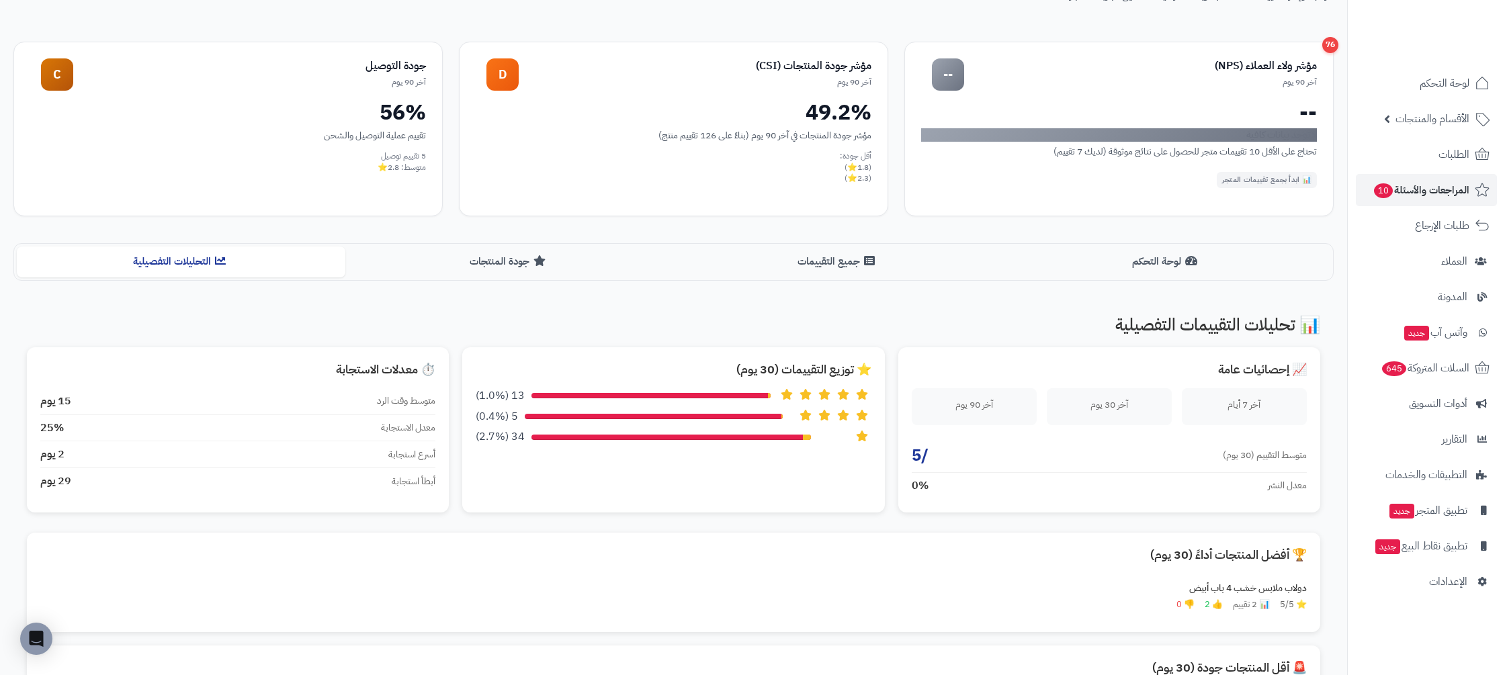
scroll to position [0, 0]
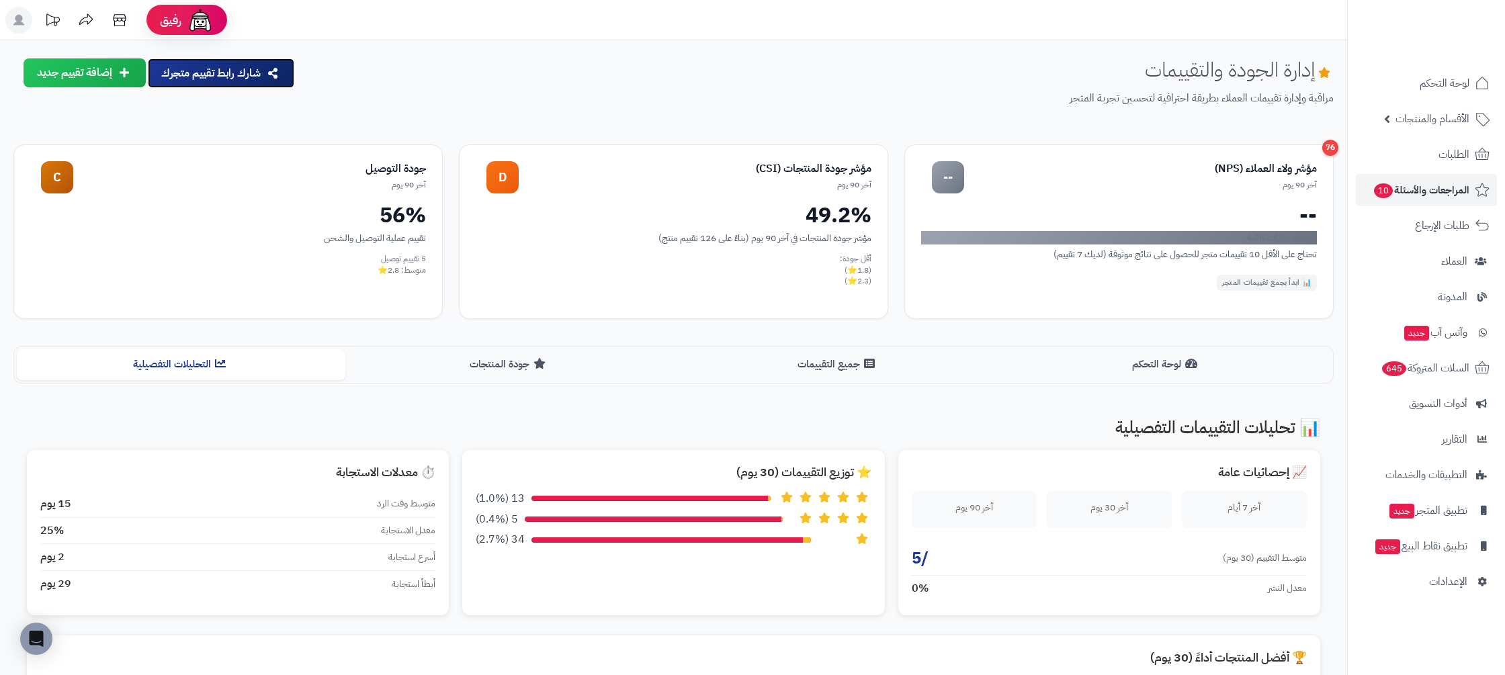
click at [199, 75] on button "شارك رابط تقييم متجرك" at bounding box center [221, 73] width 146 height 30
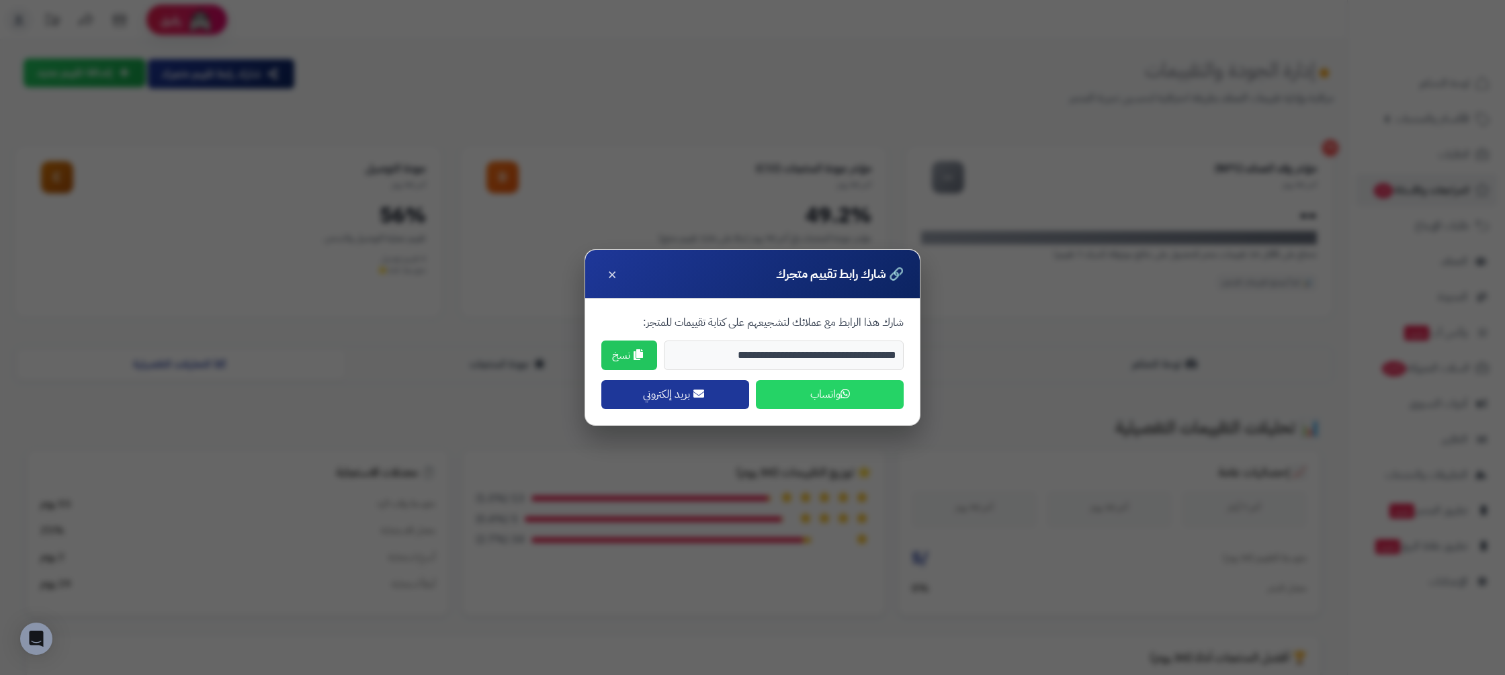
click at [781, 361] on input "**********" at bounding box center [784, 356] width 240 height 30
click at [641, 357] on icon at bounding box center [637, 354] width 9 height 11
click at [614, 277] on span "×" at bounding box center [611, 273] width 9 height 23
